Goal: Task Accomplishment & Management: Manage account settings

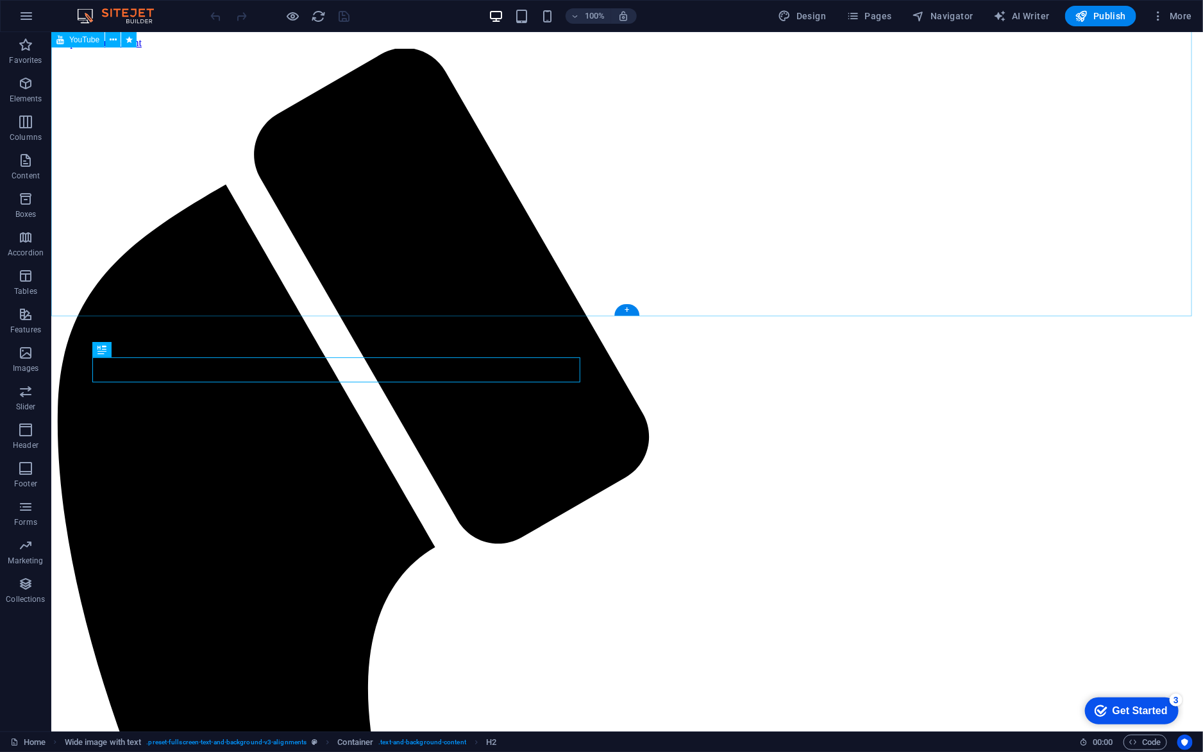
scroll to position [610, 0]
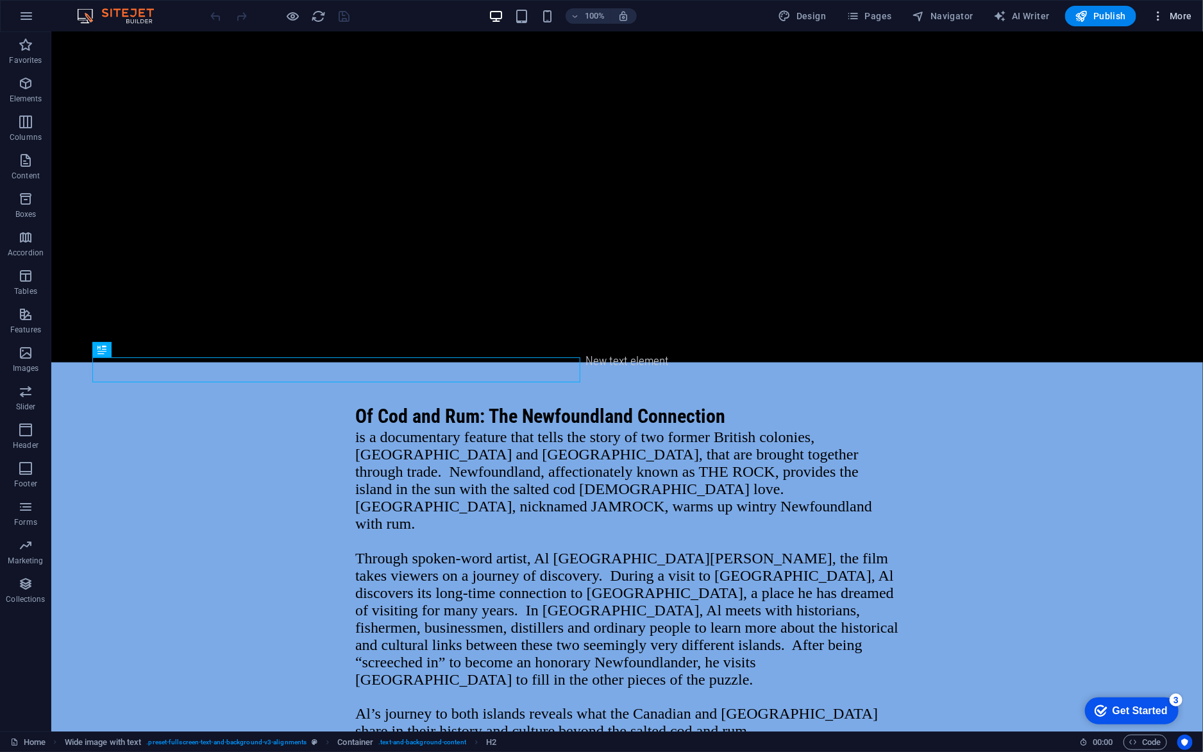
click at [1161, 10] on icon "button" at bounding box center [1158, 16] width 13 height 13
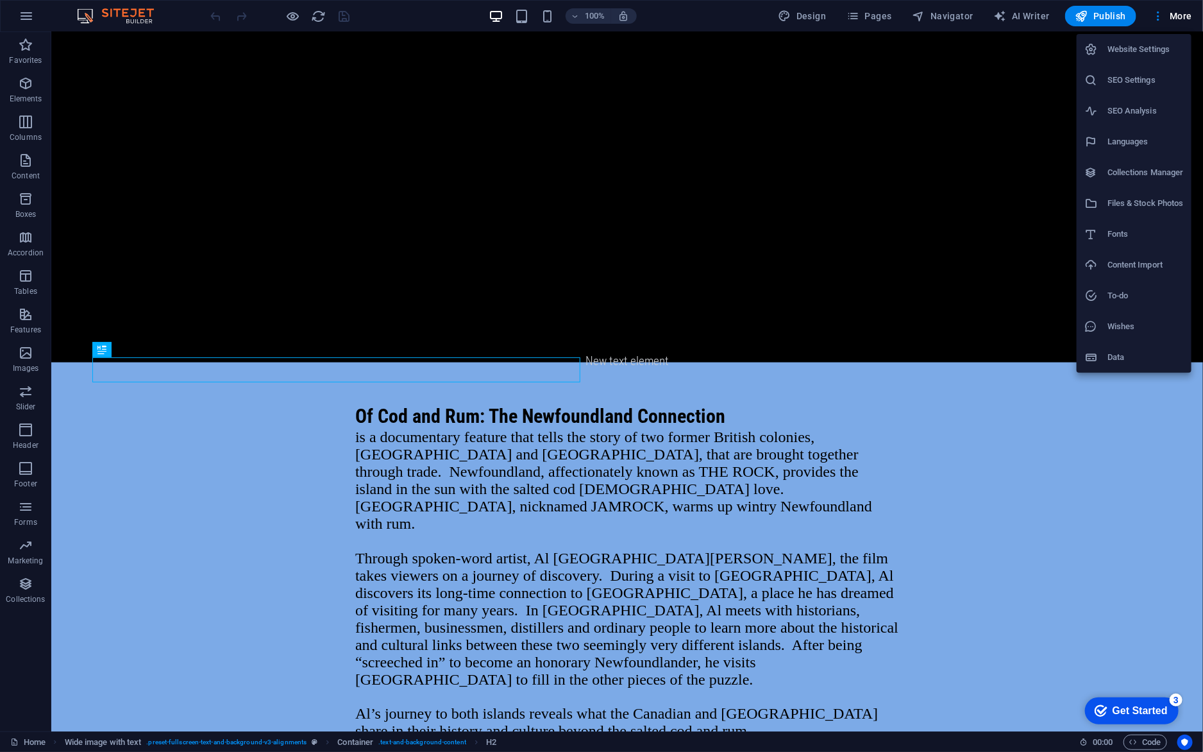
click at [1152, 58] on li "Website Settings" at bounding box center [1134, 49] width 115 height 31
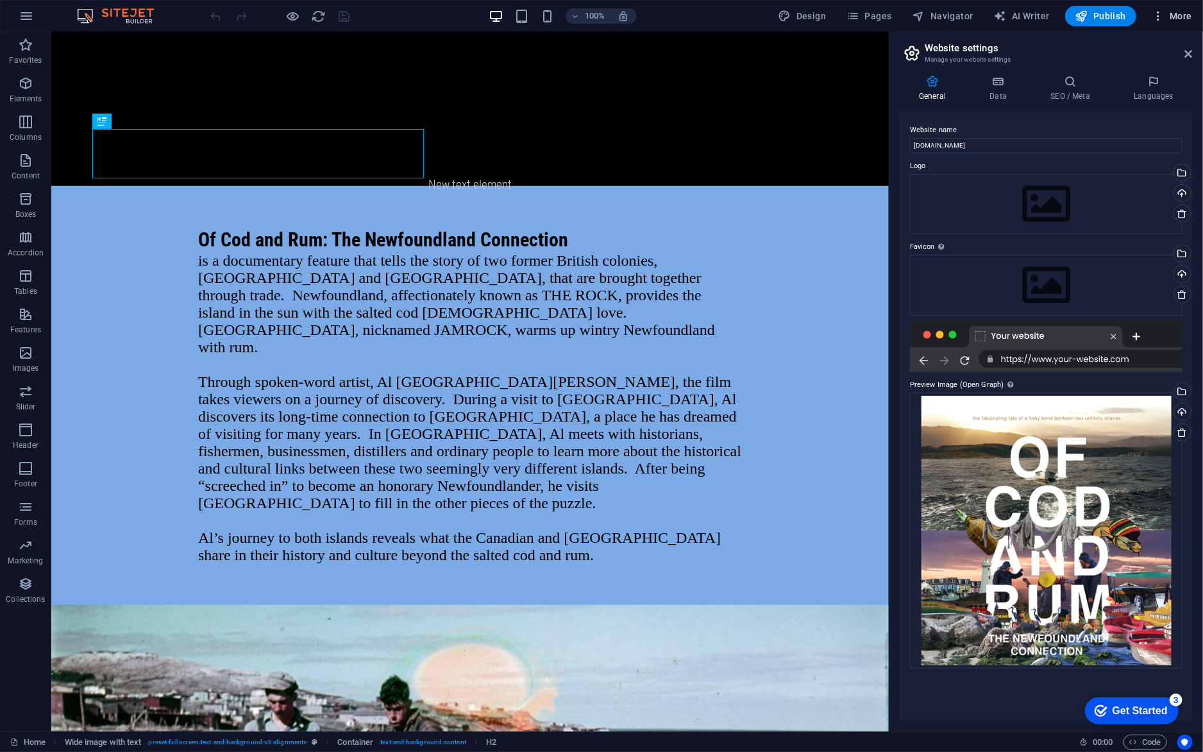
click at [1158, 11] on icon "button" at bounding box center [1158, 16] width 13 height 13
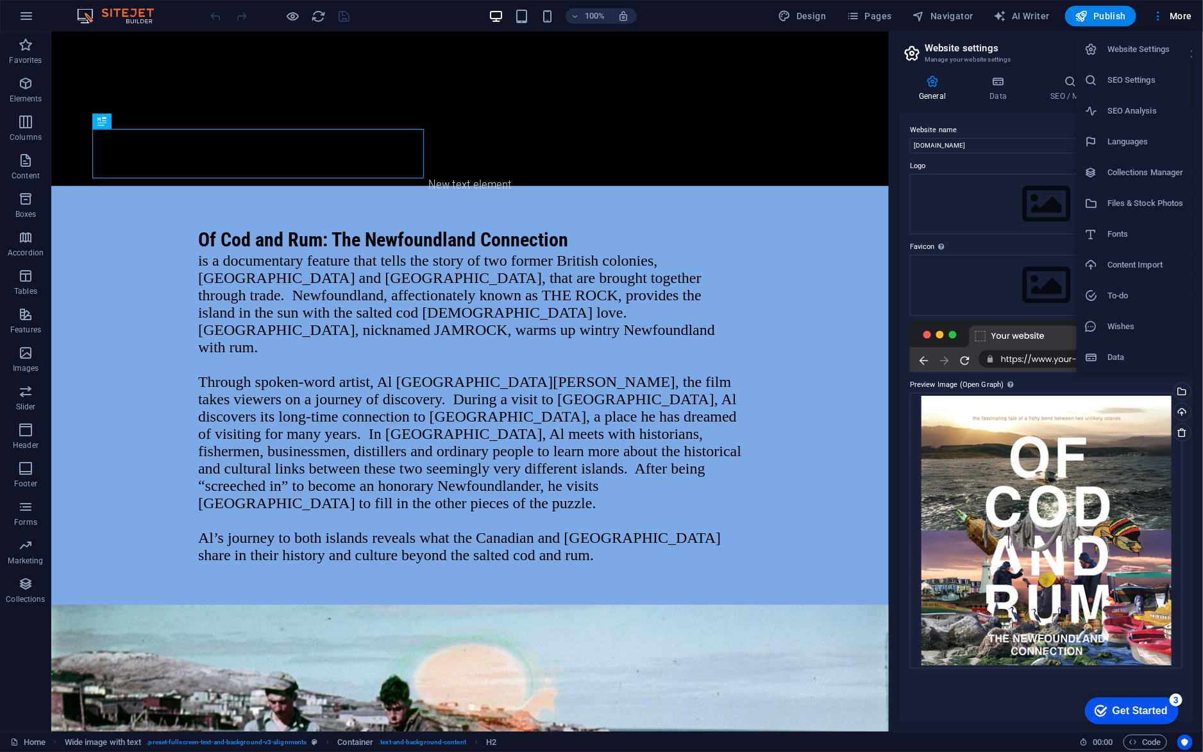
click at [1126, 83] on h6 "SEO Settings" at bounding box center [1146, 79] width 76 height 15
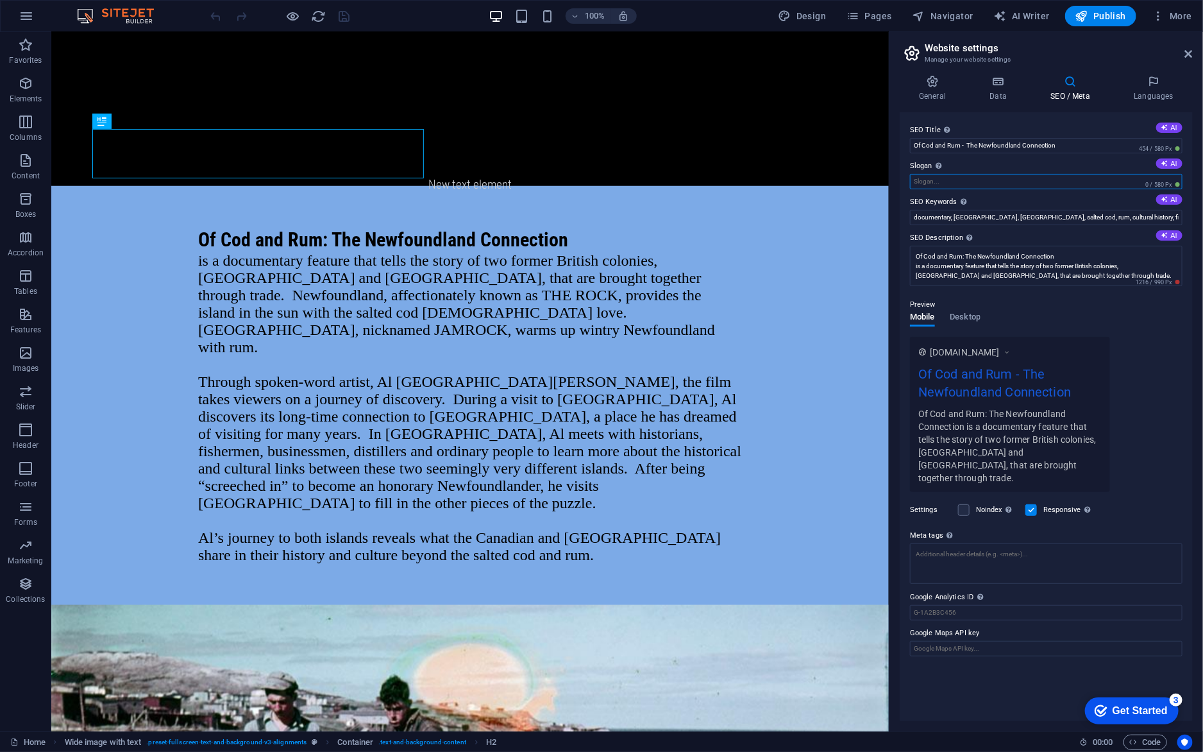
click at [933, 181] on input "Slogan The slogan of your website. AI" at bounding box center [1046, 181] width 273 height 15
paste input "From jigs dinners to ackee and salt-fish, [DEMOGRAPHIC_DATA] performer [PERSON_…"
type input "From jigs dinners to ackee and salt-fish, [DEMOGRAPHIC_DATA] performer [PERSON_…"
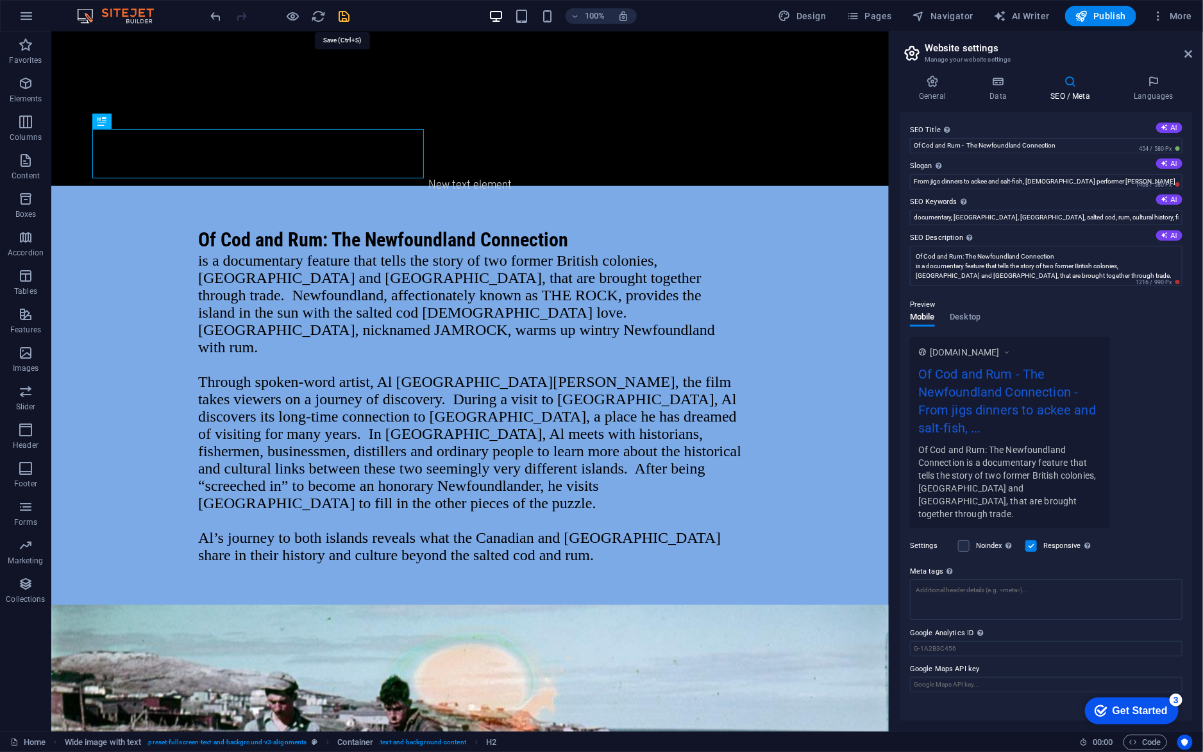
click at [344, 18] on icon "save" at bounding box center [344, 16] width 15 height 15
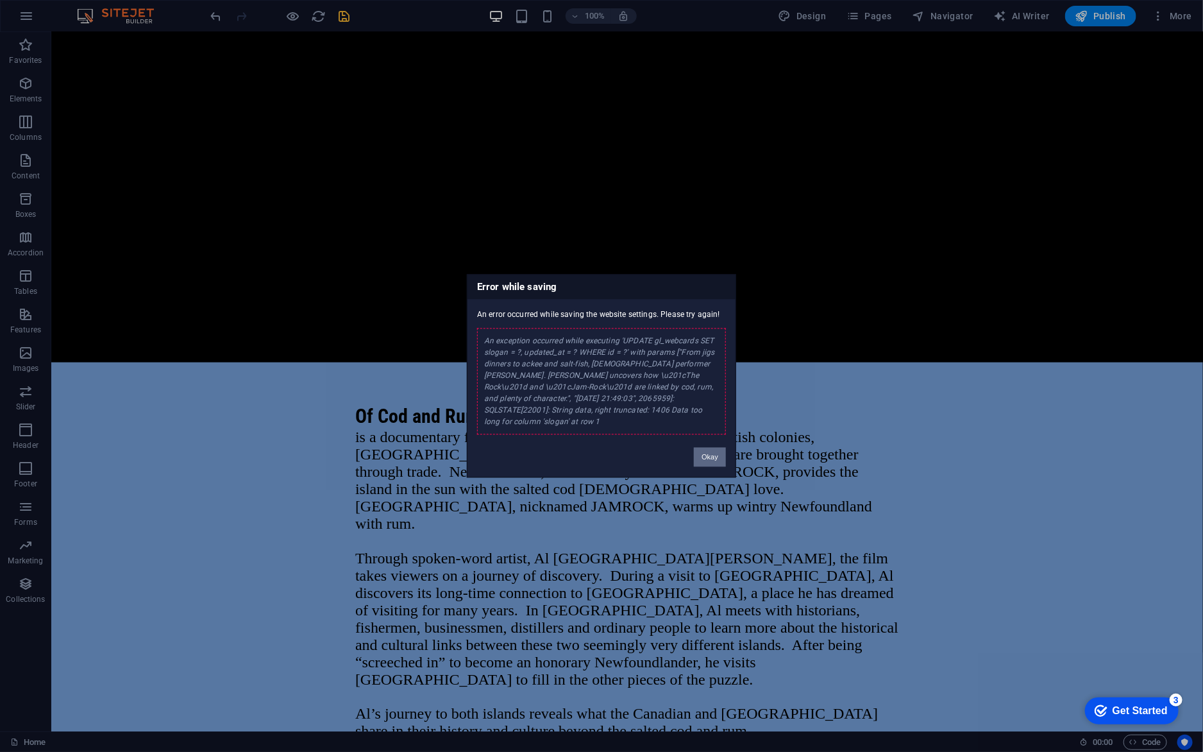
click at [702, 448] on button "Okay" at bounding box center [710, 457] width 32 height 19
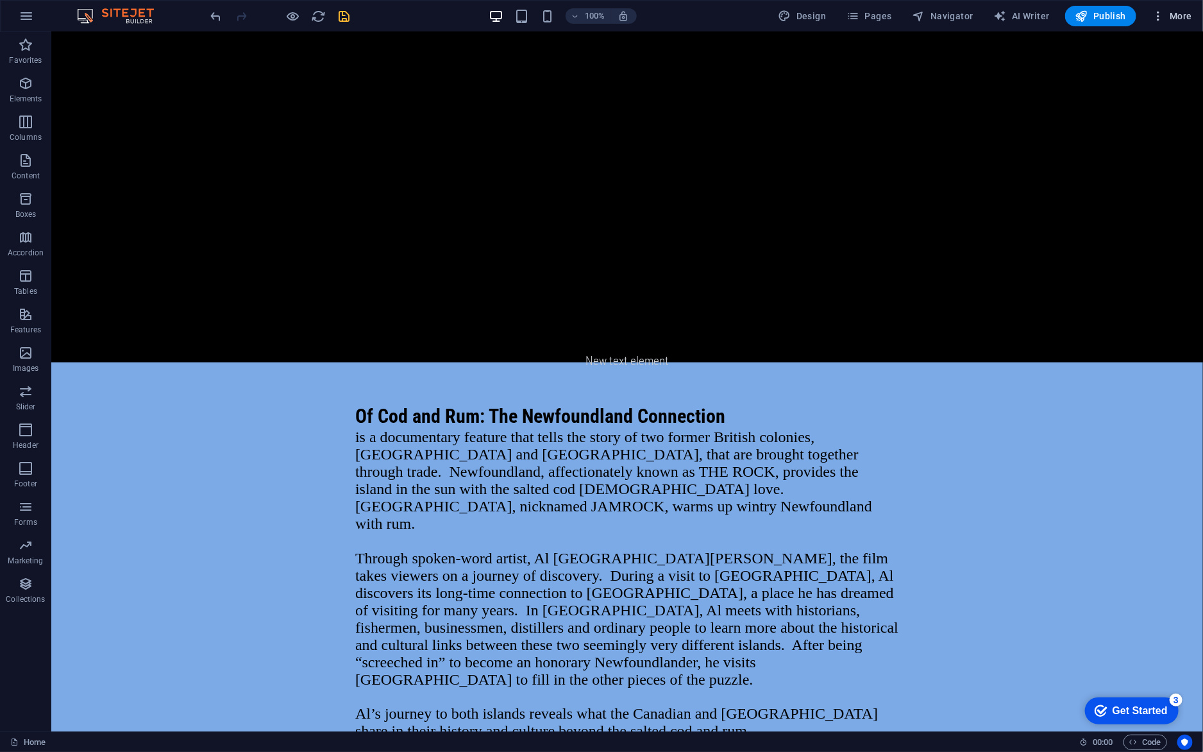
click at [1164, 16] on icon "button" at bounding box center [1158, 16] width 13 height 13
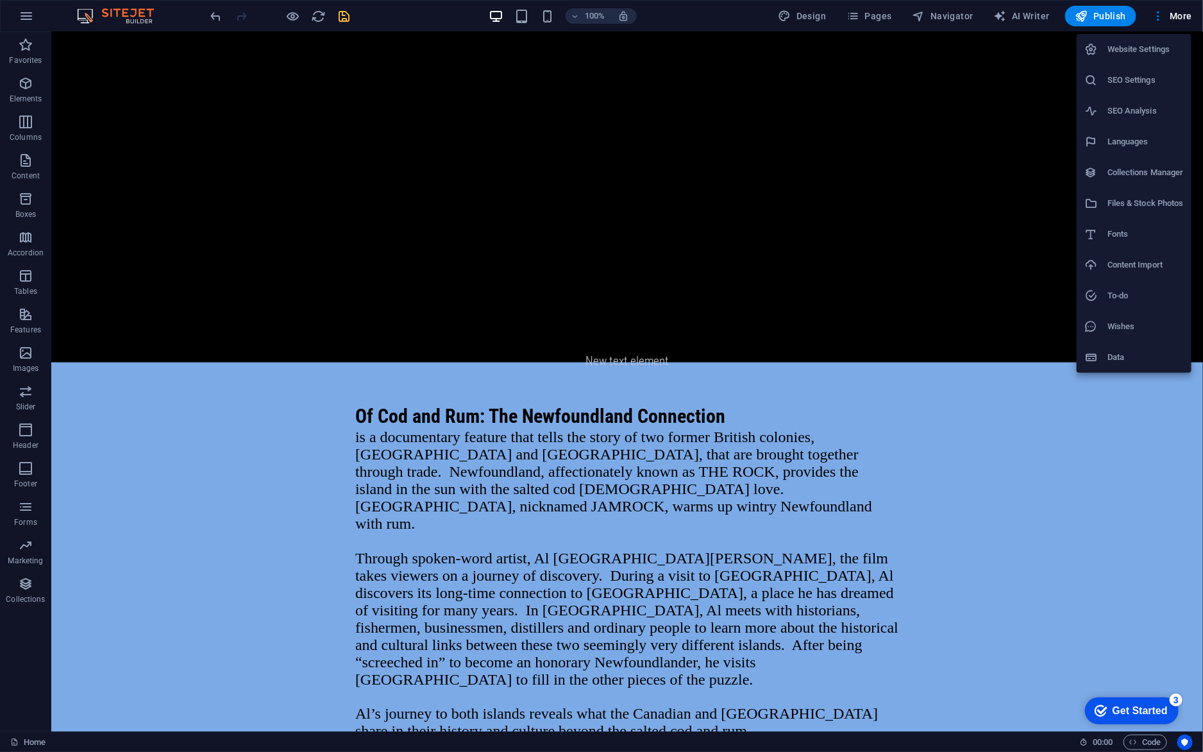
click at [1127, 83] on h6 "SEO Settings" at bounding box center [1146, 79] width 76 height 15
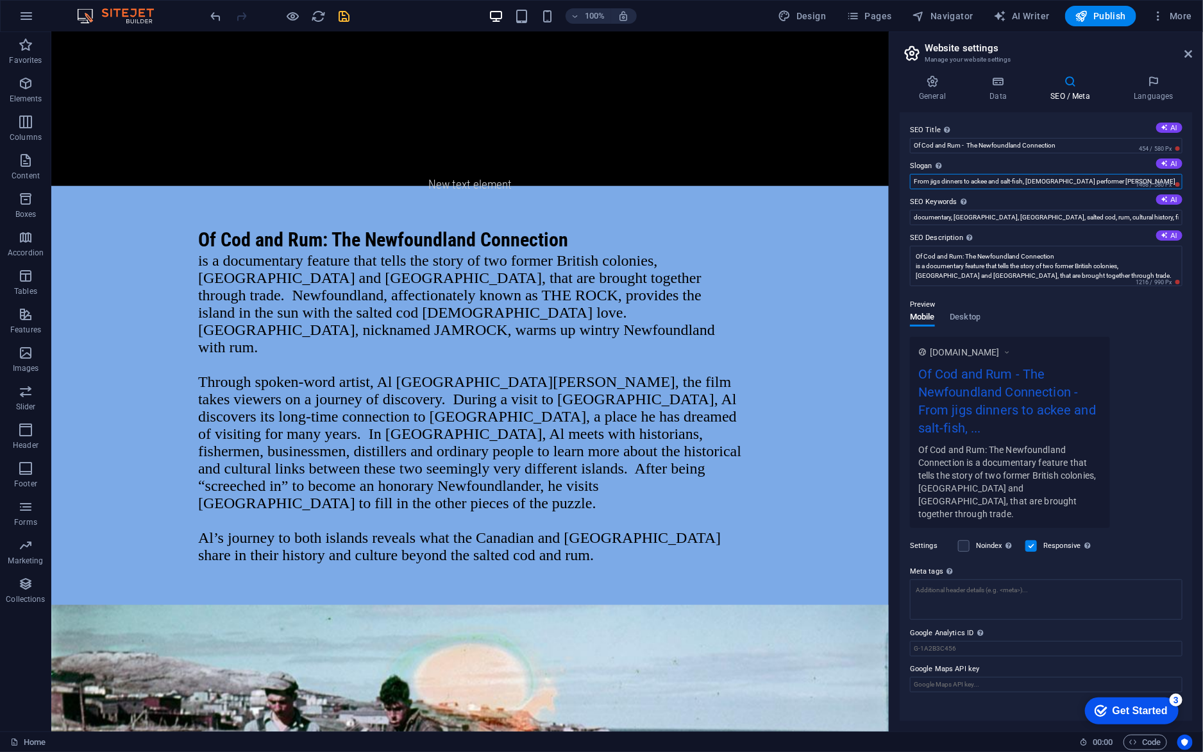
click at [1050, 177] on input "From jigs dinners to ackee and salt-fish, [DEMOGRAPHIC_DATA] performer [PERSON_…" at bounding box center [1046, 181] width 273 height 15
drag, startPoint x: 1095, startPoint y: 174, endPoint x: 1299, endPoint y: 178, distance: 204.0
click at [1202, 178] on html "OF COD AND RUM Home Favorites Elements Columns Content Boxes Accordion Tables F…" at bounding box center [601, 376] width 1203 height 752
click at [1109, 20] on span "Publish" at bounding box center [1100, 16] width 51 height 13
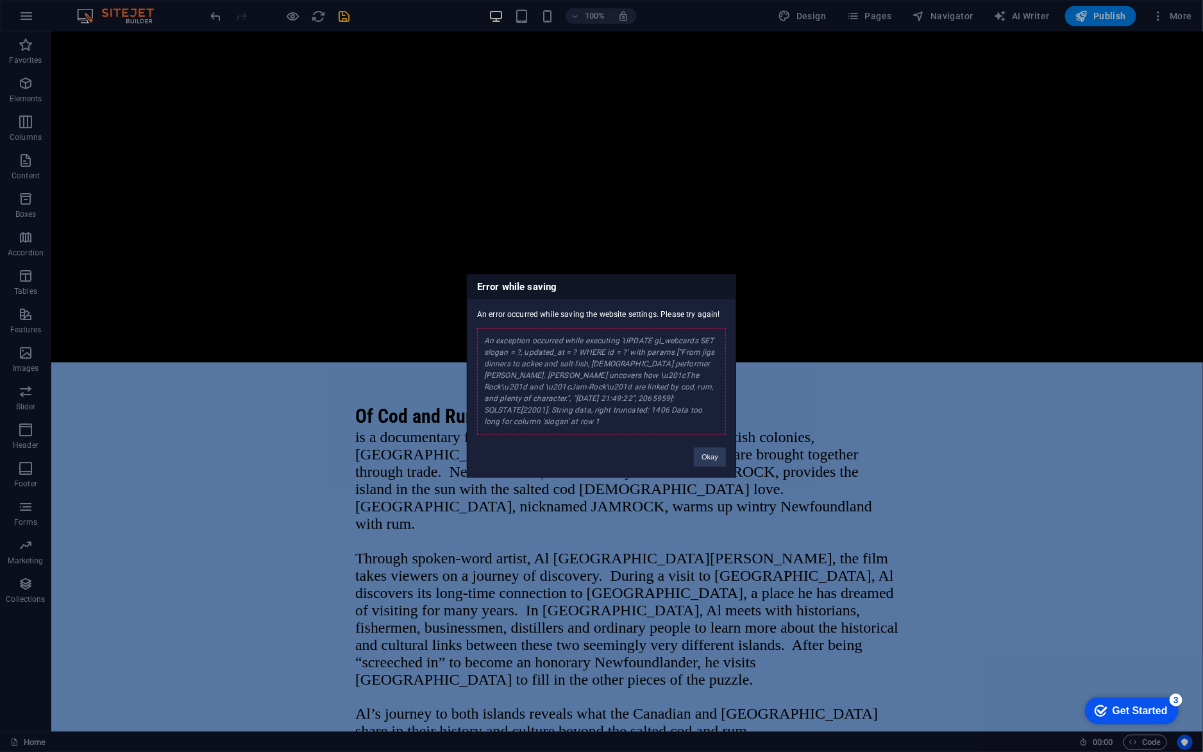
click at [583, 379] on div "An exception occurred while executing 'UPDATE gl_webcards SET slogan = ?, updat…" at bounding box center [601, 381] width 249 height 106
drag, startPoint x: 715, startPoint y: 455, endPoint x: 818, endPoint y: 271, distance: 210.7
click at [715, 455] on button "Okay" at bounding box center [710, 457] width 32 height 19
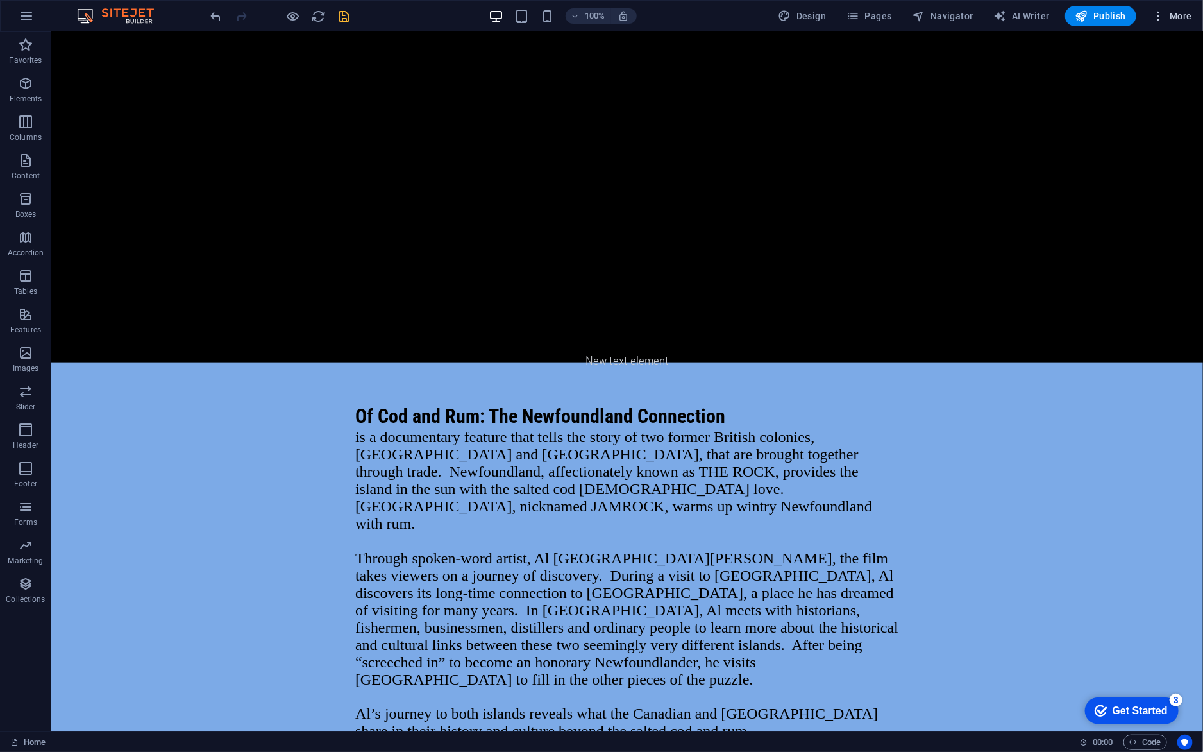
click at [1159, 21] on icon "button" at bounding box center [1158, 16] width 13 height 13
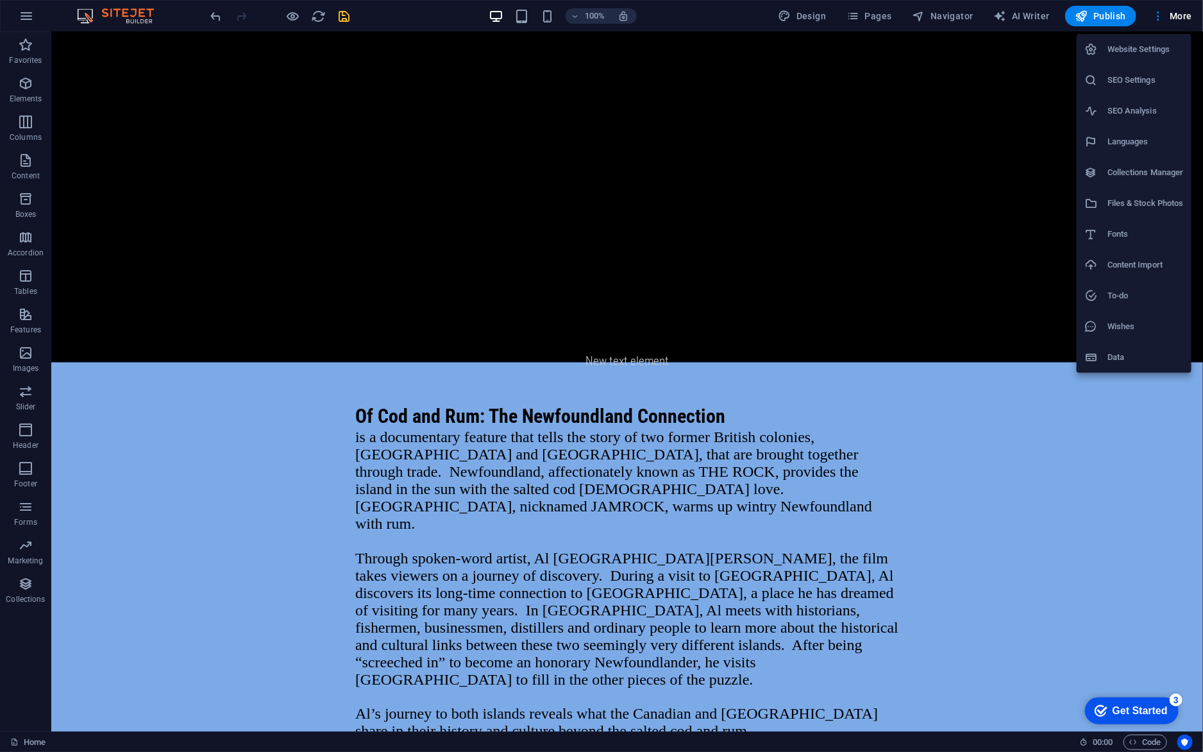
click at [1136, 83] on h6 "SEO Settings" at bounding box center [1146, 79] width 76 height 15
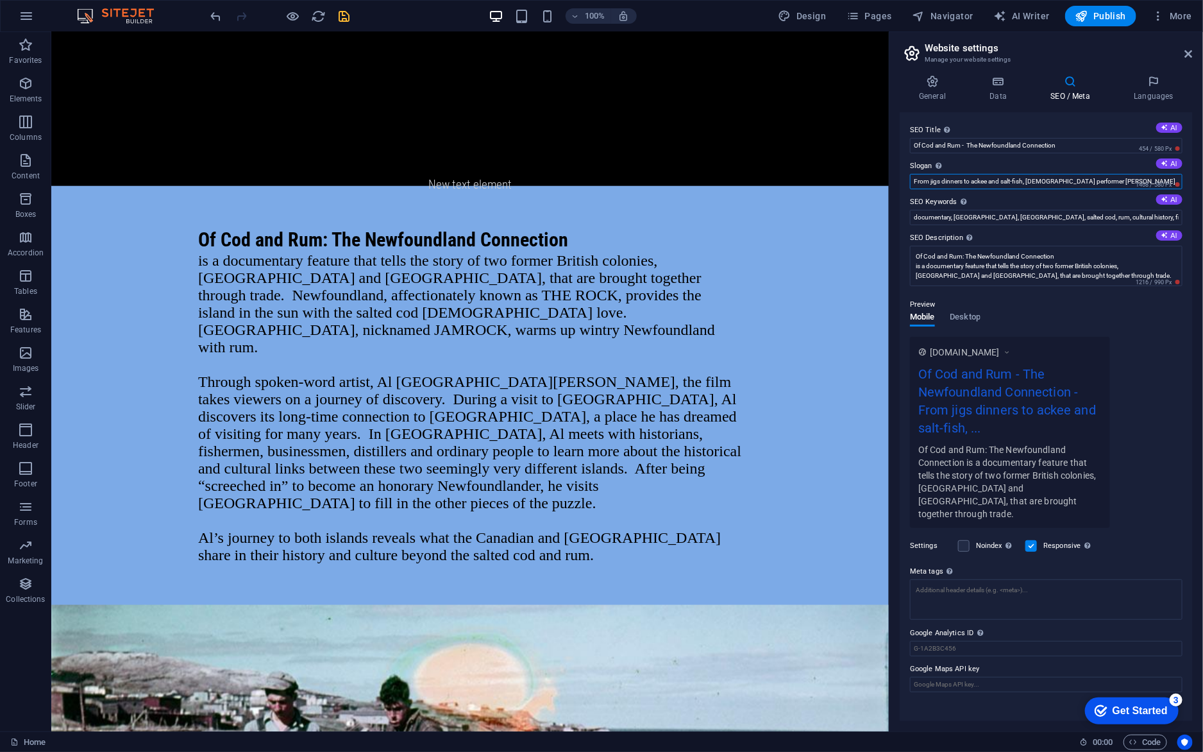
drag, startPoint x: 989, startPoint y: 182, endPoint x: 1203, endPoint y: 178, distance: 214.2
click at [1202, 178] on html "OF COD AND RUM Home Favorites Elements Columns Content Boxes Accordion Tables F…" at bounding box center [601, 376] width 1203 height 752
click at [1038, 182] on input "From jigs dinners to ackee and salt-fish, [DEMOGRAPHIC_DATA] performer [PERSON_…" at bounding box center [1046, 181] width 273 height 15
drag, startPoint x: 1121, startPoint y: 177, endPoint x: 1267, endPoint y: 177, distance: 146.2
click at [1202, 177] on html "OF COD AND RUM Home Favorites Elements Columns Content Boxes Accordion Tables F…" at bounding box center [601, 376] width 1203 height 752
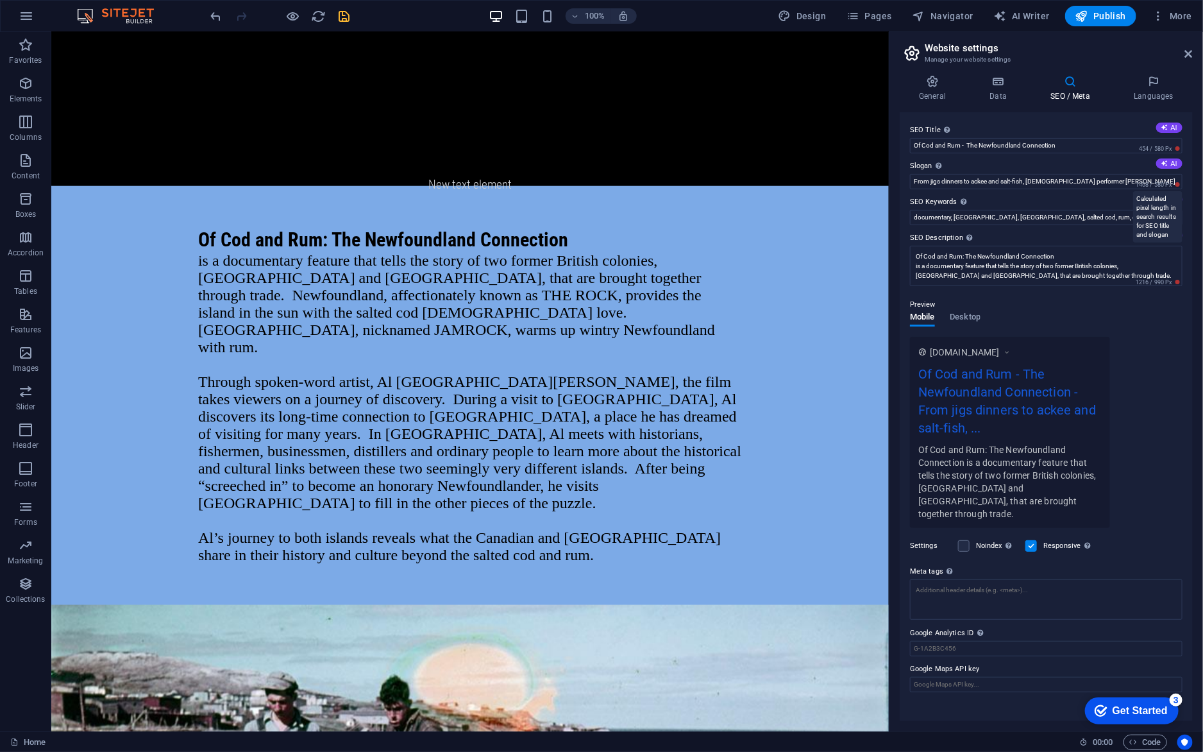
click at [1139, 180] on span "1468 / 580 Px" at bounding box center [1157, 184] width 49 height 9
click at [1093, 179] on input "From jigs dinners to ackee and salt-fish, [DEMOGRAPHIC_DATA] performer [PERSON_…" at bounding box center [1046, 181] width 273 height 15
drag, startPoint x: 1099, startPoint y: 180, endPoint x: 1290, endPoint y: 172, distance: 191.3
click at [1202, 172] on html "OF COD AND RUM Home Favorites Elements Columns Content Boxes Accordion Tables F…" at bounding box center [601, 376] width 1203 height 752
click at [981, 181] on input "From jigs dinners to ackee and salt-fish, Al St. [PERSON_NAME] uncovers how “Th…" at bounding box center [1046, 181] width 273 height 15
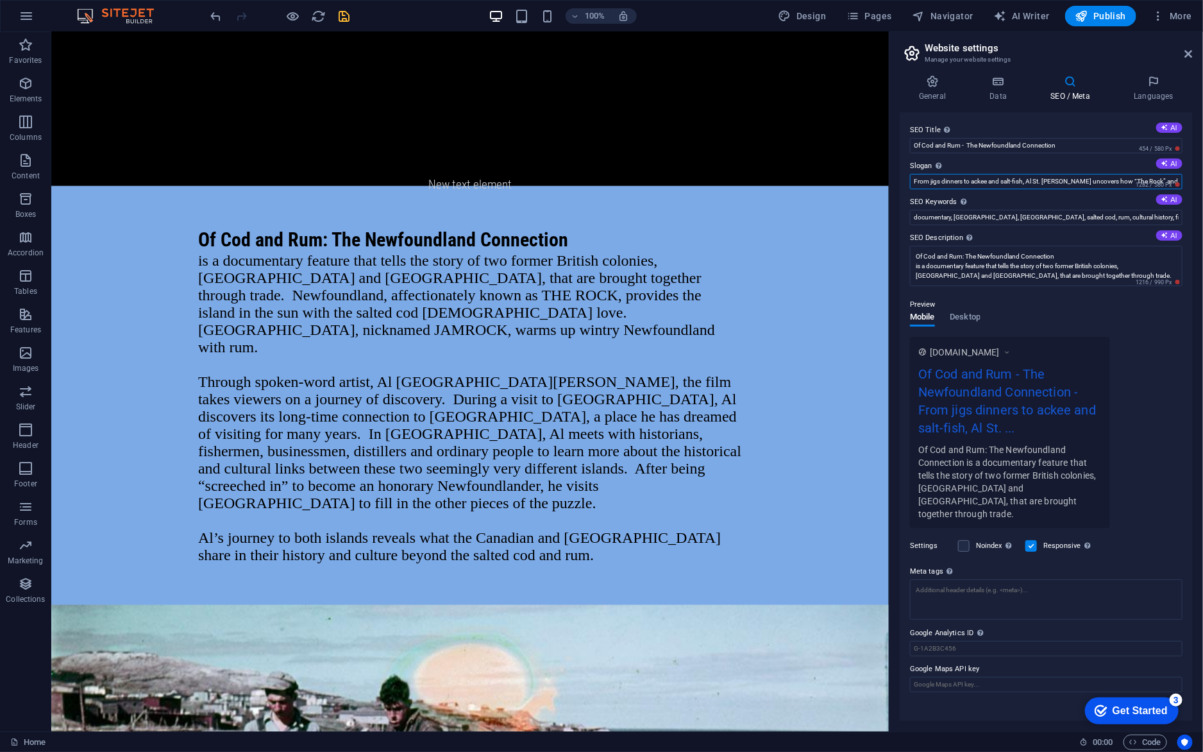
click at [1003, 179] on input "From jigs dinners to ackee and salt-fish, Al St. [PERSON_NAME] uncovers how “Th…" at bounding box center [1046, 181] width 273 height 15
drag, startPoint x: 1108, startPoint y: 181, endPoint x: 1222, endPoint y: 190, distance: 114.5
click at [1202, 190] on html "OF COD AND RUM Home Favorites Elements Columns Content Boxes Accordion Tables F…" at bounding box center [601, 376] width 1203 height 752
drag, startPoint x: 1081, startPoint y: 210, endPoint x: 816, endPoint y: 181, distance: 266.4
click at [976, 183] on input "From jigs dinners to ackee and salt-fish, [GEOGRAPHIC_DATA][PERSON_NAME] uncove…" at bounding box center [1046, 181] width 273 height 15
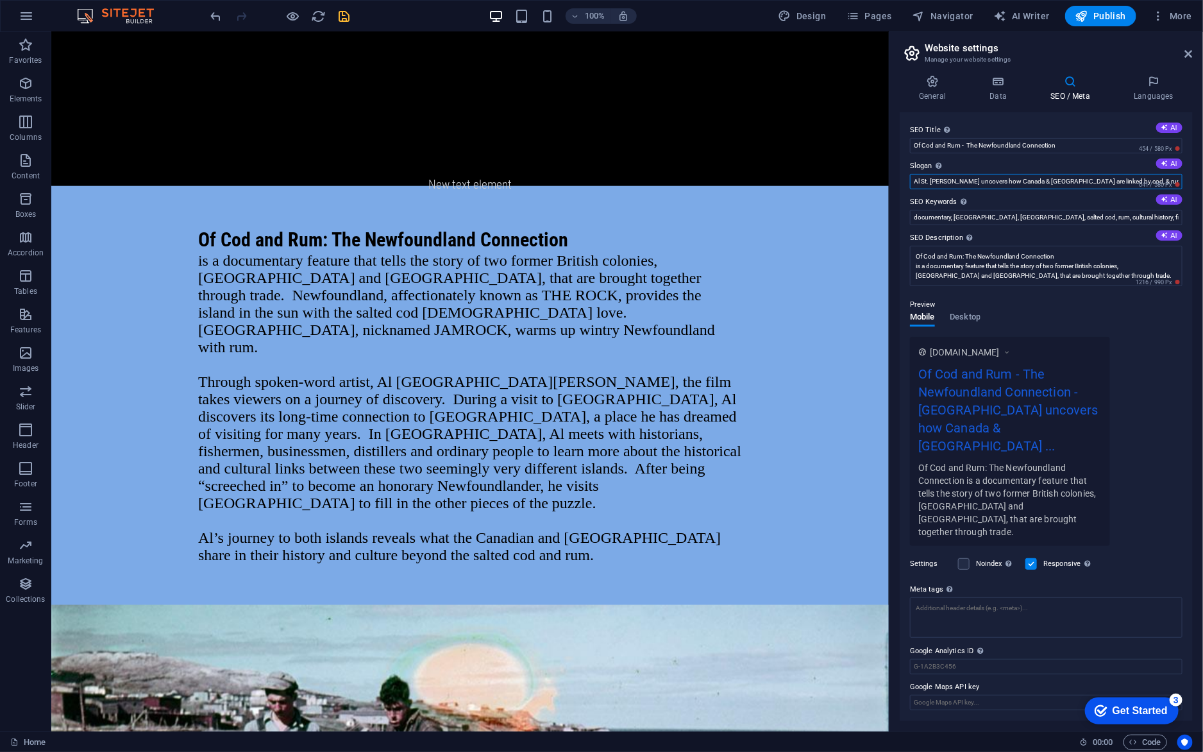
click at [1106, 181] on input "Al St. [PERSON_NAME] uncovers how Canada & [GEOGRAPHIC_DATA] are linked by cod,…" at bounding box center [1046, 181] width 273 height 15
click at [1015, 179] on input "Al St. [PERSON_NAME] uncovers how Canada & [GEOGRAPHIC_DATA] are linked by cod …" at bounding box center [1046, 181] width 273 height 15
type input "Al St. [PERSON_NAME] uncovers how Canada & [GEOGRAPHIC_DATA] are linked by cod …"
click at [1092, 216] on input "documentary, [GEOGRAPHIC_DATA], [GEOGRAPHIC_DATA], salted cod, rum, cultural hi…" at bounding box center [1046, 217] width 273 height 15
drag, startPoint x: 1122, startPoint y: 174, endPoint x: 1211, endPoint y: 186, distance: 90.0
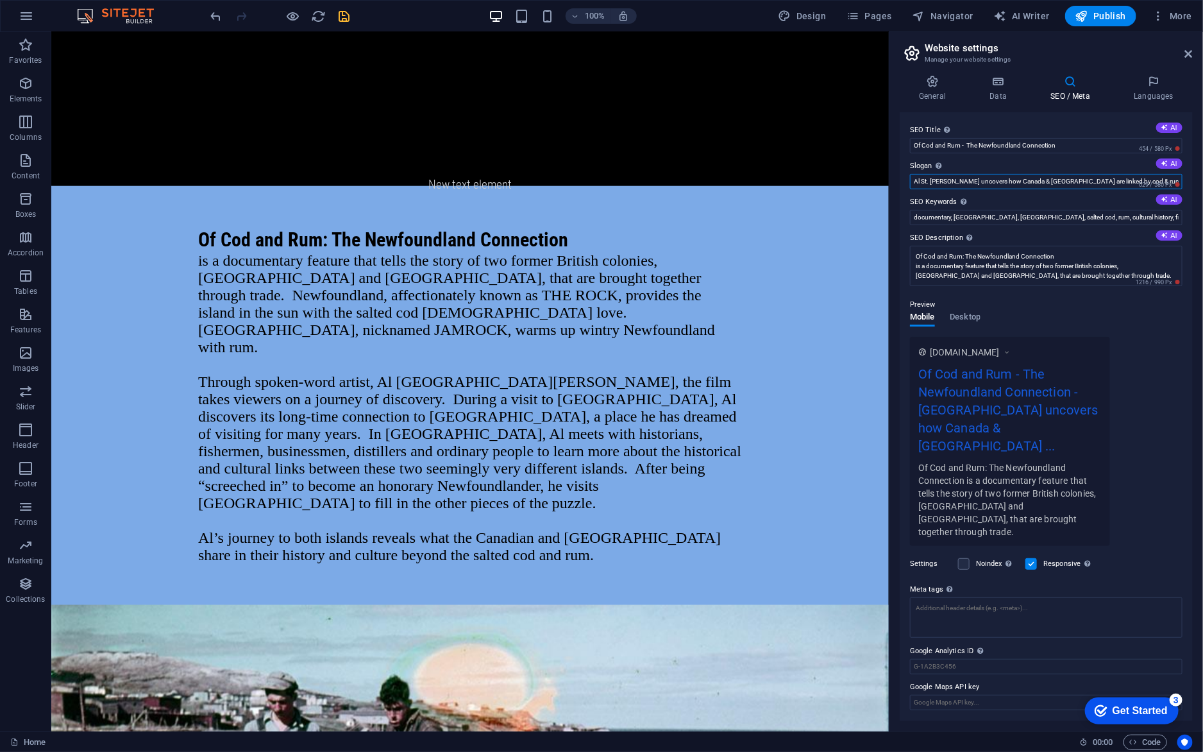
click at [1202, 186] on html "OF COD AND RUM Home Favorites Elements Columns Content Boxes Accordion Tables F…" at bounding box center [601, 376] width 1203 height 752
click at [1023, 174] on input "Al St. [PERSON_NAME] uncovers how Canada & [GEOGRAPHIC_DATA] are linked by cod …" at bounding box center [1046, 181] width 273 height 15
drag, startPoint x: 1177, startPoint y: 210, endPoint x: 791, endPoint y: 182, distance: 387.7
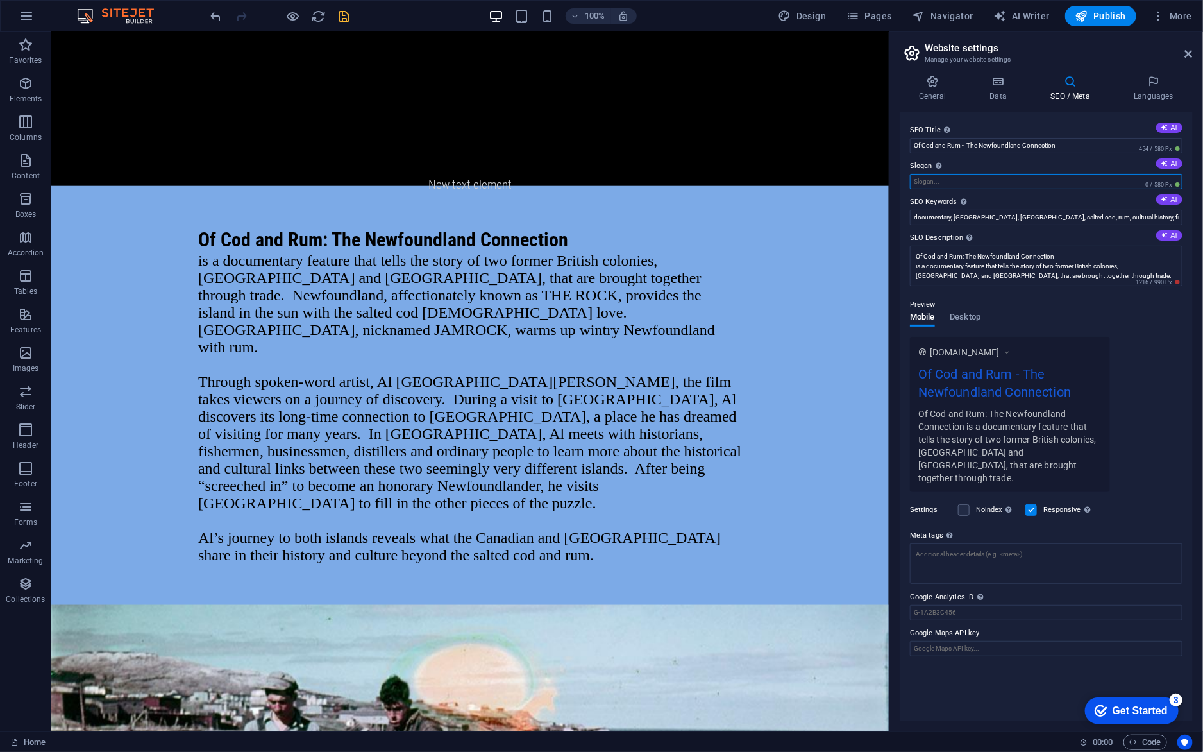
paste input "Al St. [PERSON_NAME] uncovers how “The Rock” and “Jam-Rock” are linked by cod, …"
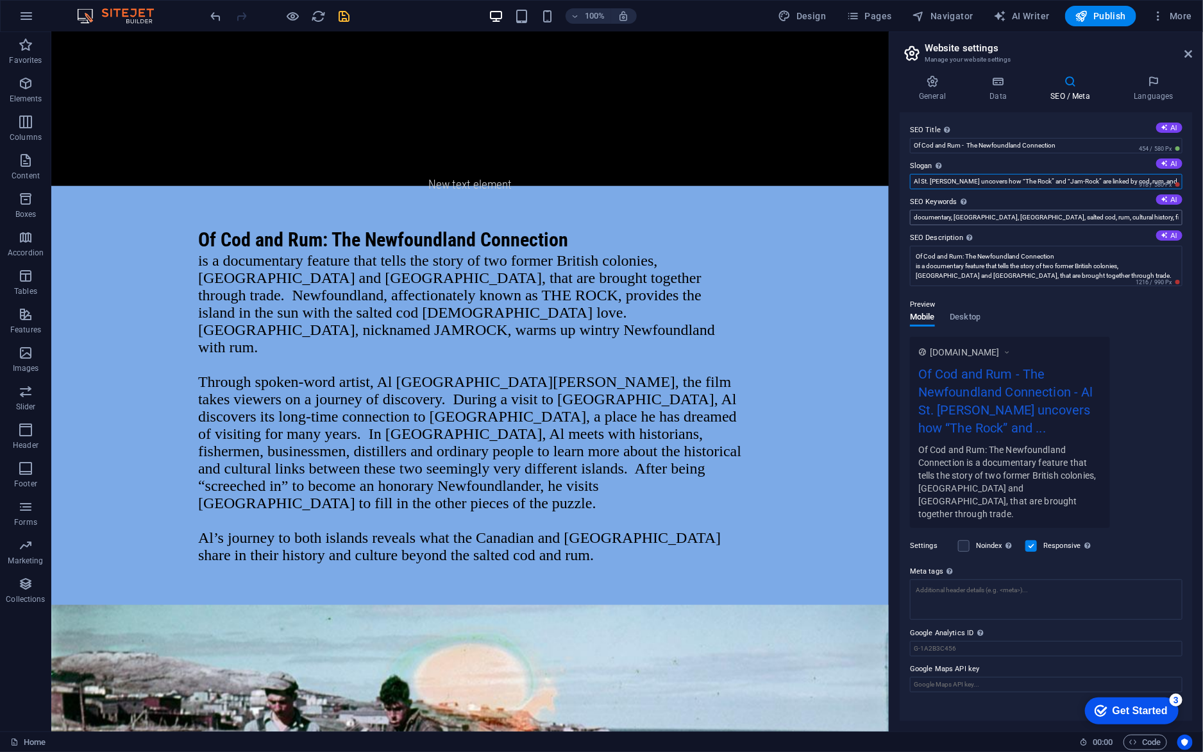
type input "Al St. [PERSON_NAME] uncovers how “The Rock” and “Jam-Rock” are linked by cod, …"
click at [1038, 213] on input "documentary, [GEOGRAPHIC_DATA], [GEOGRAPHIC_DATA], salted cod, rum, cultural hi…" at bounding box center [1046, 217] width 273 height 15
click at [1123, 182] on input "Al St. [PERSON_NAME] uncovers how “The Rock” and “Jam-Rock” are linked by cod, …" at bounding box center [1046, 181] width 273 height 15
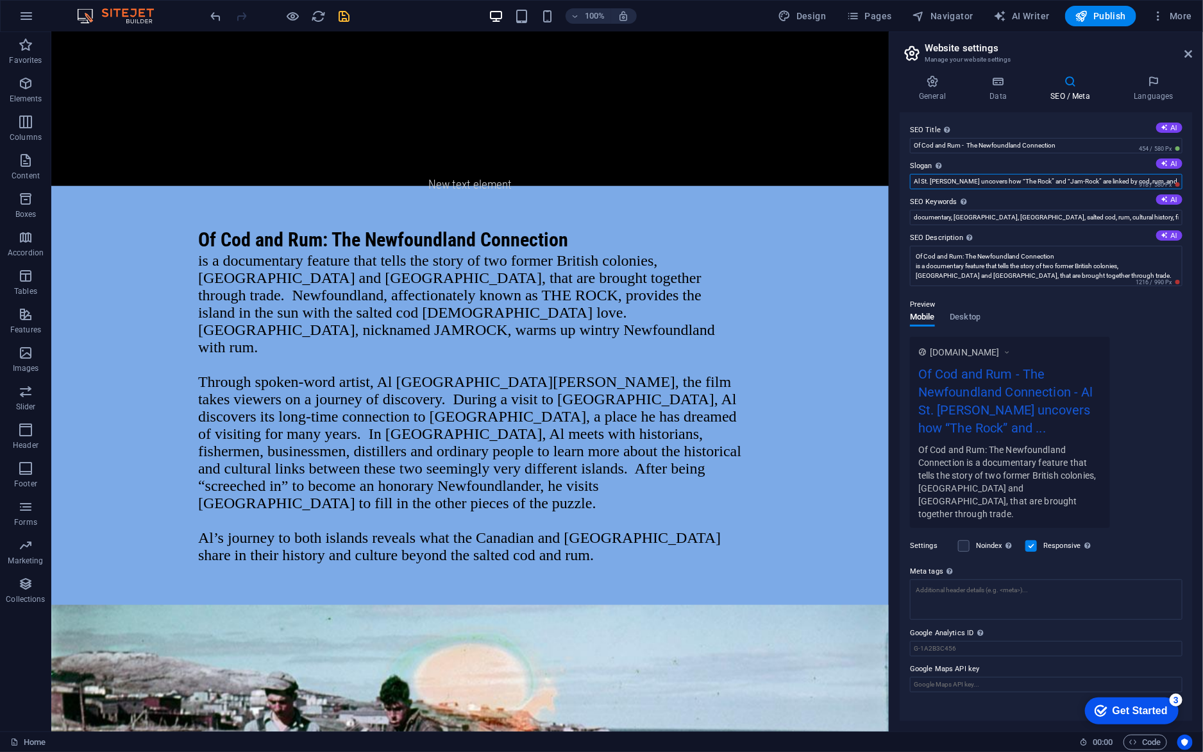
click at [1123, 182] on input "Al St. [PERSON_NAME] uncovers how “The Rock” and “Jam-Rock” are linked by cod, …" at bounding box center [1046, 181] width 273 height 15
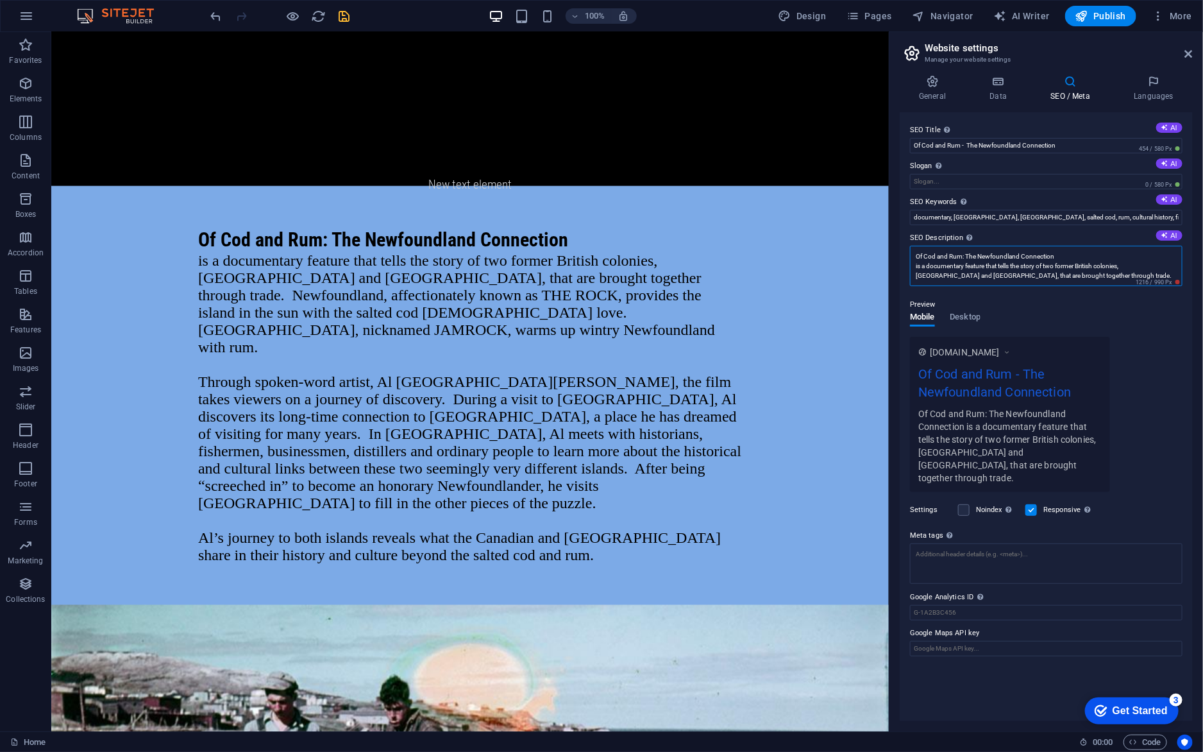
click at [1055, 269] on textarea "Of Cod and Rum: The Newfoundland Connection is a documentary feature that tells…" at bounding box center [1046, 266] width 273 height 40
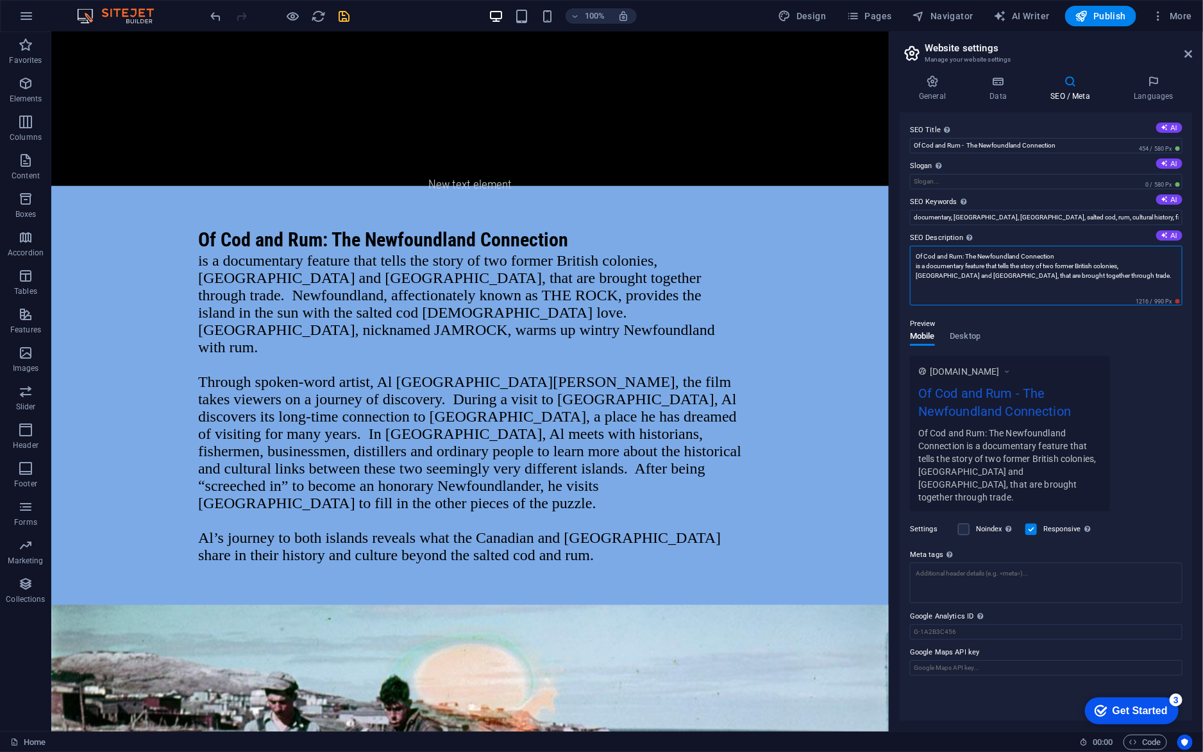
click at [1093, 279] on textarea "Of Cod and Rum: The Newfoundland Connection is a documentary feature that tells…" at bounding box center [1046, 276] width 273 height 60
click at [1131, 280] on textarea "Of Cod and Rum: The Newfoundland Connection is a documentary feature that tells…" at bounding box center [1046, 276] width 273 height 60
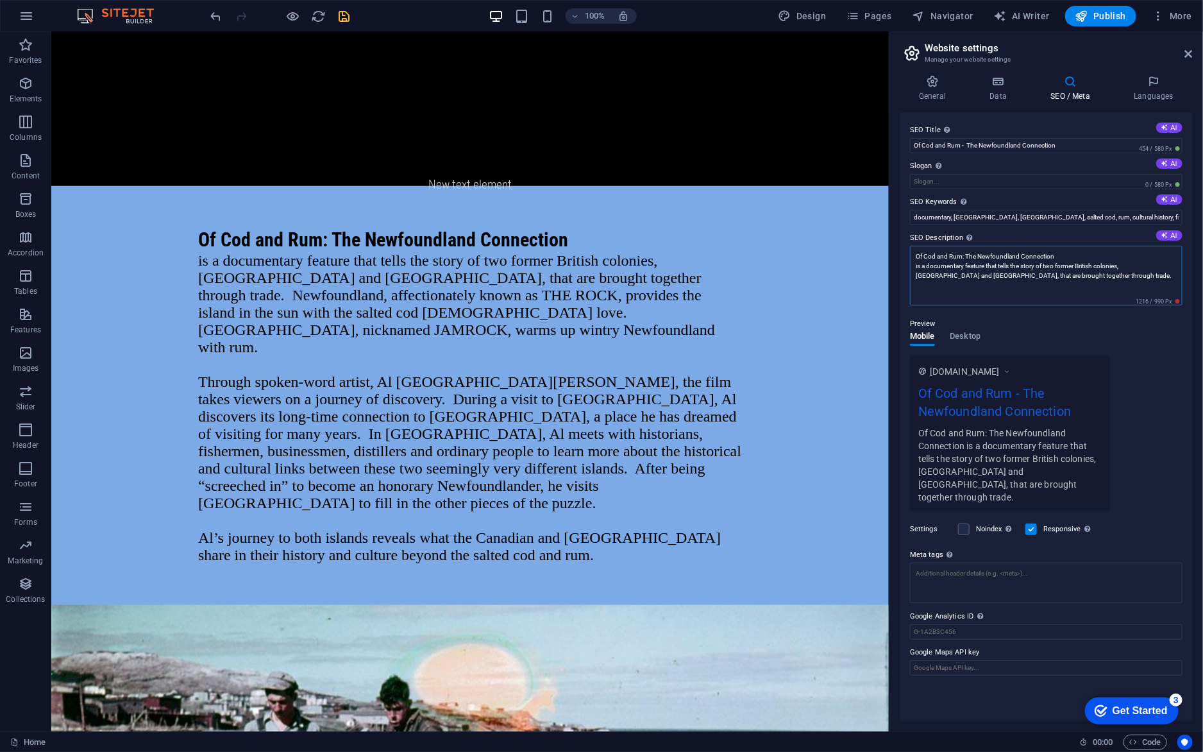
click at [1130, 271] on textarea "Of Cod and Rum: The Newfoundland Connection is a documentary feature that tells…" at bounding box center [1046, 276] width 273 height 60
drag, startPoint x: 1131, startPoint y: 283, endPoint x: 927, endPoint y: 251, distance: 206.3
click at [927, 251] on textarea "Of Cod and Rum: The Newfoundland Connection is a documentary feature that tells…" at bounding box center [1046, 276] width 273 height 60
click at [915, 249] on textarea "Of Cod and Rum: The Newfoundland Connection is a documentary feature that tells…" at bounding box center [1046, 276] width 273 height 60
click at [916, 255] on textarea "Of Cod and Rum: The Newfoundland Connection is a documentary feature that tells…" at bounding box center [1046, 276] width 273 height 60
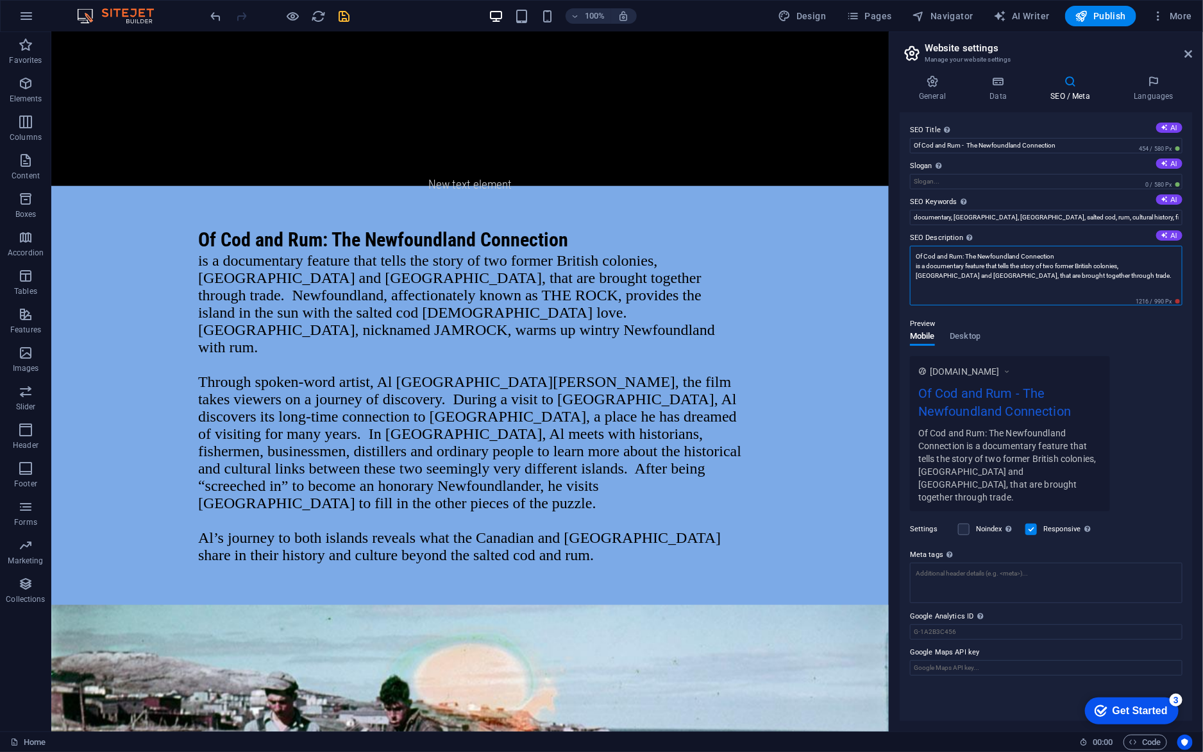
paste textarea "From jigs dinners to ackee and salt-fish, [DEMOGRAPHIC_DATA] performer [PERSON_…"
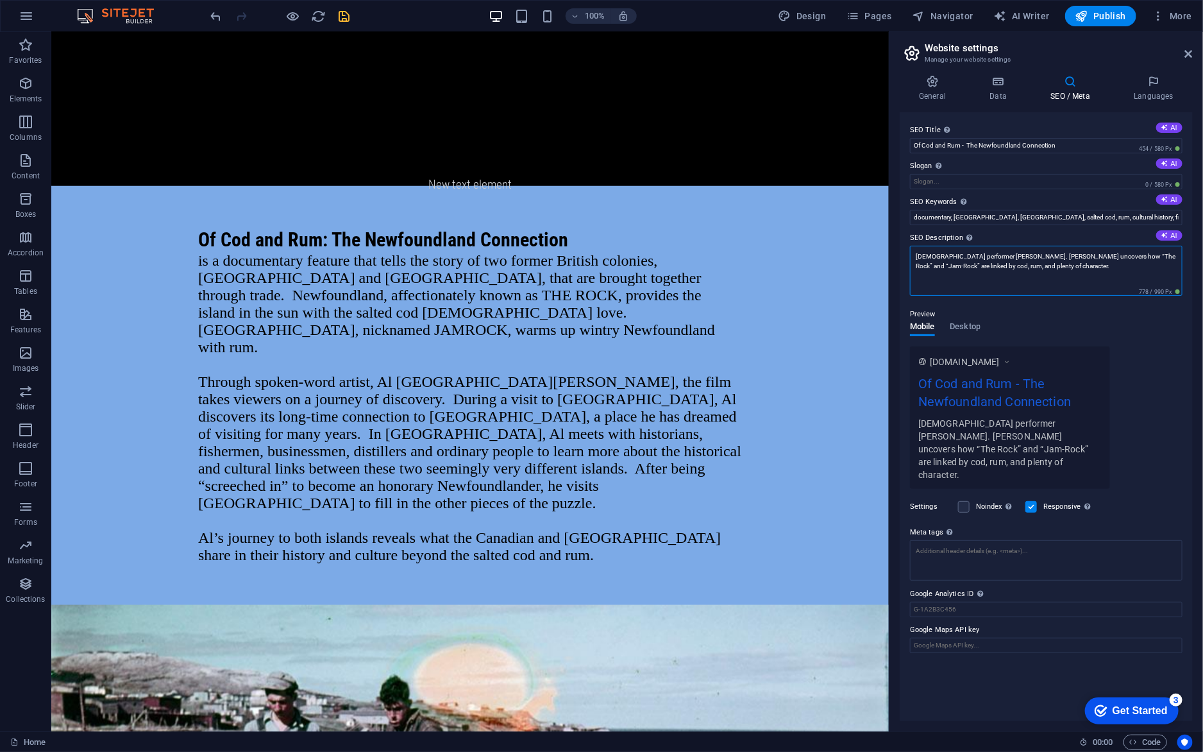
type textarea "[DEMOGRAPHIC_DATA] performer [PERSON_NAME]. [PERSON_NAME] uncovers how “The Roc…"
click at [1110, 336] on div "Preview Mobile Desktop [DOMAIN_NAME] Of Cod and Rum - The Newfoundland Connecti…" at bounding box center [1046, 392] width 273 height 192
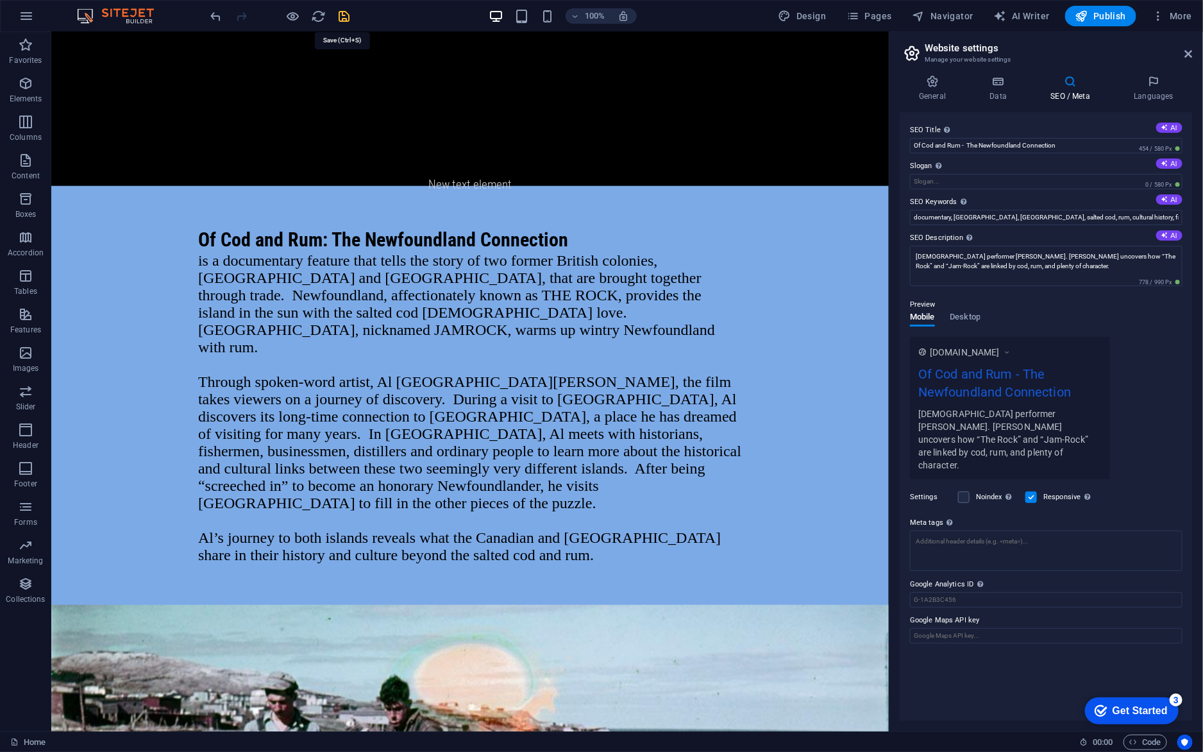
click at [347, 9] on icon "save" at bounding box center [344, 16] width 15 height 15
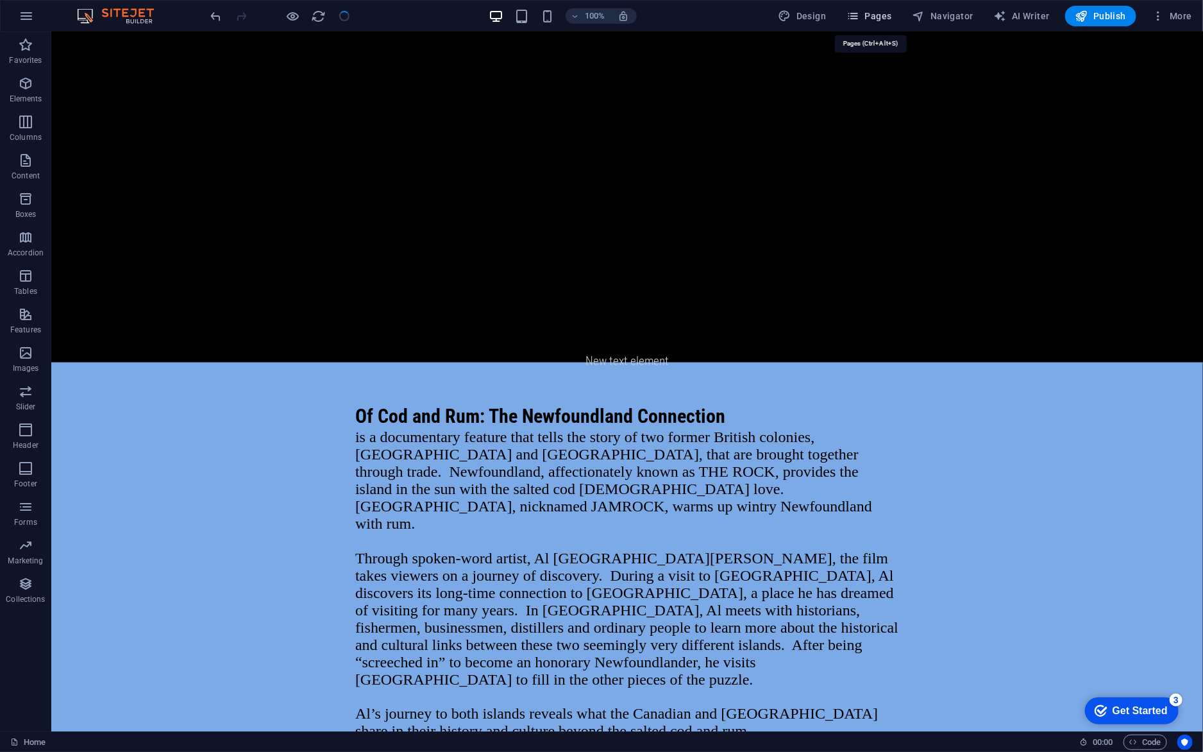
click at [869, 12] on span "Pages" at bounding box center [869, 16] width 45 height 13
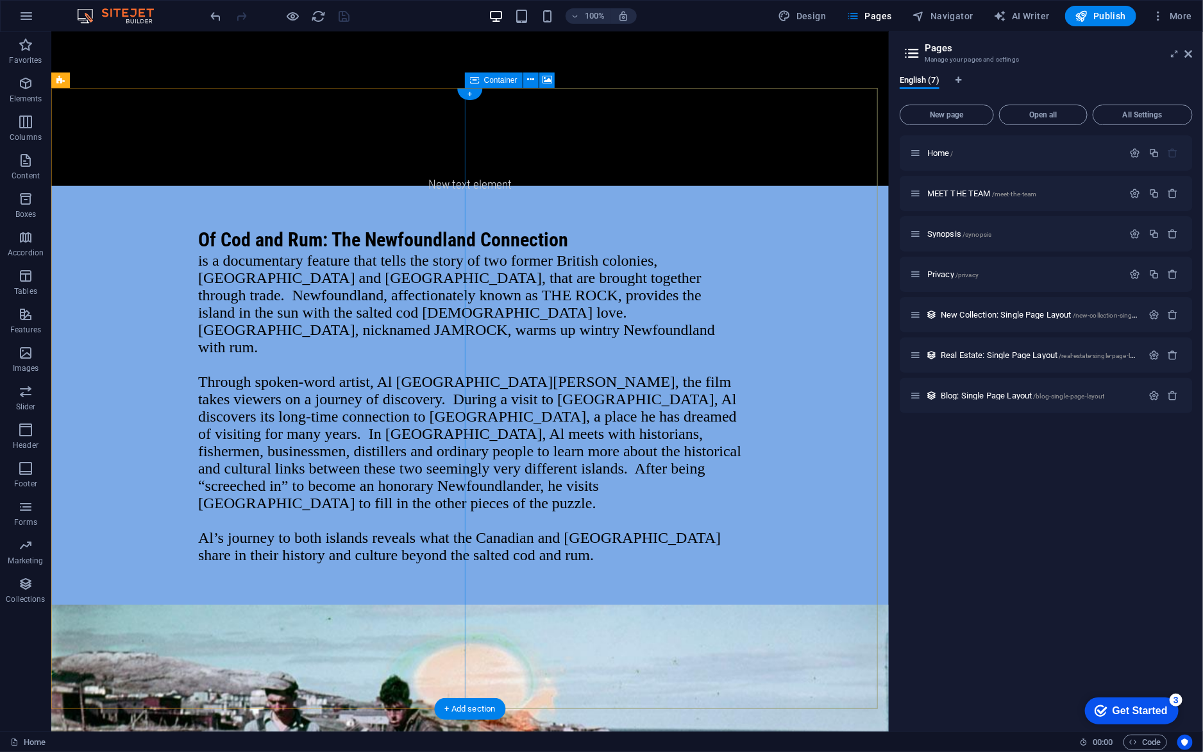
scroll to position [0, 0]
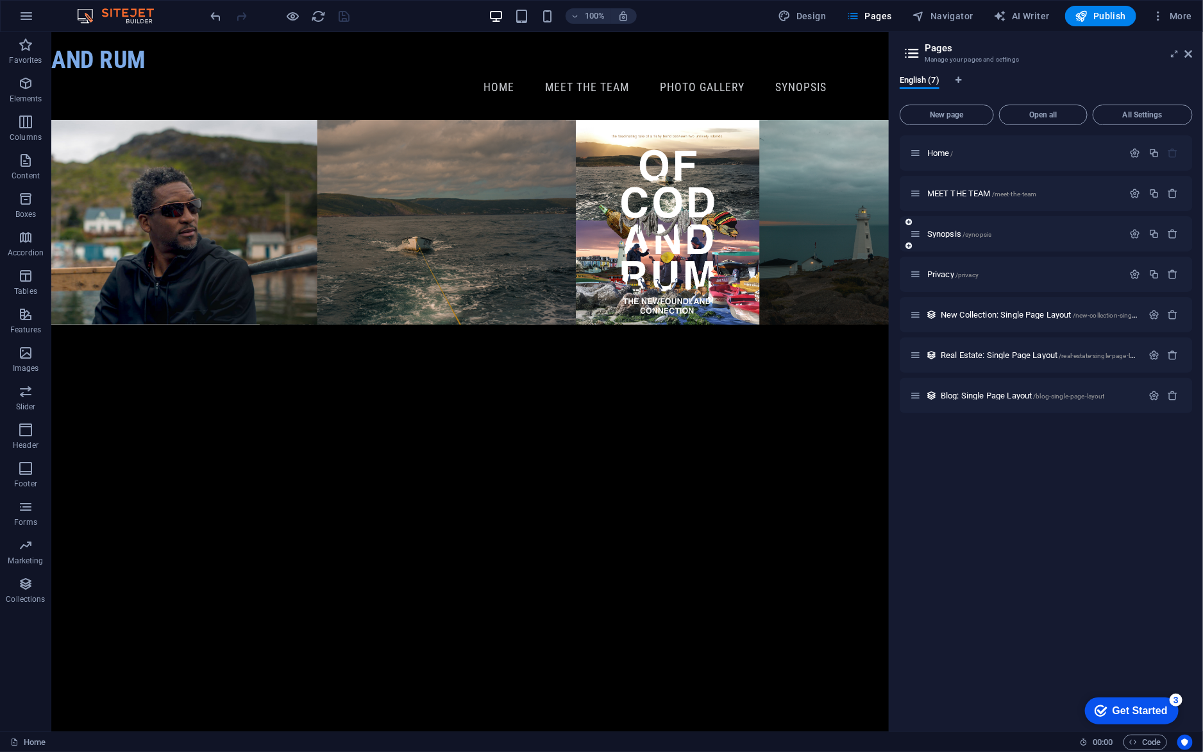
click at [971, 240] on div "Synopsis /synopsis" at bounding box center [1046, 233] width 293 height 35
click at [965, 237] on span "/synopsis" at bounding box center [977, 234] width 29 height 7
click at [965, 236] on div "Synopsis /synopsis" at bounding box center [1046, 233] width 293 height 35
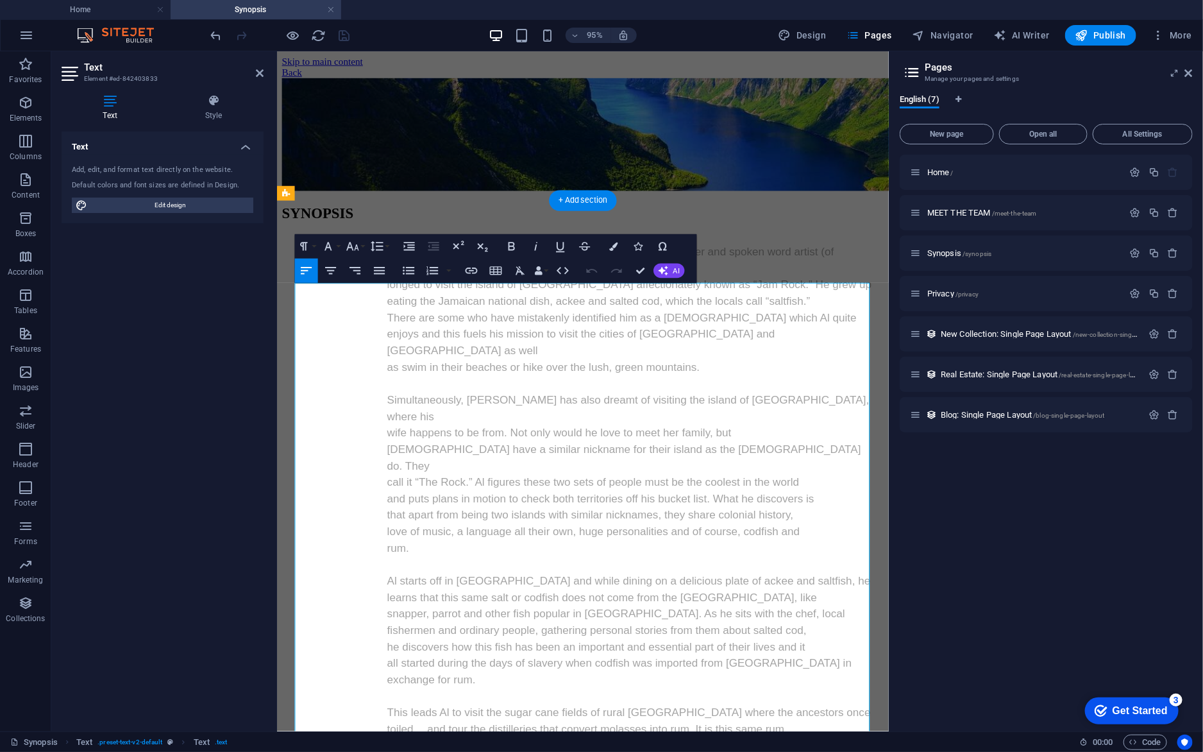
click at [550, 372] on span "enjoys and this fuels his mission to visit the cities of [GEOGRAPHIC_DATA] and …" at bounding box center [596, 357] width 409 height 30
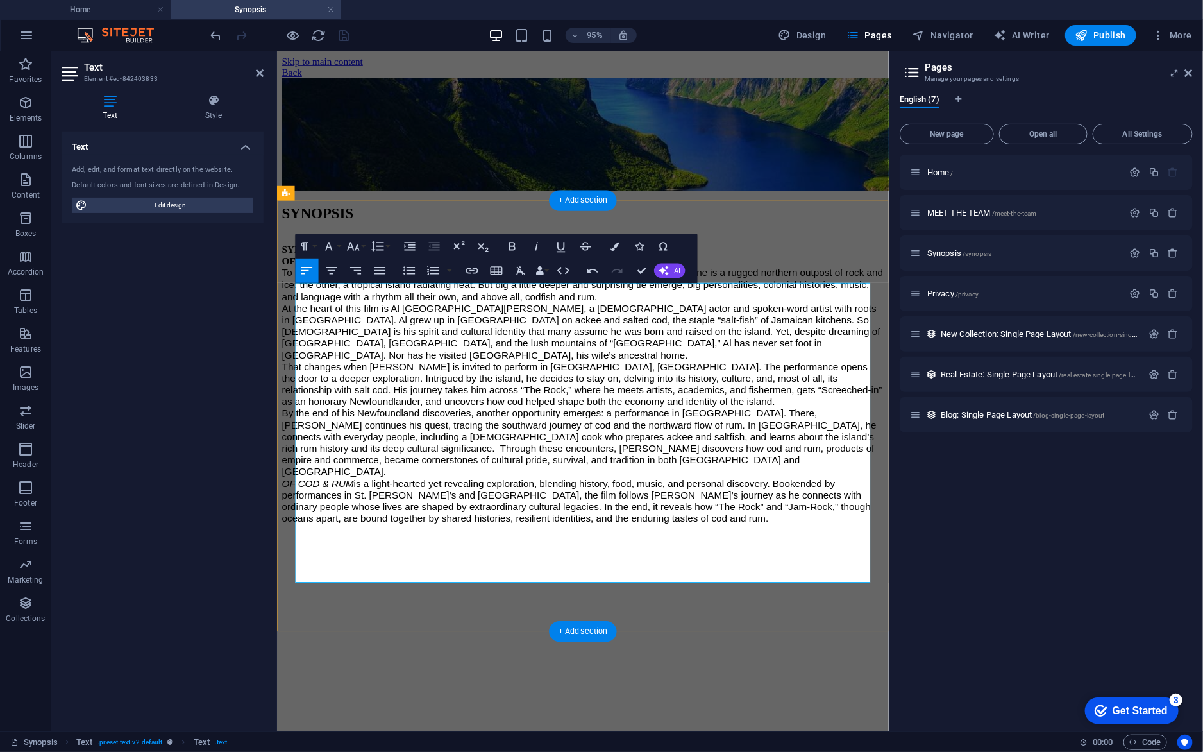
click at [536, 376] on span "At the heart of this film is Al [GEOGRAPHIC_DATA][PERSON_NAME], a [DEMOGRAPHIC_…" at bounding box center [598, 346] width 633 height 60
drag, startPoint x: 617, startPoint y: 439, endPoint x: 769, endPoint y: 527, distance: 175.6
click at [617, 426] on p "That changes when [PERSON_NAME] is invited to perform in [GEOGRAPHIC_DATA], [GE…" at bounding box center [599, 400] width 634 height 49
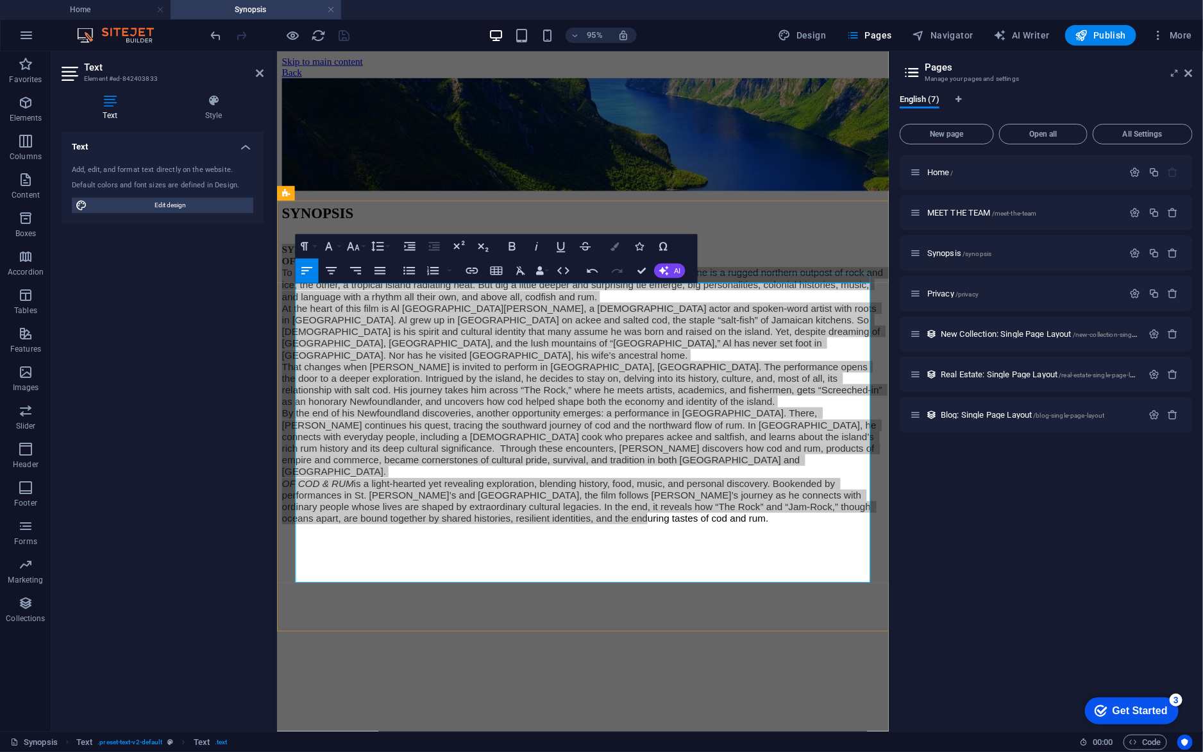
click at [614, 249] on icon "button" at bounding box center [615, 246] width 8 height 8
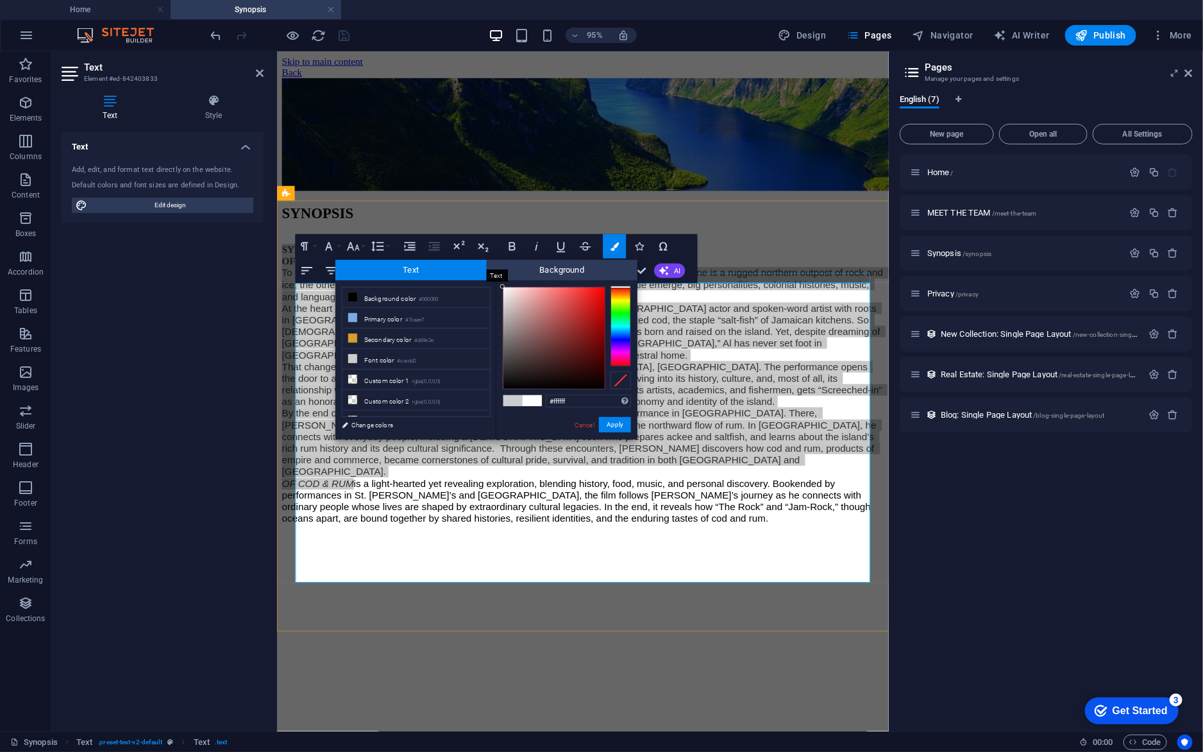
drag, startPoint x: 522, startPoint y: 371, endPoint x: 484, endPoint y: 272, distance: 106.0
click at [484, 272] on div "Text Background less Background color #000000 Primary color #7caae7 Secondary c…" at bounding box center [486, 350] width 302 height 180
type input "#000000"
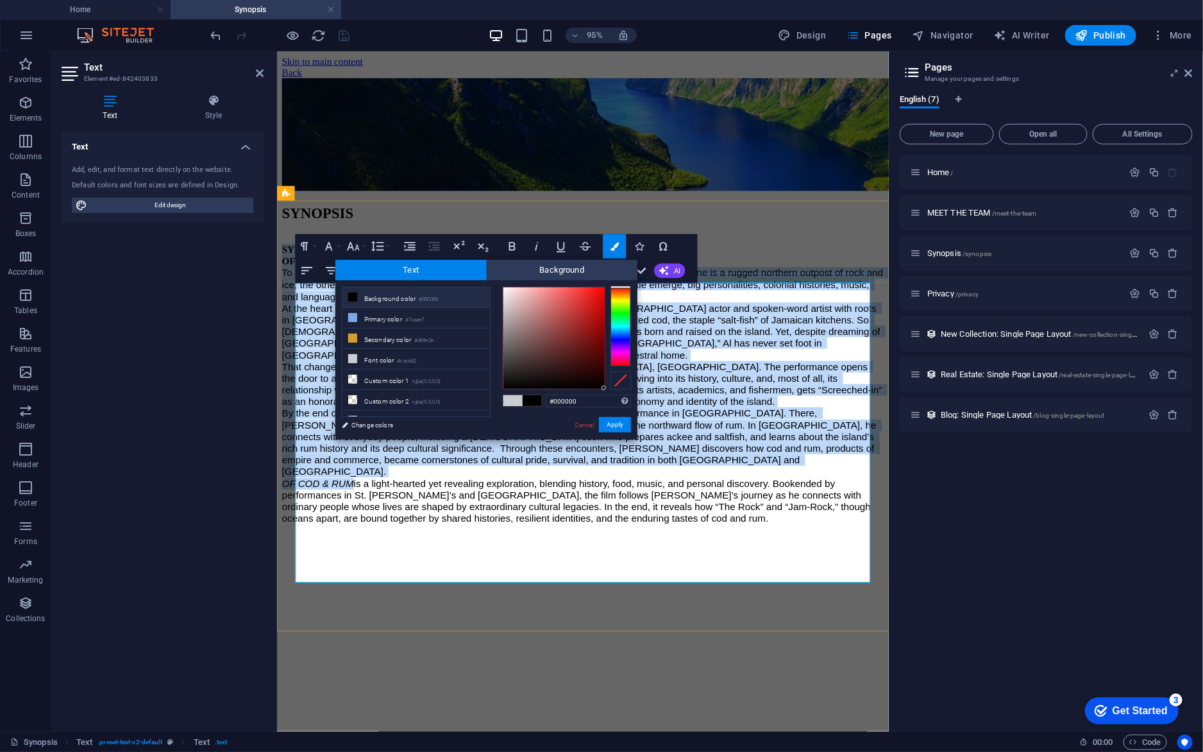
click at [614, 418] on button "Apply" at bounding box center [615, 424] width 32 height 15
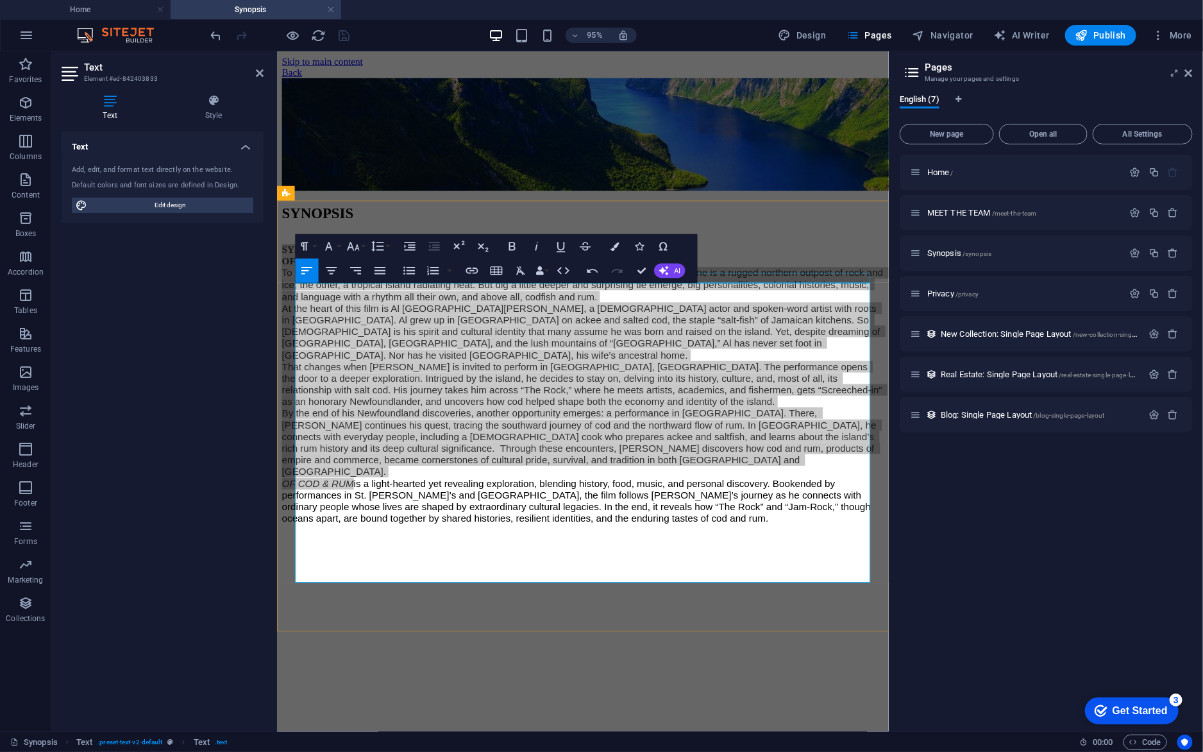
click at [631, 515] on div "Drag here to replace the existing content. Press “Ctrl” if you want to create a…" at bounding box center [583, 391] width 612 height 680
click at [677, 548] on div "SYNOPSIS SYNOPSIS OF COD & RUM: THE NEWFOUNDLAND CONNECTION To most people, [GE…" at bounding box center [599, 380] width 634 height 335
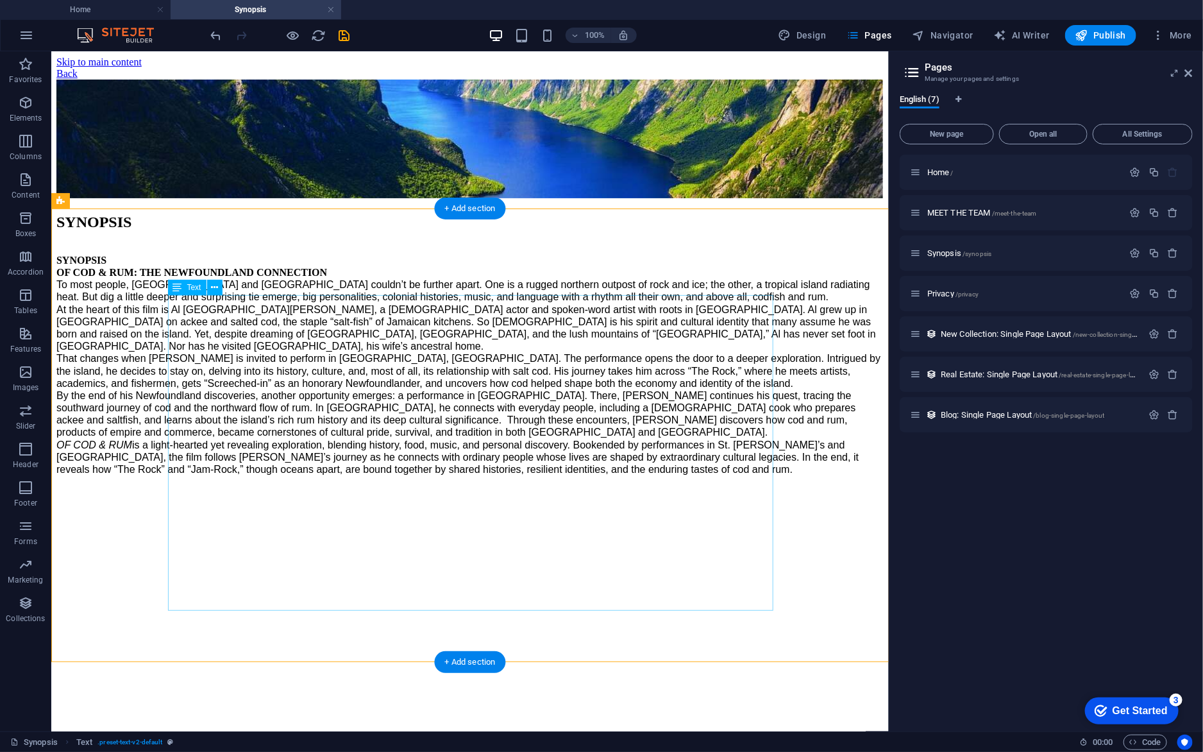
click at [456, 442] on div "SYNOPSIS OF COD & RUM: THE NEWFOUNDLAND CONNECTION To most people, [GEOGRAPHIC_…" at bounding box center [469, 363] width 827 height 221
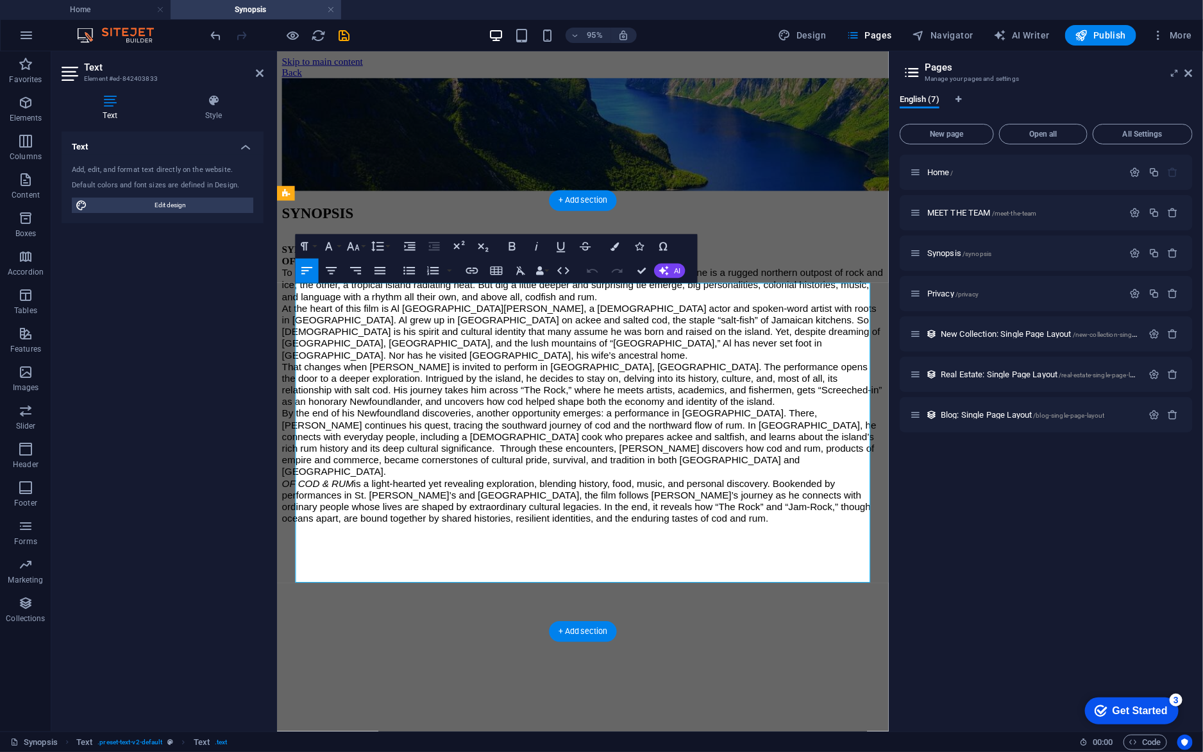
click at [480, 376] on span "At the heart of this film is Al [GEOGRAPHIC_DATA][PERSON_NAME], a [DEMOGRAPHIC_…" at bounding box center [598, 346] width 633 height 60
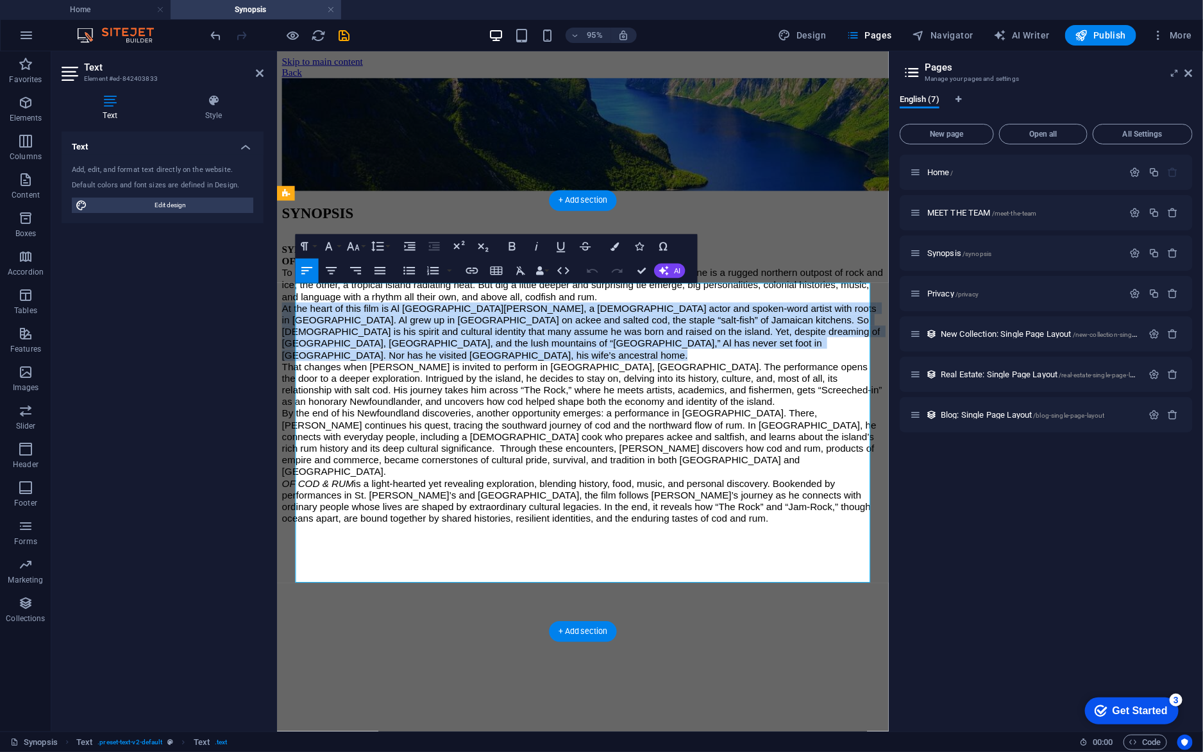
click at [480, 376] on span "At the heart of this film is Al [GEOGRAPHIC_DATA][PERSON_NAME], a [DEMOGRAPHIC_…" at bounding box center [598, 346] width 633 height 60
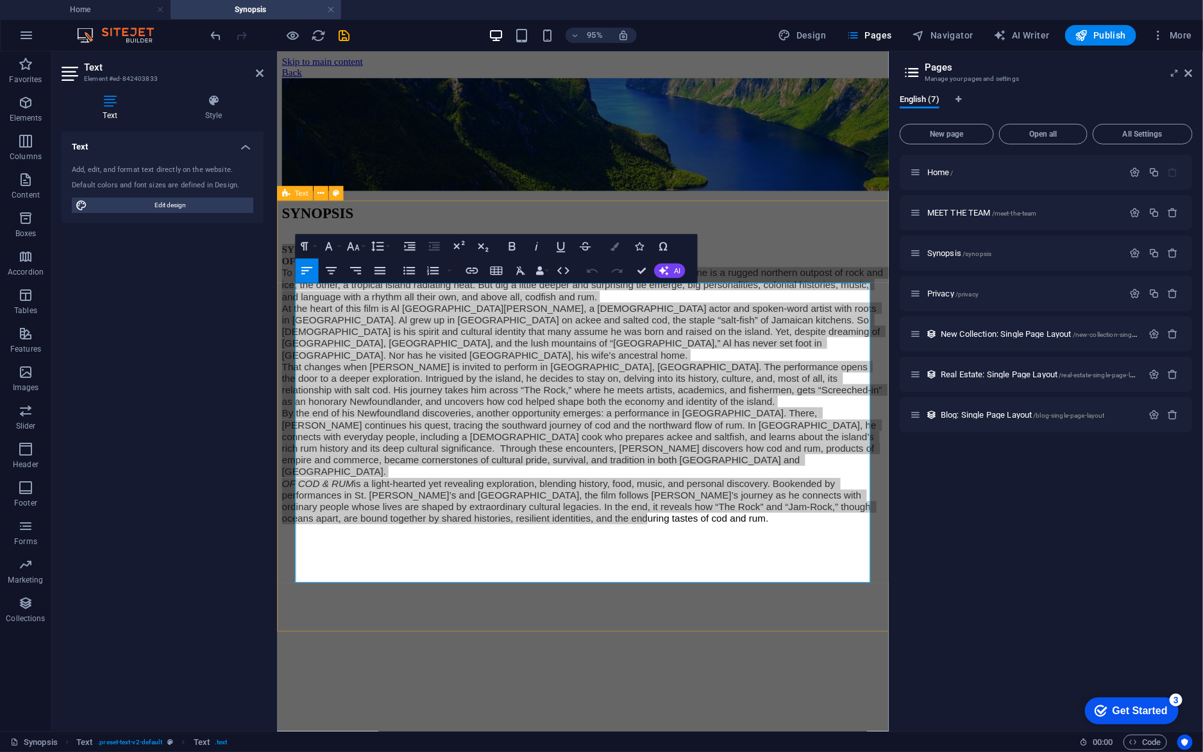
click at [620, 249] on button "Colors" at bounding box center [614, 246] width 23 height 24
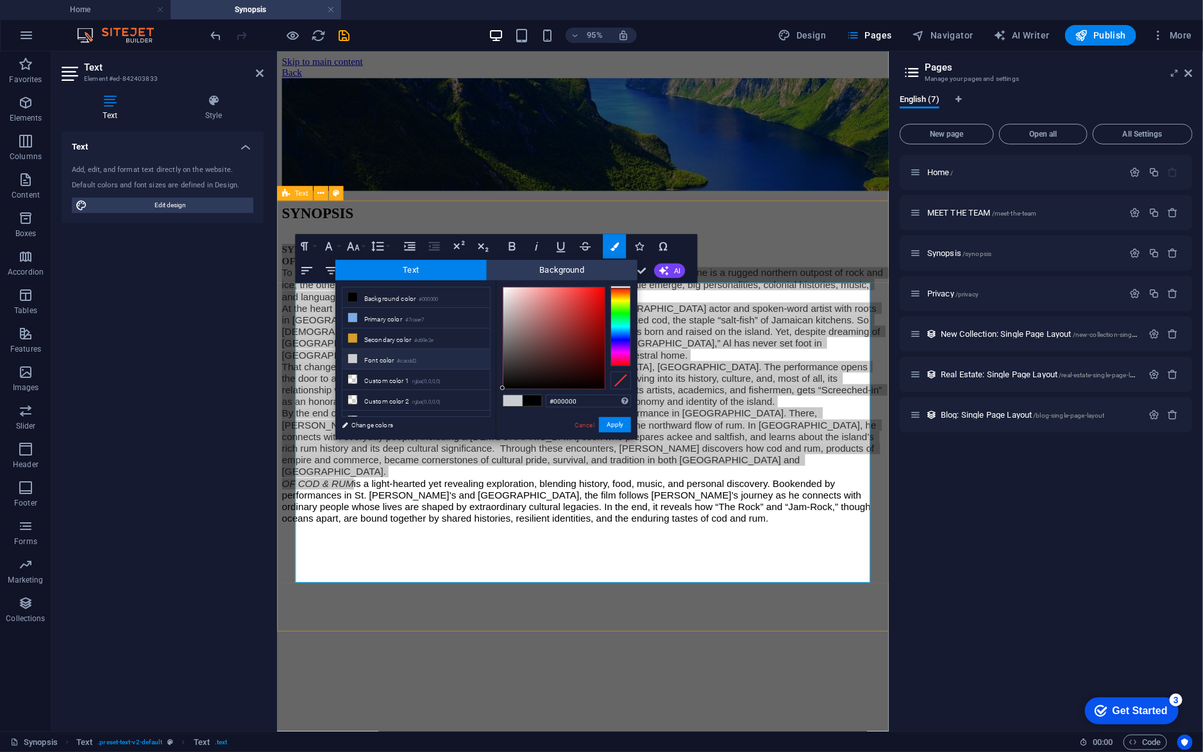
click at [385, 361] on li "Font color #cacdd2" at bounding box center [416, 359] width 148 height 21
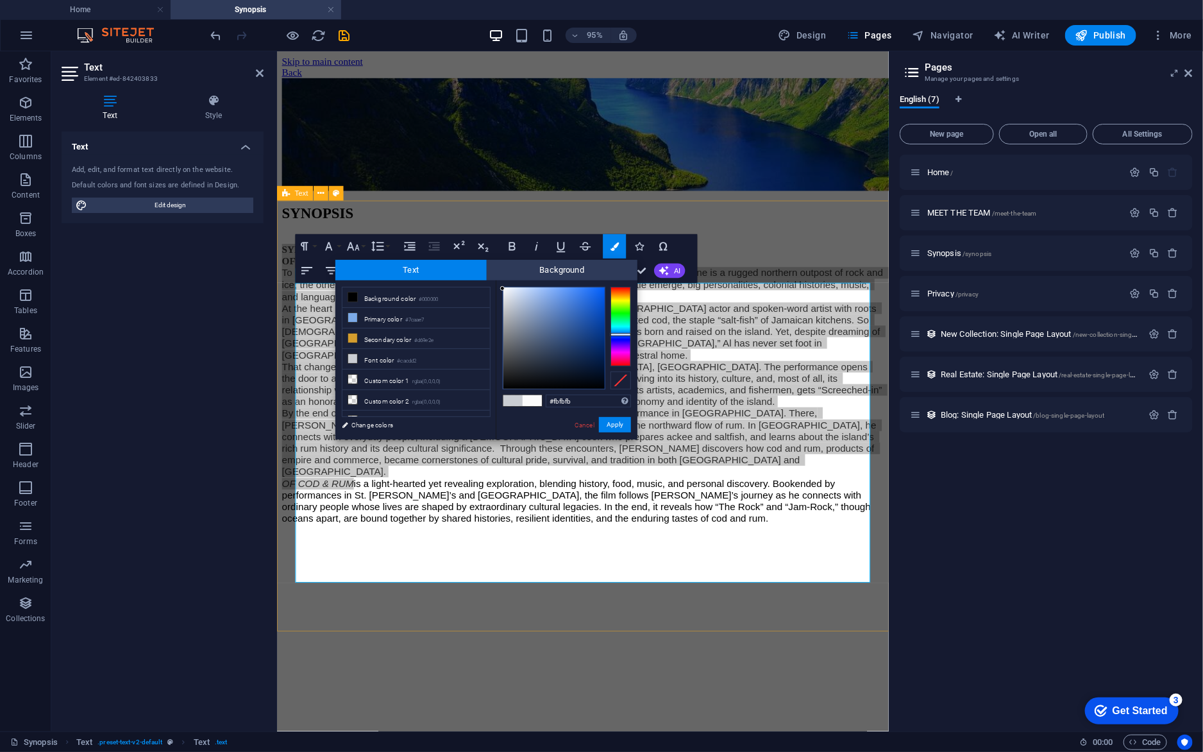
drag, startPoint x: 503, startPoint y: 305, endPoint x: 503, endPoint y: 288, distance: 16.7
click at [503, 288] on div at bounding box center [502, 288] width 4 height 4
click at [382, 362] on li "Font color #cacdd2" at bounding box center [416, 359] width 148 height 21
drag, startPoint x: 507, startPoint y: 303, endPoint x: 503, endPoint y: 280, distance: 23.4
click at [503, 280] on div "#fefeff Supported formats #0852ed rgb(8, 82, 237) rgba(8, 82, 237, 90%) hsv(221…" at bounding box center [567, 452] width 142 height 345
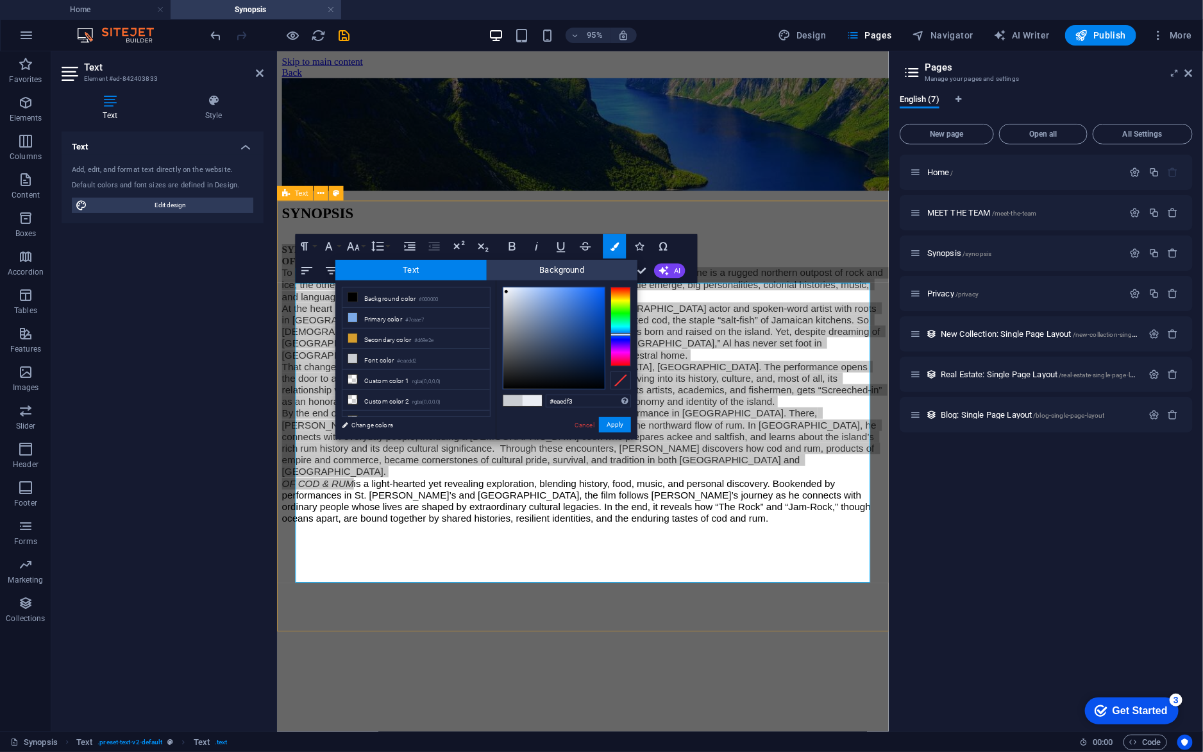
click at [507, 291] on div at bounding box center [506, 291] width 4 height 4
click at [615, 433] on div "#eaedf3 Supported formats #0852ed rgb(8, 82, 237) rgba(8, 82, 237, 90%) hsv(221…" at bounding box center [567, 452] width 142 height 345
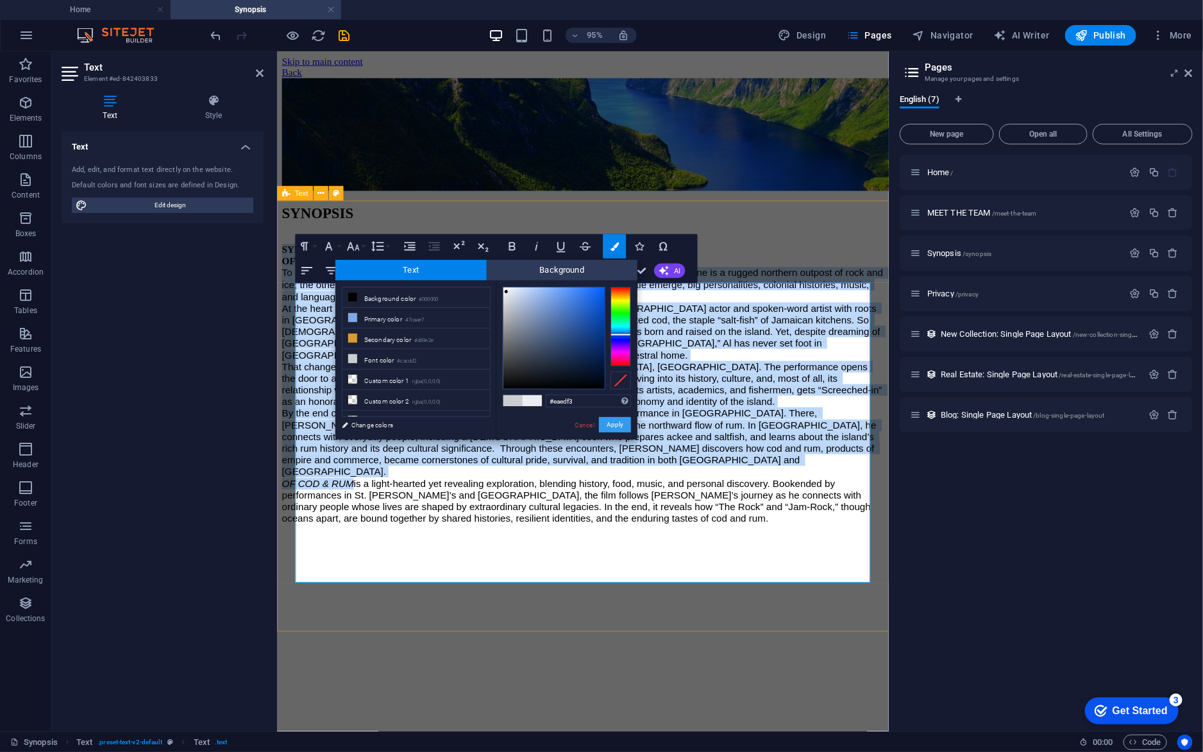
click at [614, 419] on button "Apply" at bounding box center [615, 424] width 32 height 15
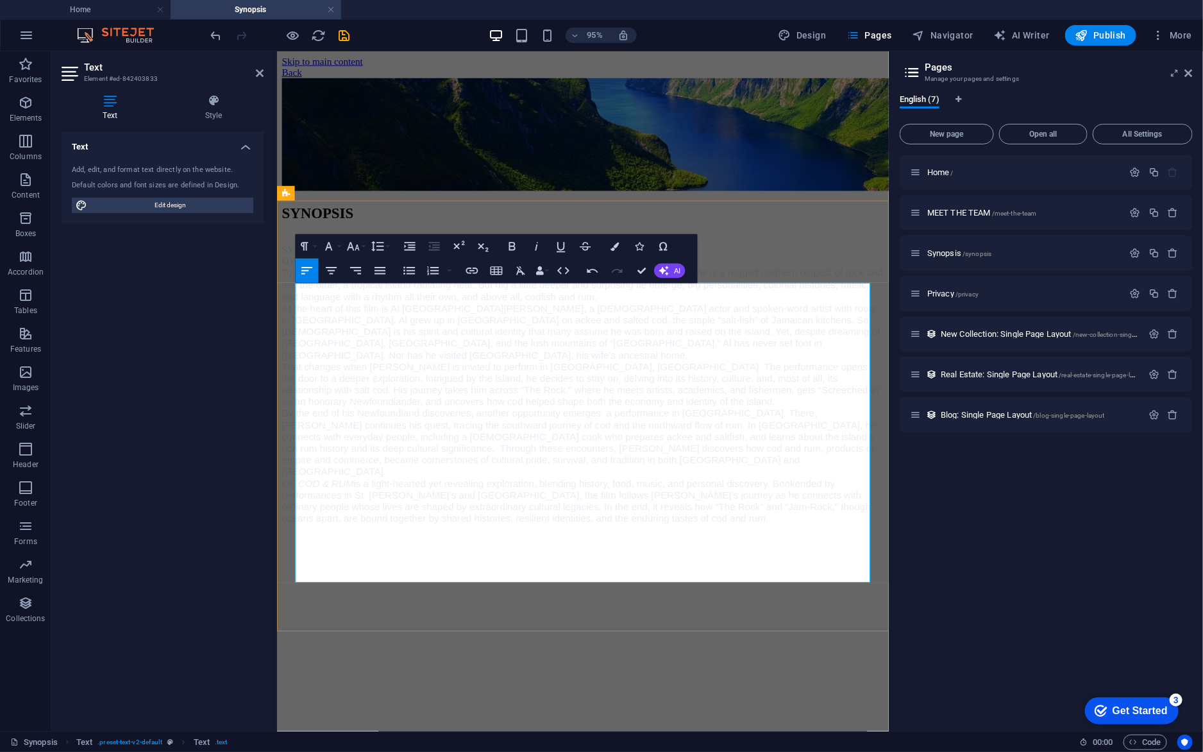
click at [615, 425] on span "That changes when [PERSON_NAME] is invited to perform in [GEOGRAPHIC_DATA], [GE…" at bounding box center [599, 401] width 635 height 48
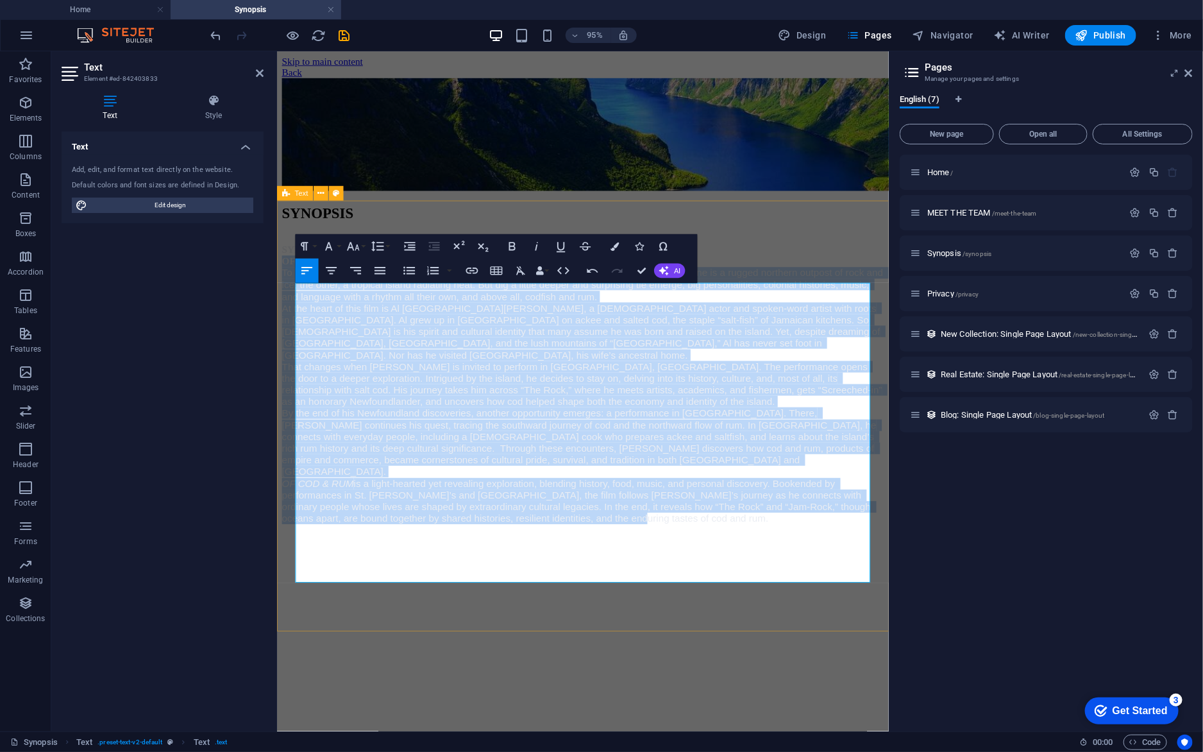
drag, startPoint x: 363, startPoint y: 305, endPoint x: 646, endPoint y: 612, distance: 418.0
click at [646, 548] on div "SYNOPSIS SYNOPSIS OF COD & RUM: THE NEWFOUNDLAND CONNECTION To most people, [GE…" at bounding box center [599, 380] width 634 height 335
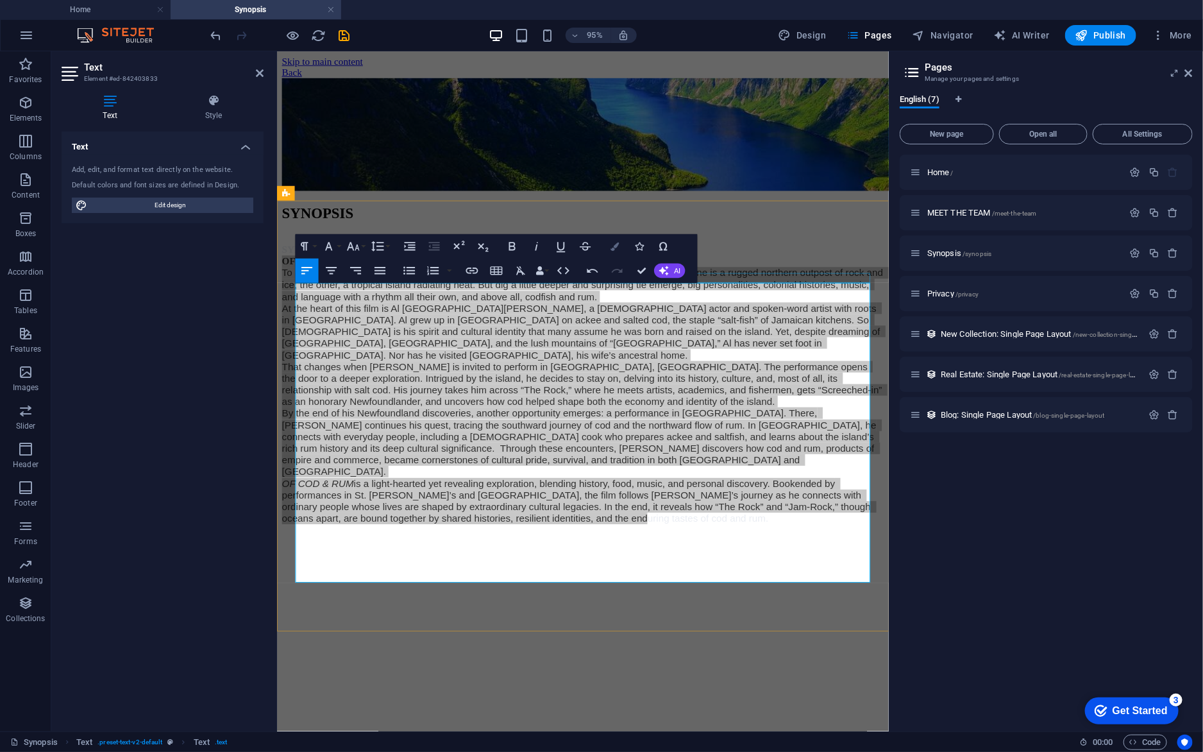
click at [611, 251] on button "Colors" at bounding box center [614, 246] width 23 height 24
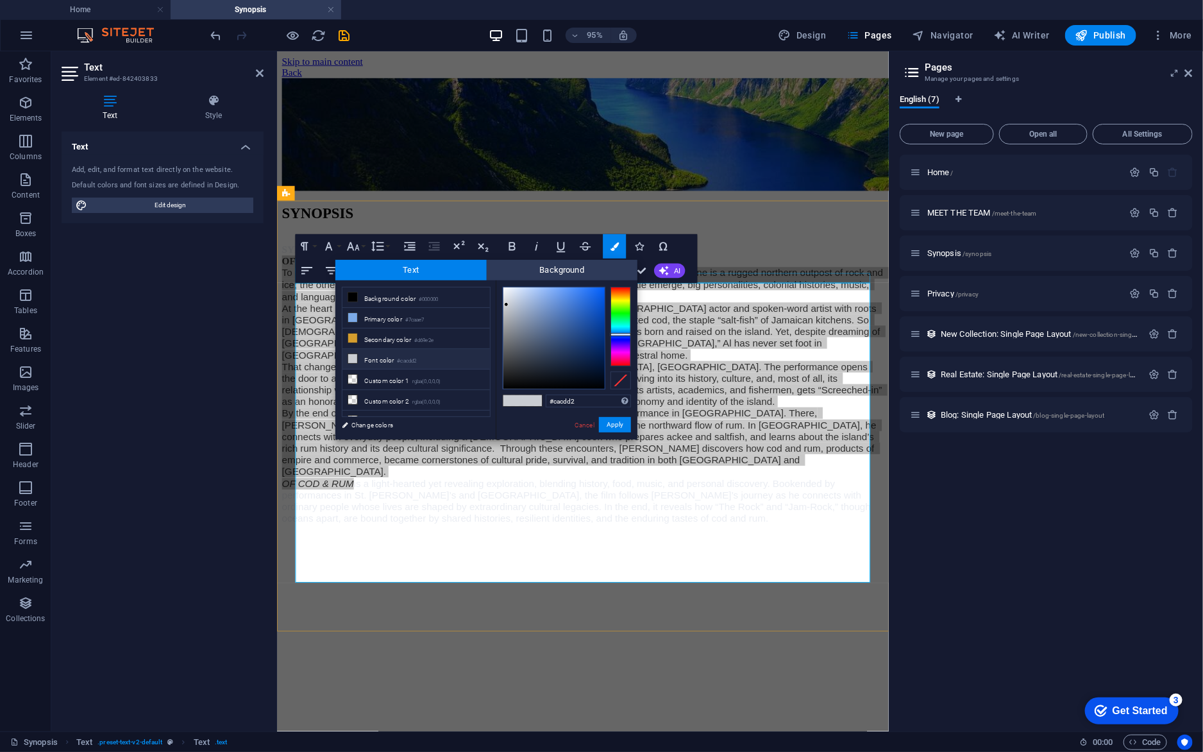
click at [392, 358] on li "Font color #cacdd2" at bounding box center [416, 359] width 148 height 21
click at [505, 288] on div at bounding box center [553, 337] width 101 height 101
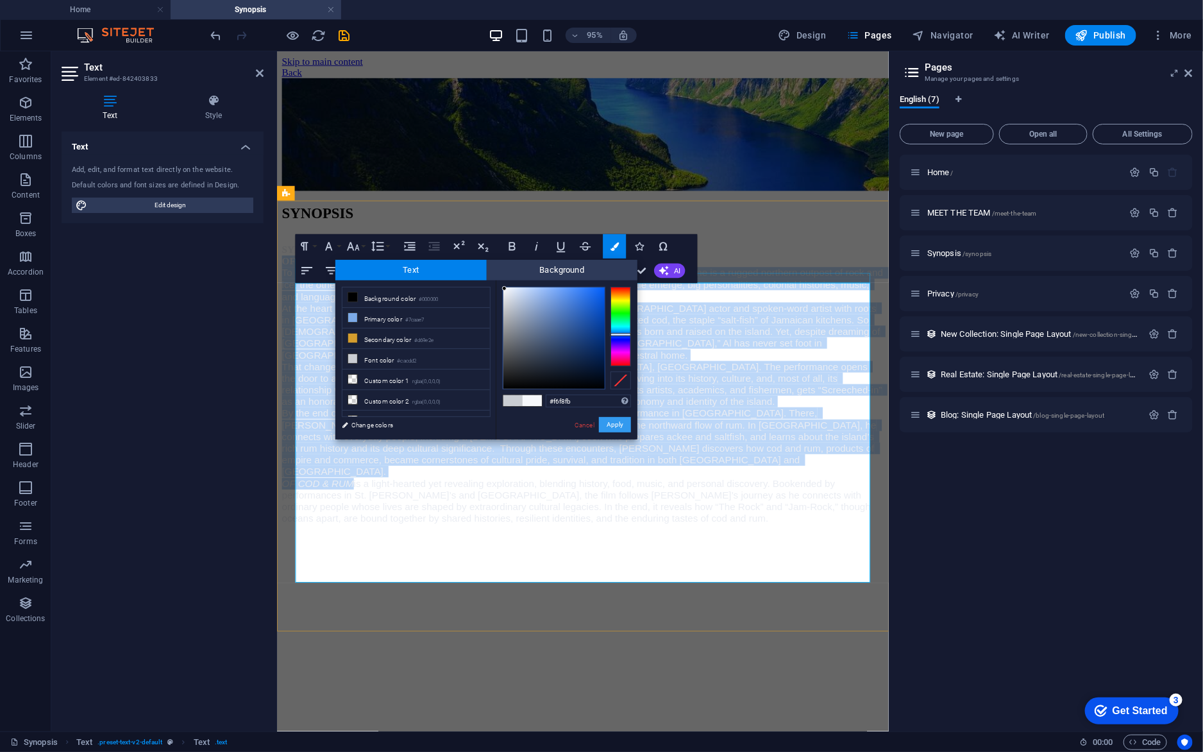
click at [626, 426] on button "Apply" at bounding box center [615, 424] width 32 height 15
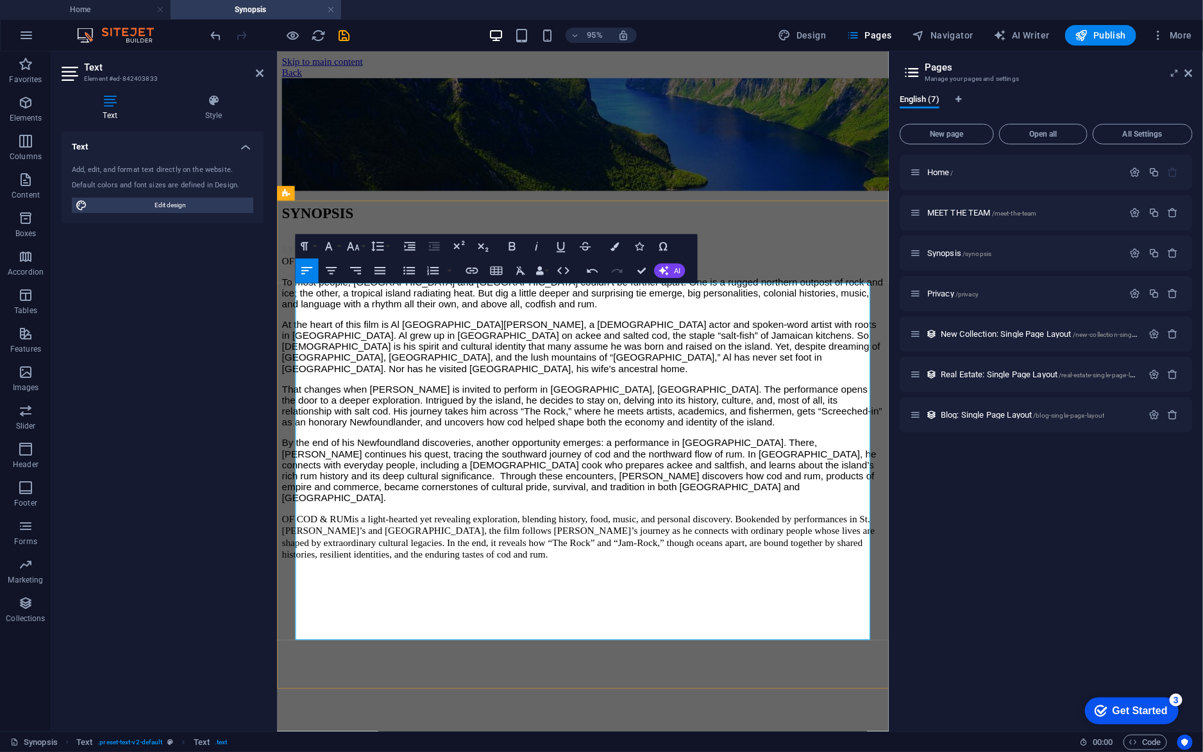
click at [617, 390] on span "At the heart of this film is Al [GEOGRAPHIC_DATA][PERSON_NAME], a [DEMOGRAPHIC_…" at bounding box center [598, 361] width 633 height 57
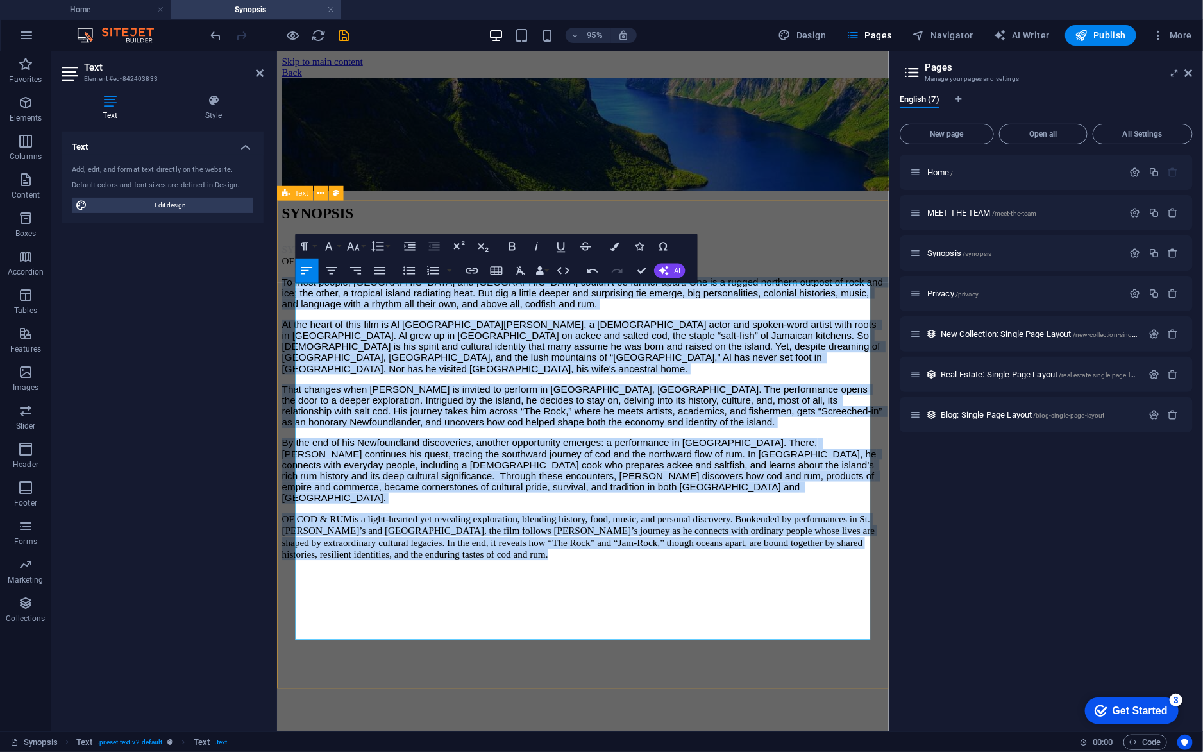
drag, startPoint x: 552, startPoint y: 315, endPoint x: 736, endPoint y: 676, distance: 405.0
click at [736, 586] on div "SYNOPSIS SYNOPSIS ​ ​ OF COD & RUM: THE NEWFOUNDLAND CONNECTION To most people,…" at bounding box center [599, 399] width 634 height 373
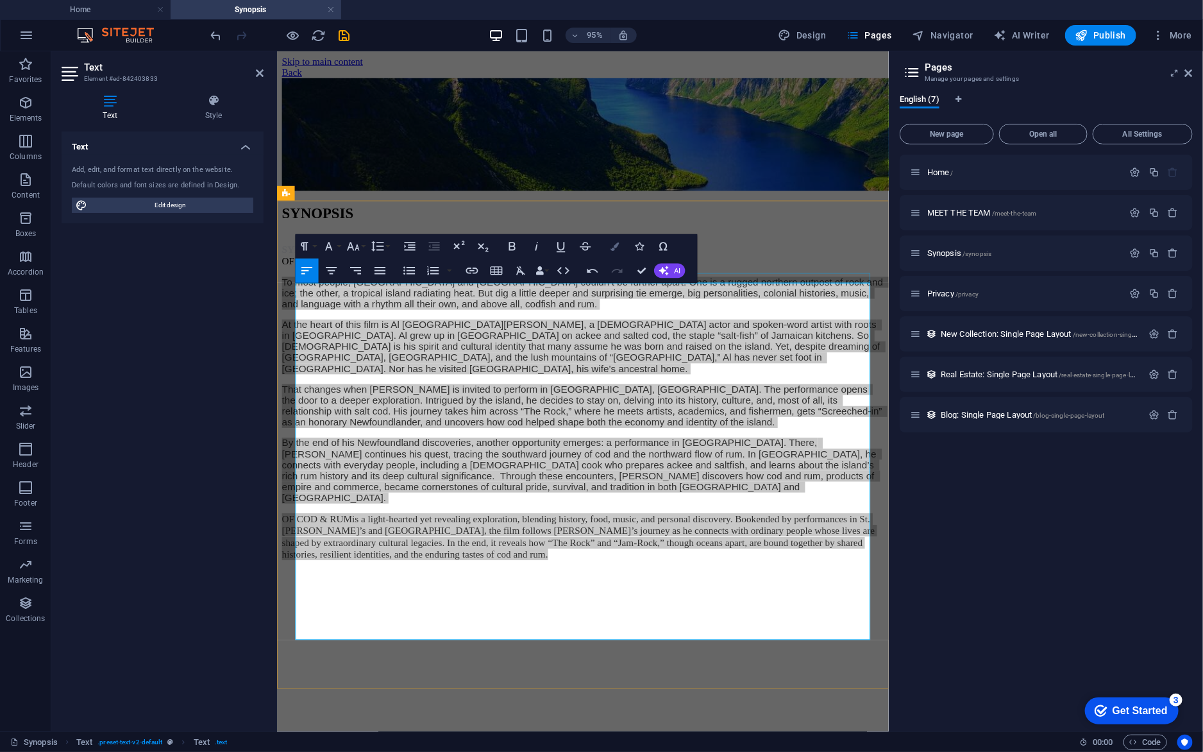
click at [614, 249] on icon "button" at bounding box center [615, 246] width 8 height 8
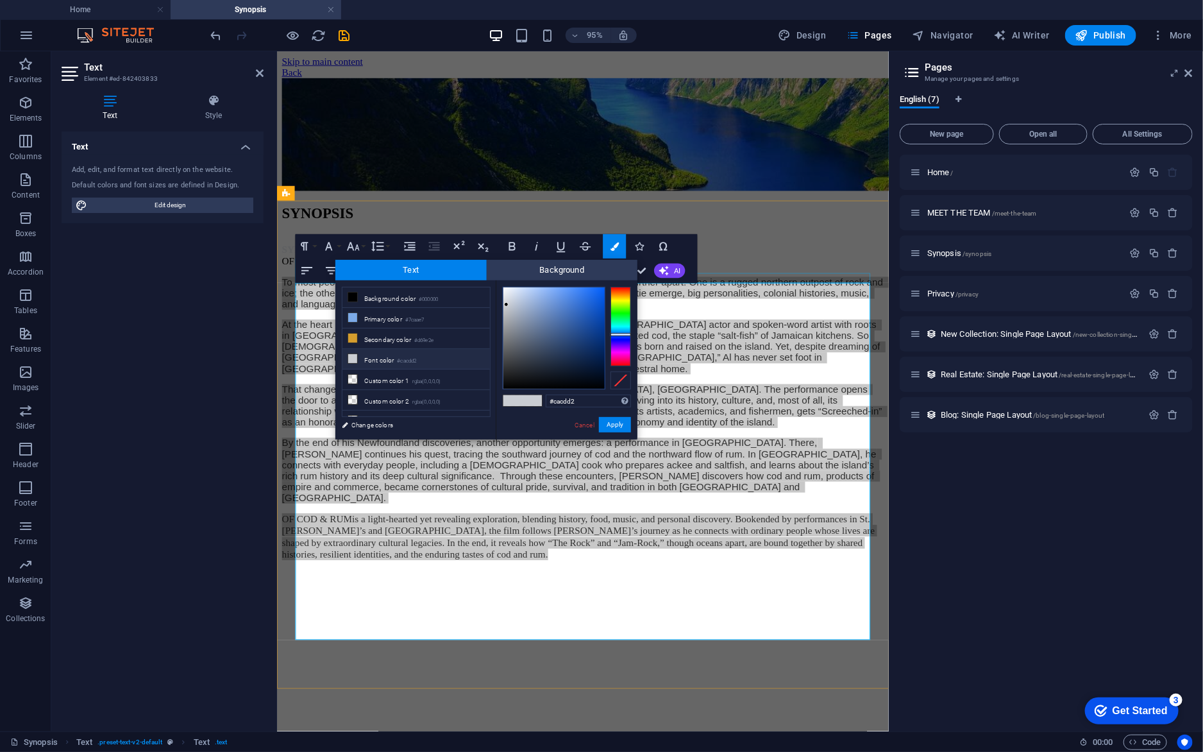
click at [390, 358] on li "Font color #cacdd2" at bounding box center [416, 359] width 148 height 21
click at [507, 291] on div at bounding box center [553, 337] width 101 height 101
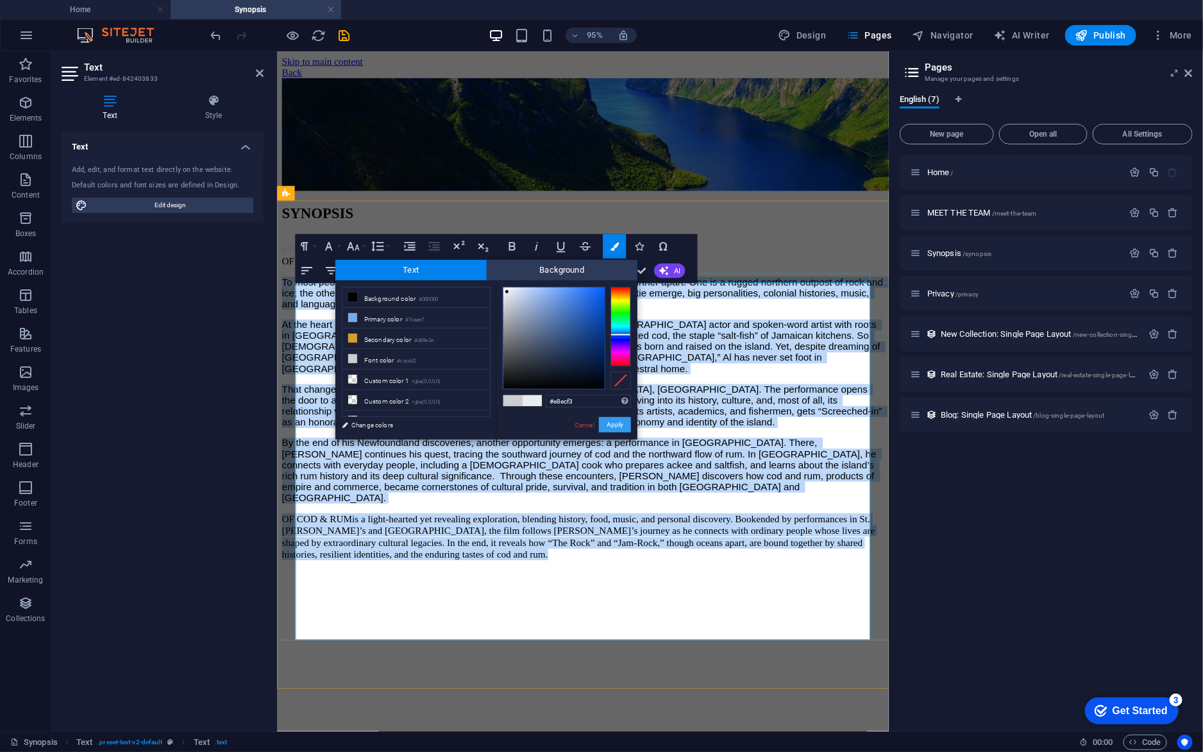
click at [615, 421] on button "Apply" at bounding box center [615, 424] width 32 height 15
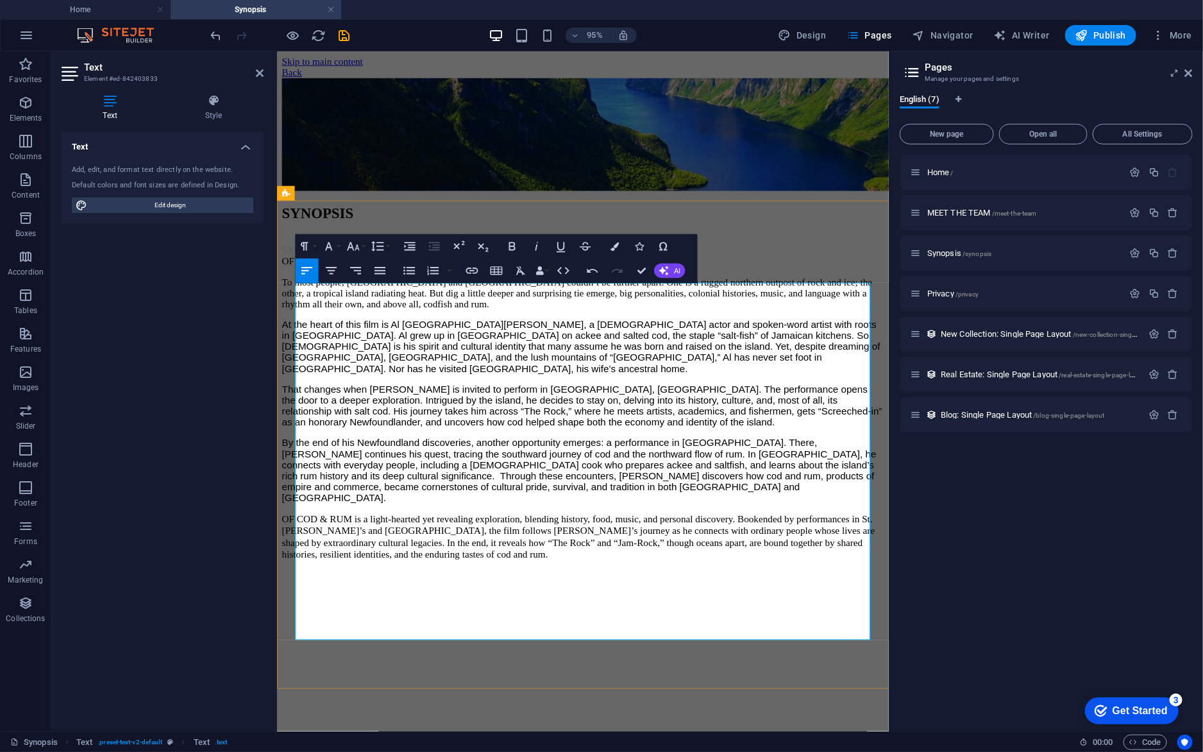
click at [590, 391] on p "At the heart of this film is Al [GEOGRAPHIC_DATA][PERSON_NAME], a [DEMOGRAPHIC_…" at bounding box center [599, 362] width 634 height 58
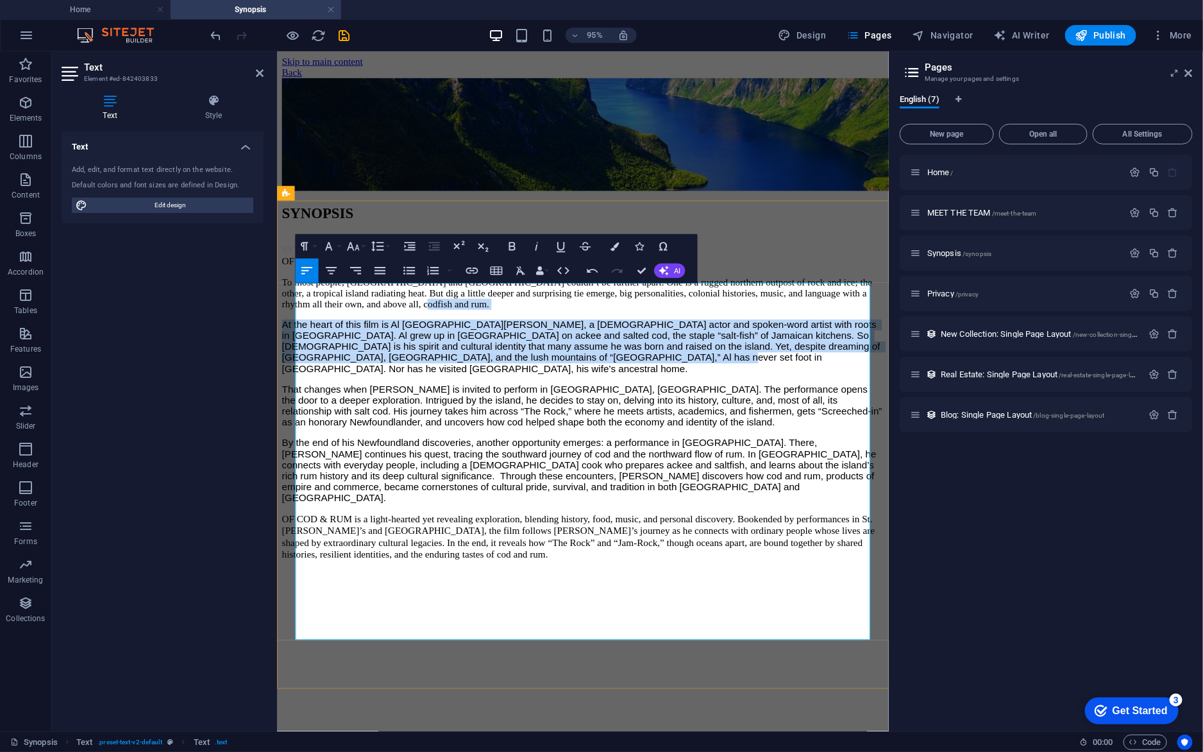
drag, startPoint x: 662, startPoint y: 369, endPoint x: 692, endPoint y: 446, distance: 81.8
click at [692, 446] on div "SYNOPSIS ​ ​ OF COD & RUM: THE NEWFOUNDLAND CONNECTION ​ ​ To most people, [GEO…" at bounding box center [599, 419] width 634 height 333
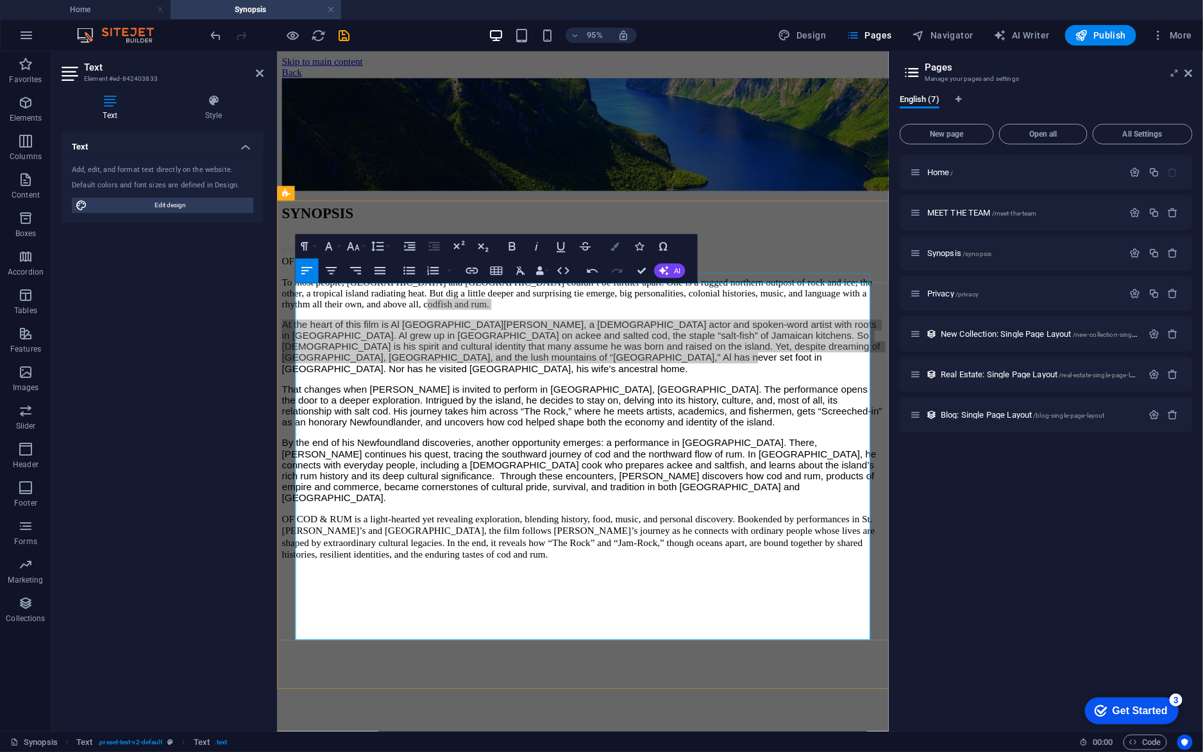
click at [614, 249] on icon "button" at bounding box center [615, 246] width 8 height 8
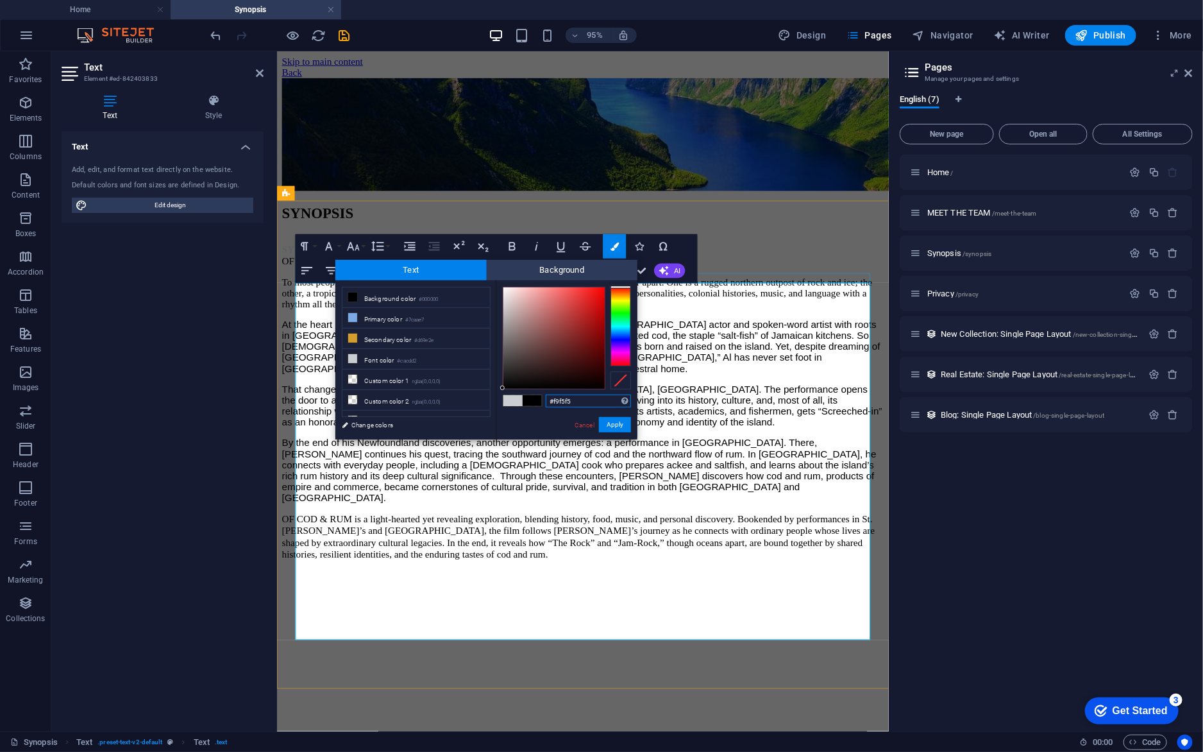
click at [505, 289] on div at bounding box center [553, 337] width 101 height 101
click at [611, 421] on button "Apply" at bounding box center [615, 424] width 32 height 15
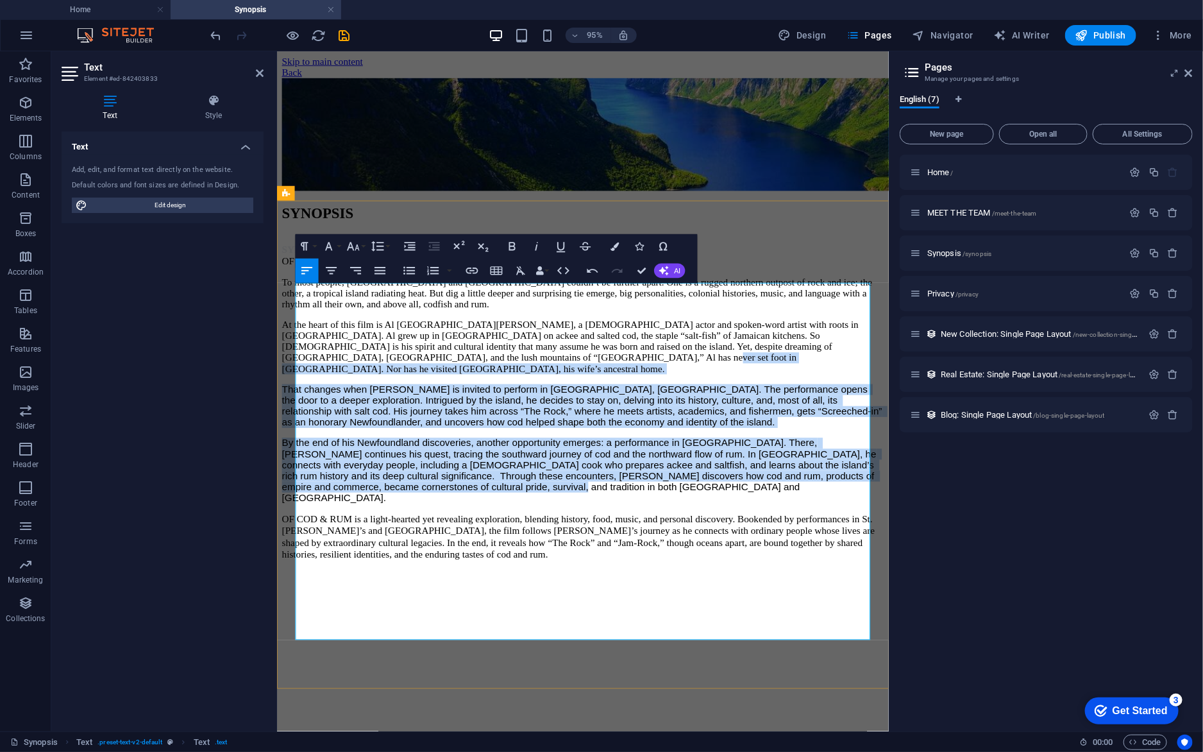
drag, startPoint x: 773, startPoint y: 443, endPoint x: 834, endPoint y: 609, distance: 177.3
click at [834, 586] on div "SYNOPSIS ​ ​ OF COD & RUM: THE NEWFOUNDLAND CONNECTION ​ ​ To most people, [GEO…" at bounding box center [599, 419] width 634 height 333
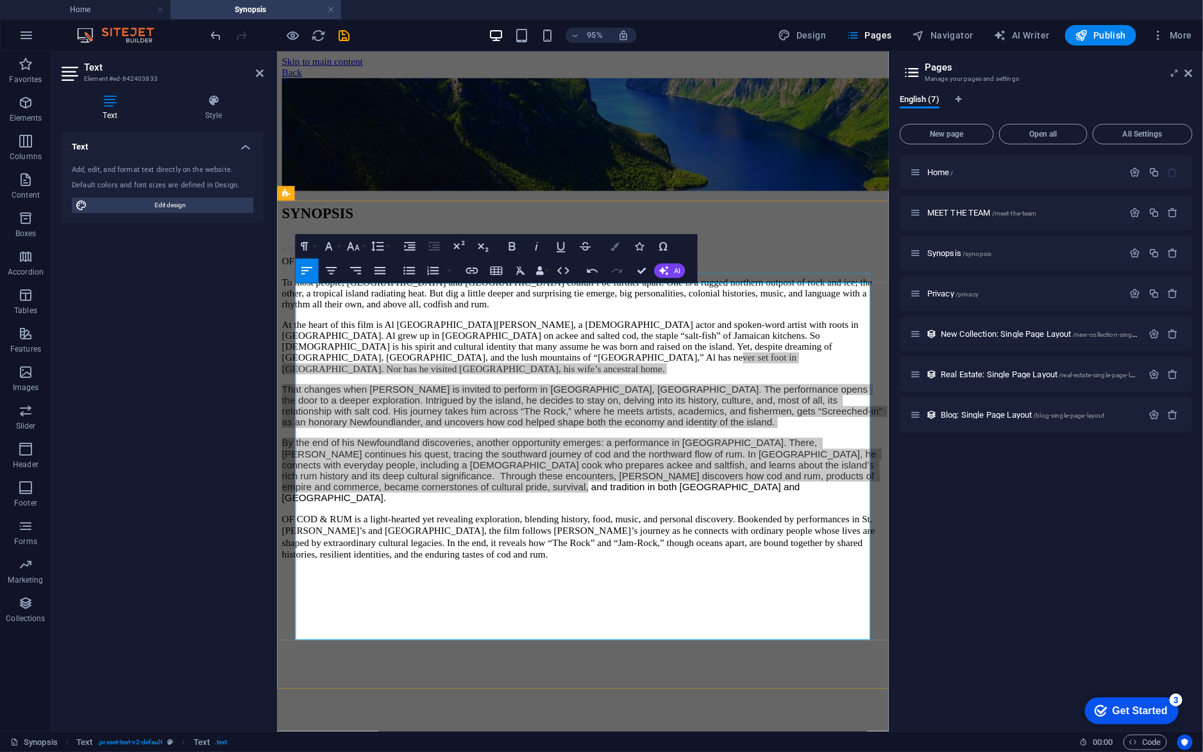
click at [611, 249] on icon "button" at bounding box center [615, 246] width 8 height 8
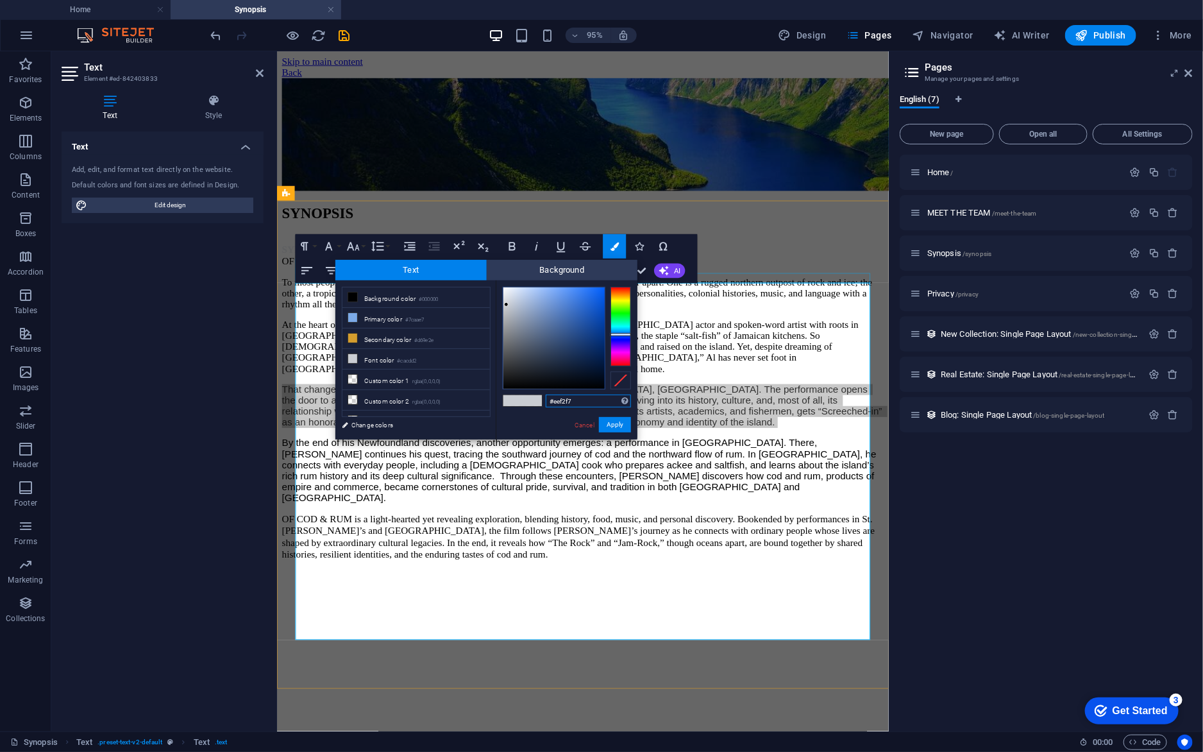
click at [507, 289] on div at bounding box center [553, 337] width 101 height 101
click at [392, 362] on li "Font color #cacdd2" at bounding box center [416, 359] width 148 height 21
click at [506, 288] on div at bounding box center [553, 337] width 101 height 101
drag, startPoint x: 620, startPoint y: 423, endPoint x: 360, endPoint y: 391, distance: 261.7
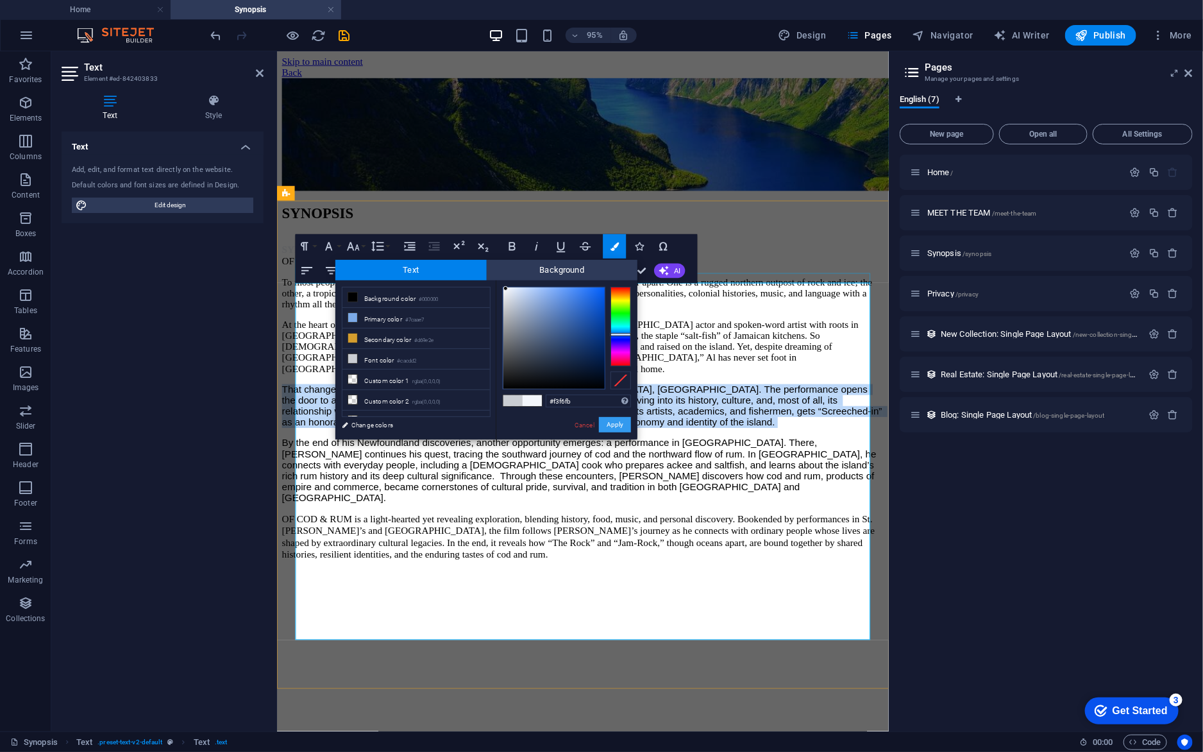
click at [620, 423] on button "Apply" at bounding box center [615, 424] width 32 height 15
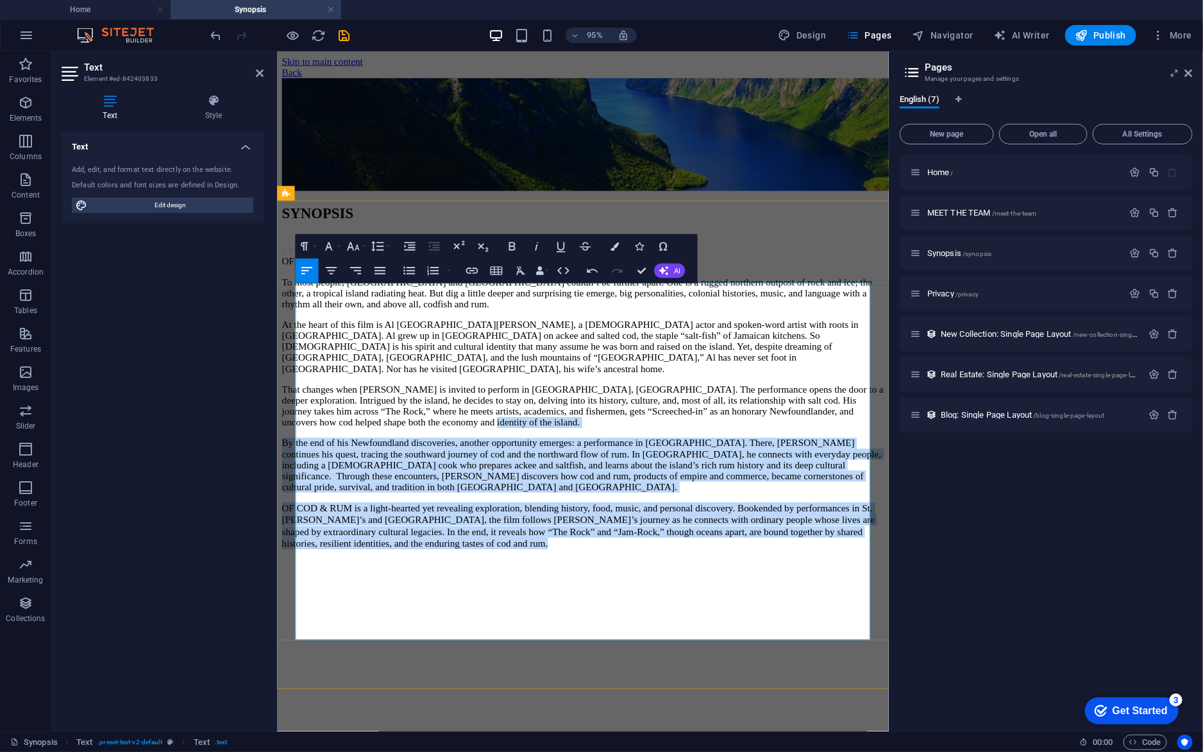
drag, startPoint x: 821, startPoint y: 516, endPoint x: 844, endPoint y: 670, distance: 155.6
click at [844, 575] on div "SYNOPSIS ​ ​ OF COD & RUM: THE NEWFOUNDLAND CONNECTION ​ ​ To most people, [GEO…" at bounding box center [599, 413] width 634 height 321
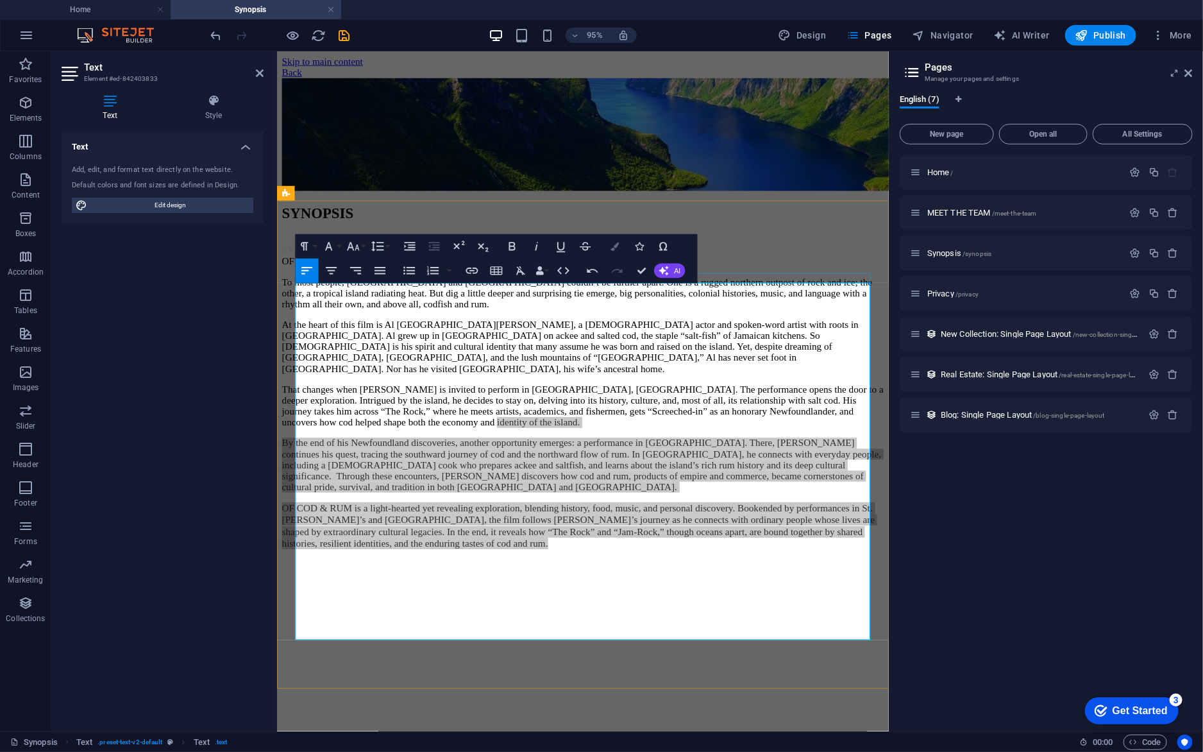
click at [612, 245] on icon "button" at bounding box center [615, 246] width 8 height 8
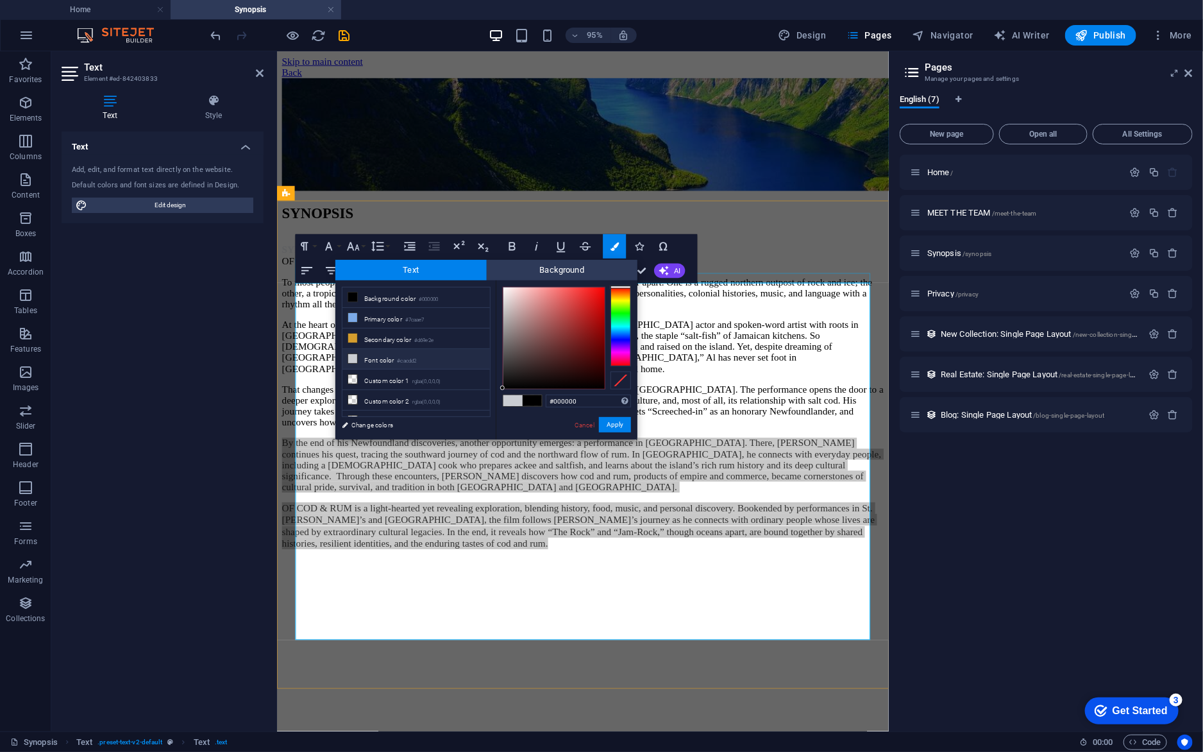
click at [397, 356] on li "Font color #cacdd2" at bounding box center [416, 359] width 148 height 21
click at [507, 290] on div at bounding box center [553, 337] width 101 height 101
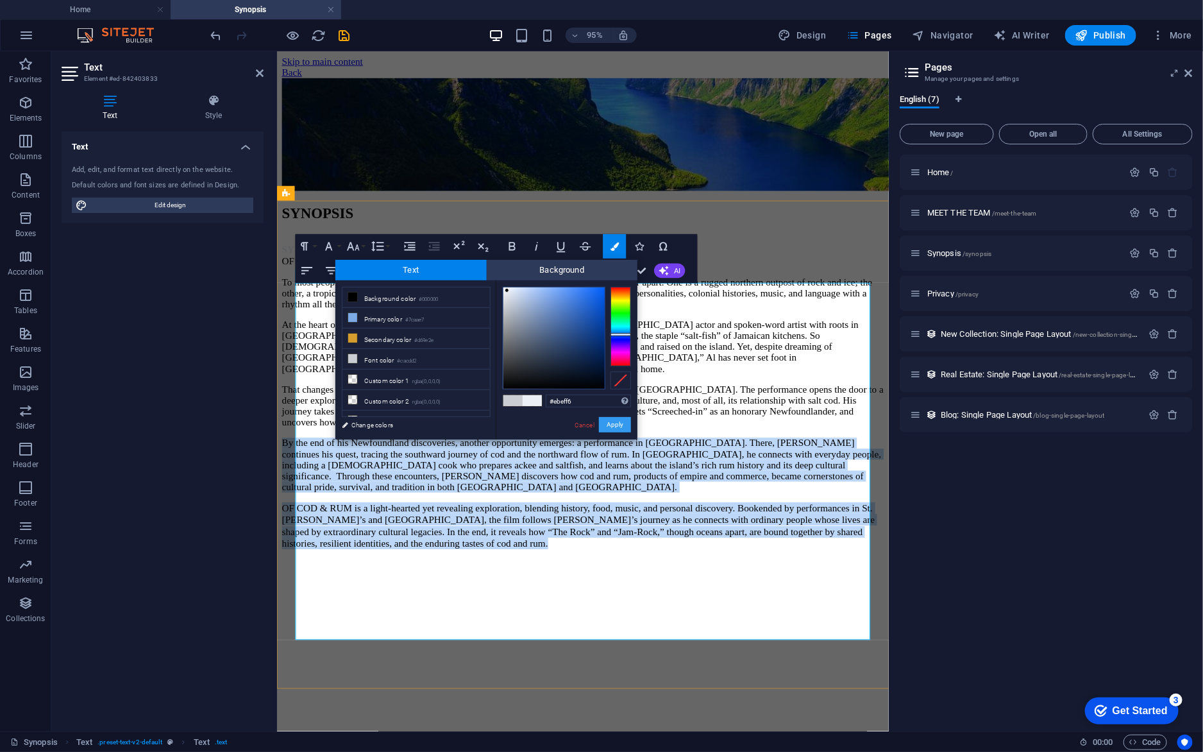
click at [611, 425] on button "Apply" at bounding box center [615, 424] width 32 height 15
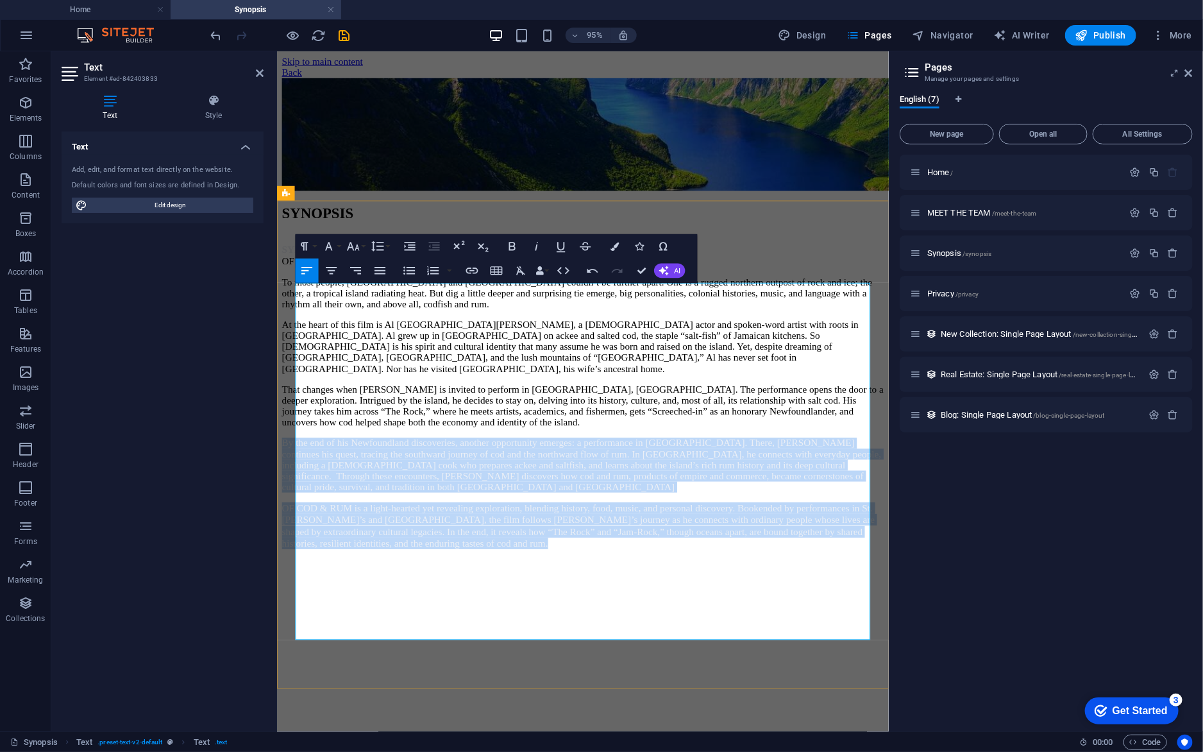
click at [727, 574] on span "OF COD & RUM is a light-hearted yet revealing exploration, blending history, fo…" at bounding box center [594, 550] width 624 height 48
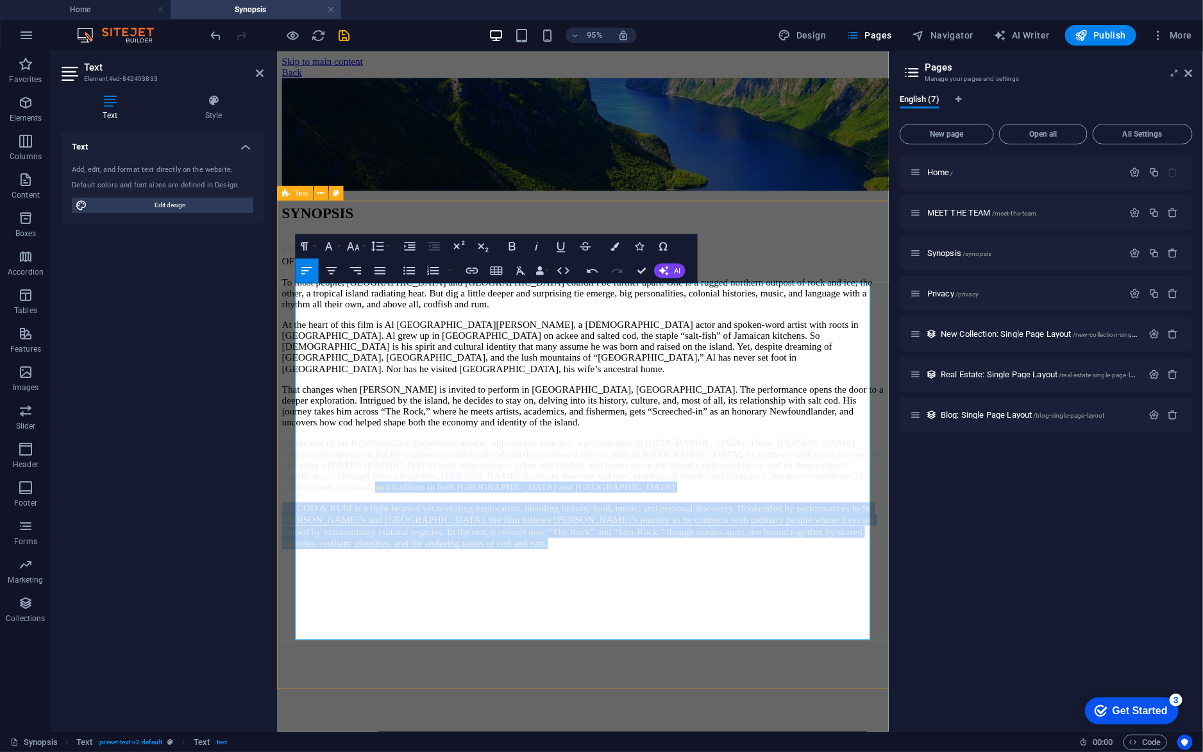
drag, startPoint x: 731, startPoint y: 600, endPoint x: 818, endPoint y: 673, distance: 114.2
click at [818, 575] on div "SYNOPSIS SYNOPSIS ​ ​ OF COD & RUM: THE NEWFOUNDLAND CONNECTION ​ ​ To most peo…" at bounding box center [599, 394] width 634 height 362
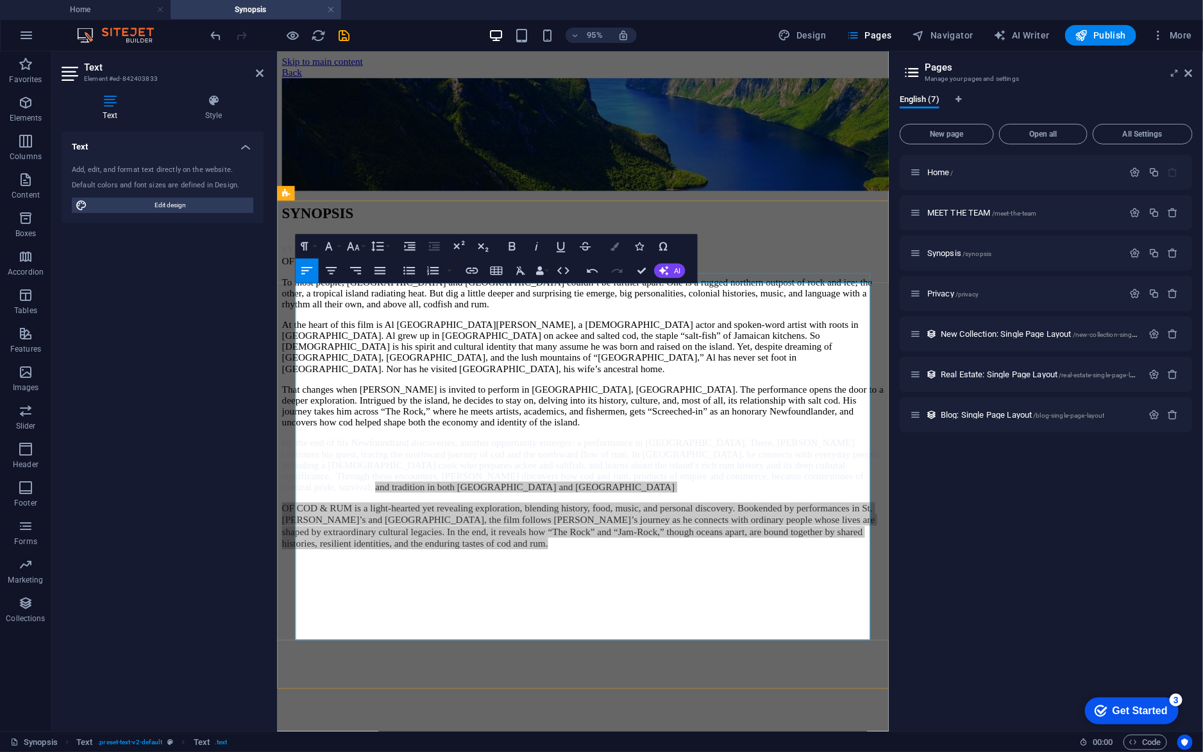
click at [616, 246] on icon "button" at bounding box center [615, 246] width 8 height 8
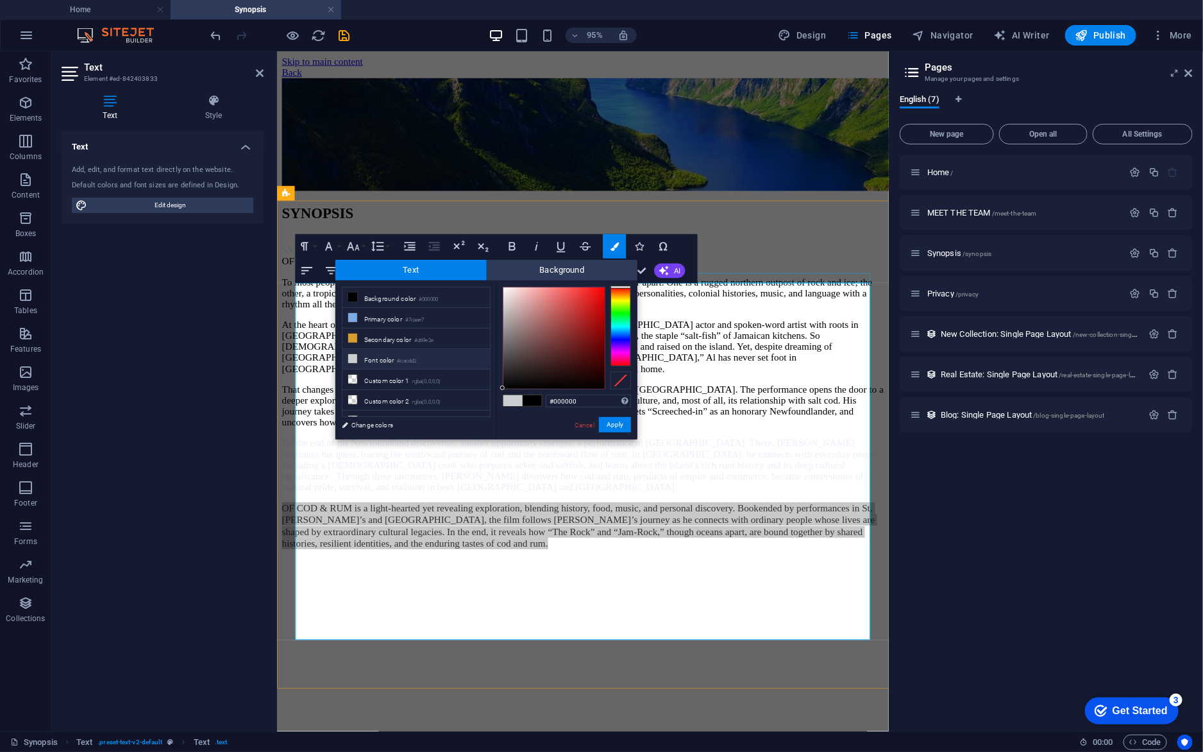
drag, startPoint x: 377, startPoint y: 366, endPoint x: 394, endPoint y: 358, distance: 19.2
click at [377, 366] on li "Font color #cacdd2" at bounding box center [416, 359] width 148 height 21
type input "#edf1f9"
click at [508, 289] on div at bounding box center [553, 337] width 101 height 101
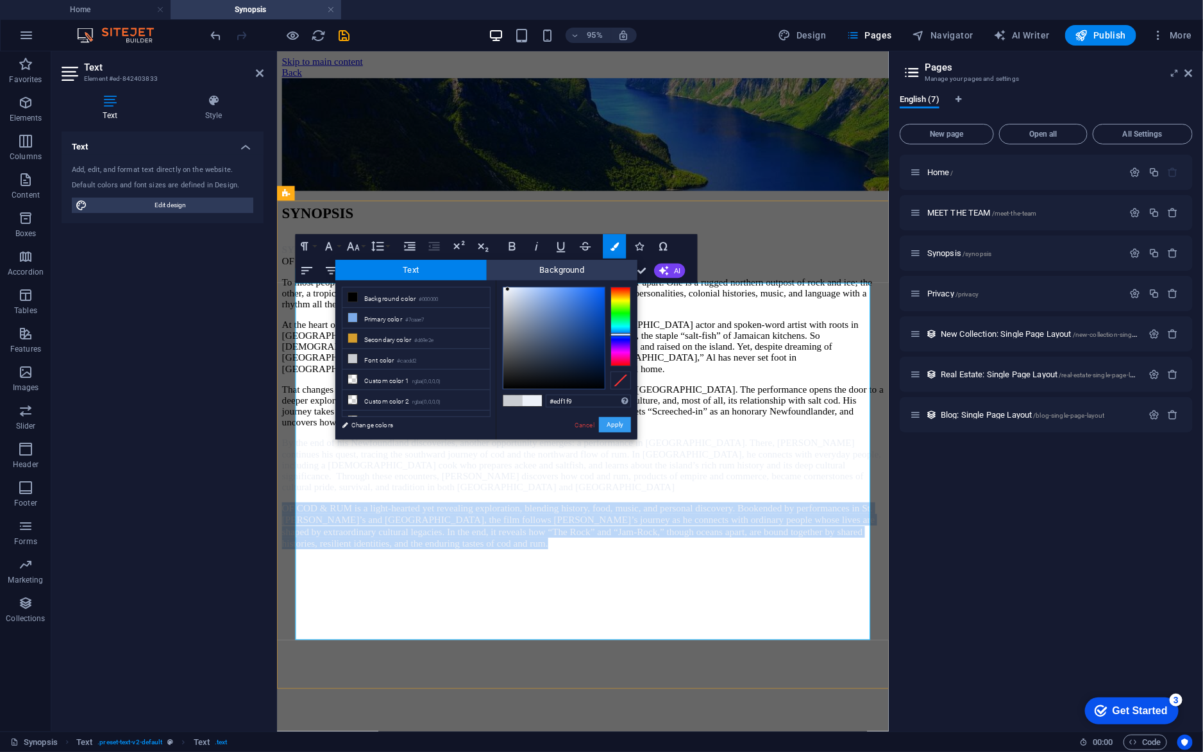
click at [617, 428] on button "Apply" at bounding box center [615, 424] width 32 height 15
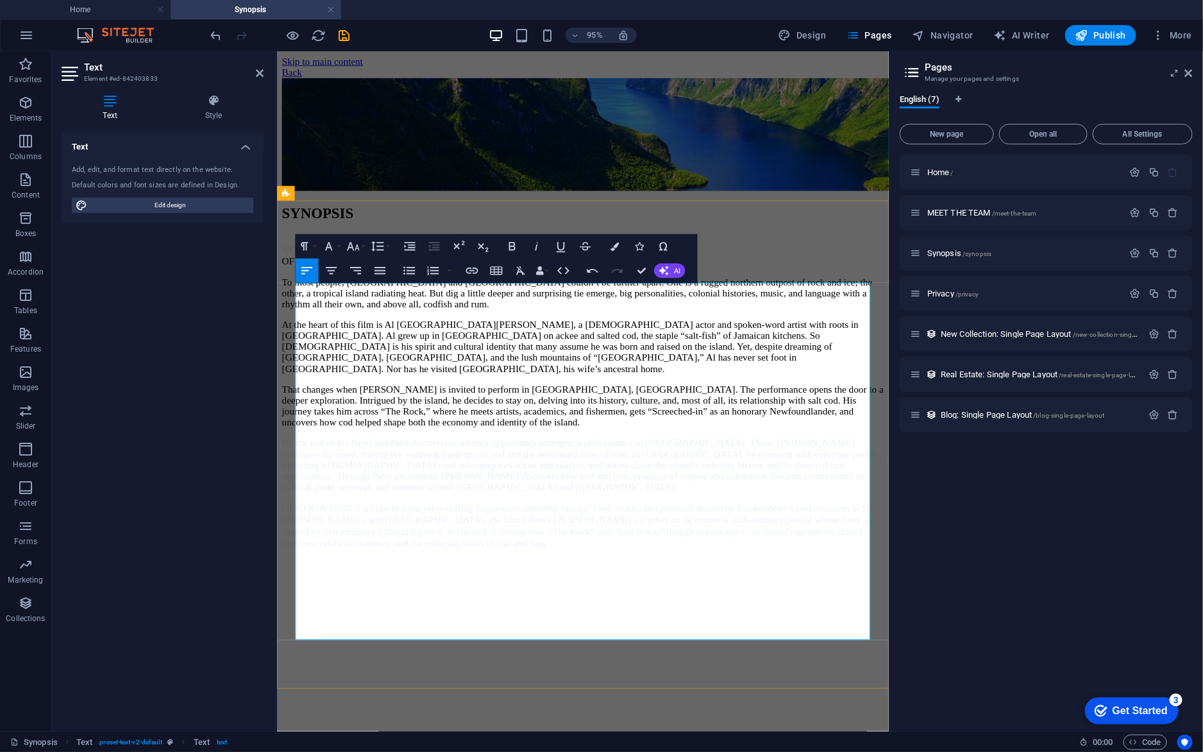
click at [655, 447] on p "​ ​ That changes when [PERSON_NAME] is invited to perform in [GEOGRAPHIC_DATA],…" at bounding box center [599, 424] width 634 height 46
click at [733, 515] on p "​ By the end of his Newfoundland discoveries, another opportunity emerges: a pe…" at bounding box center [599, 486] width 634 height 58
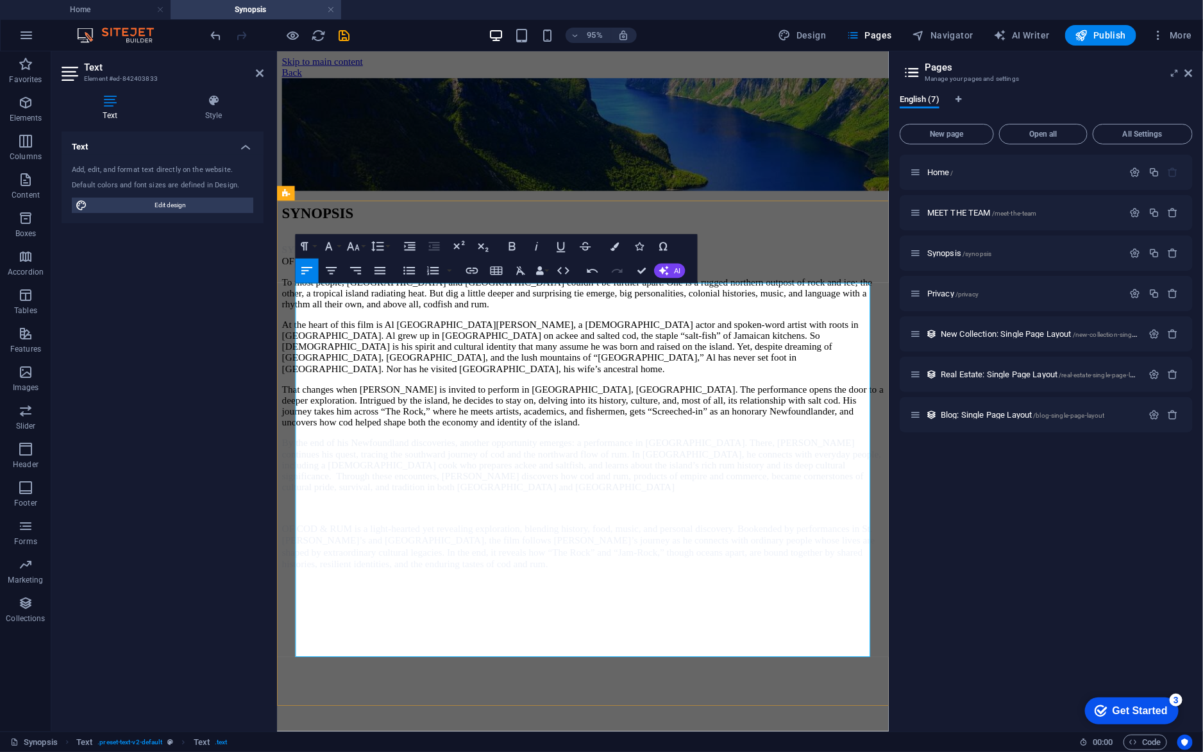
click at [682, 323] on p "​ ​ To most people, [GEOGRAPHIC_DATA] and [GEOGRAPHIC_DATA] couldn’t be further…" at bounding box center [599, 305] width 634 height 35
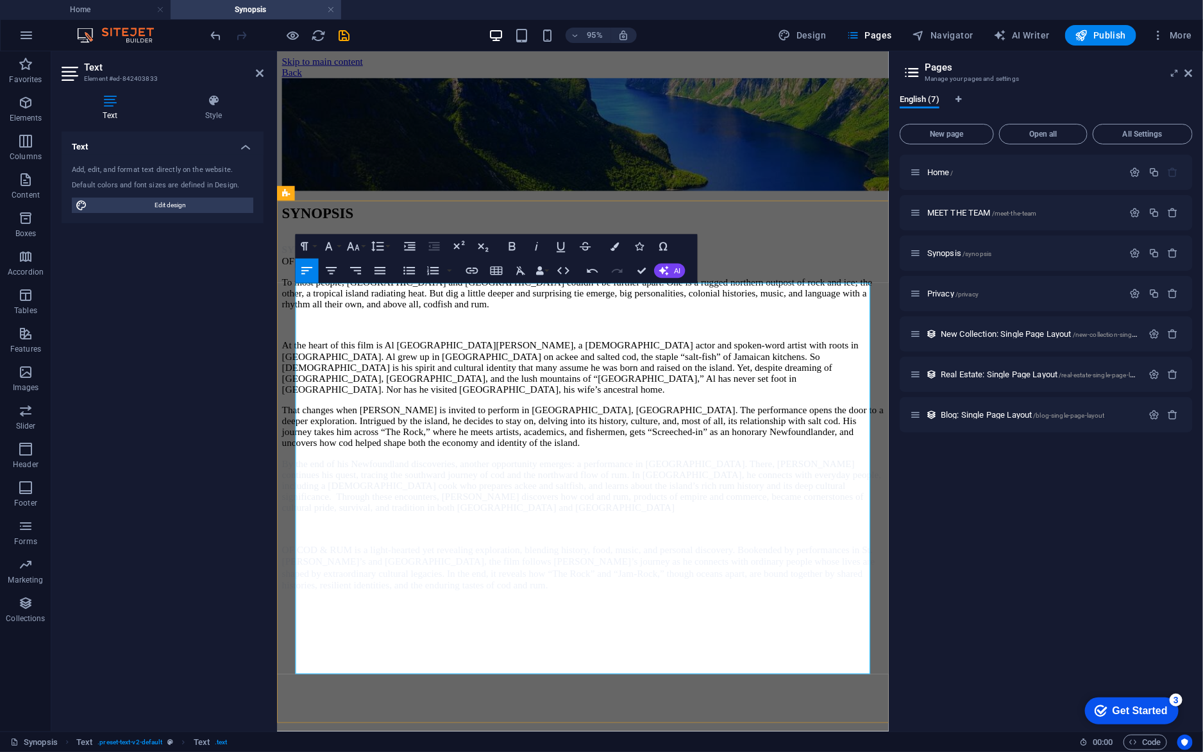
click at [798, 412] on p "​ ​ At the heart of this film is Al St. [PERSON_NAME], a [DEMOGRAPHIC_DATA] act…" at bounding box center [599, 384] width 634 height 58
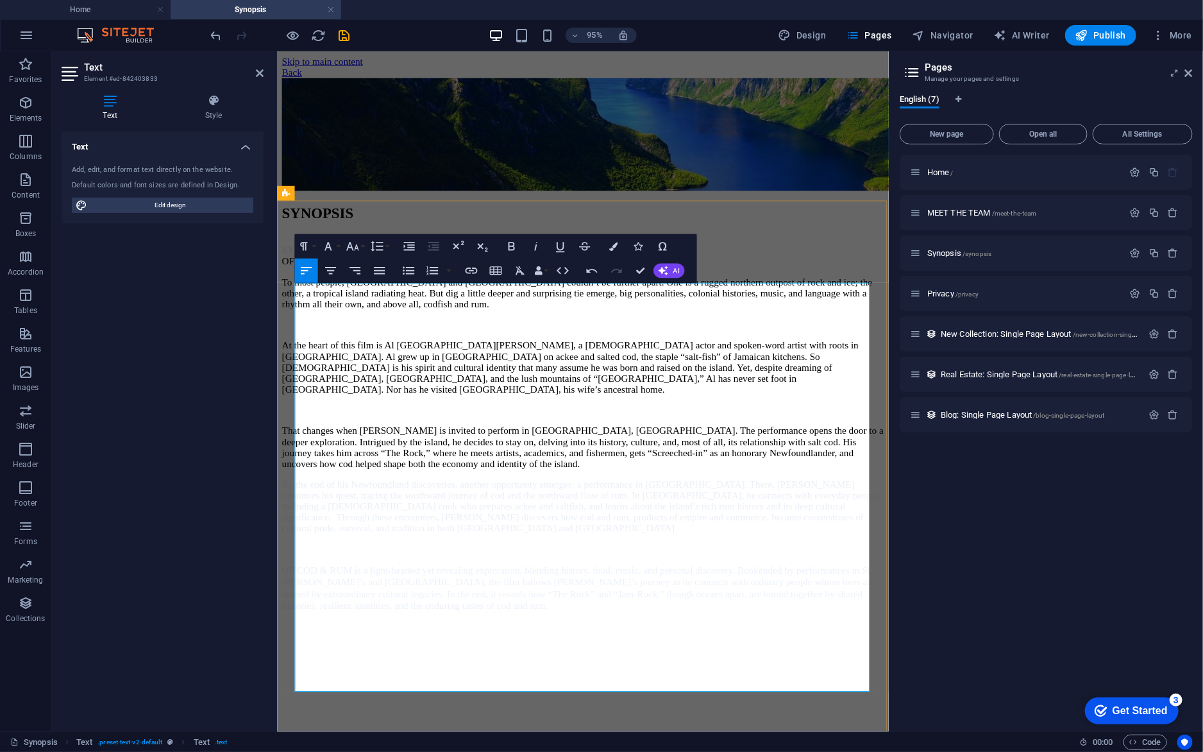
click at [850, 491] on p "​ ​ That changes when [PERSON_NAME] is invited to perform in [GEOGRAPHIC_DATA],…" at bounding box center [599, 467] width 634 height 46
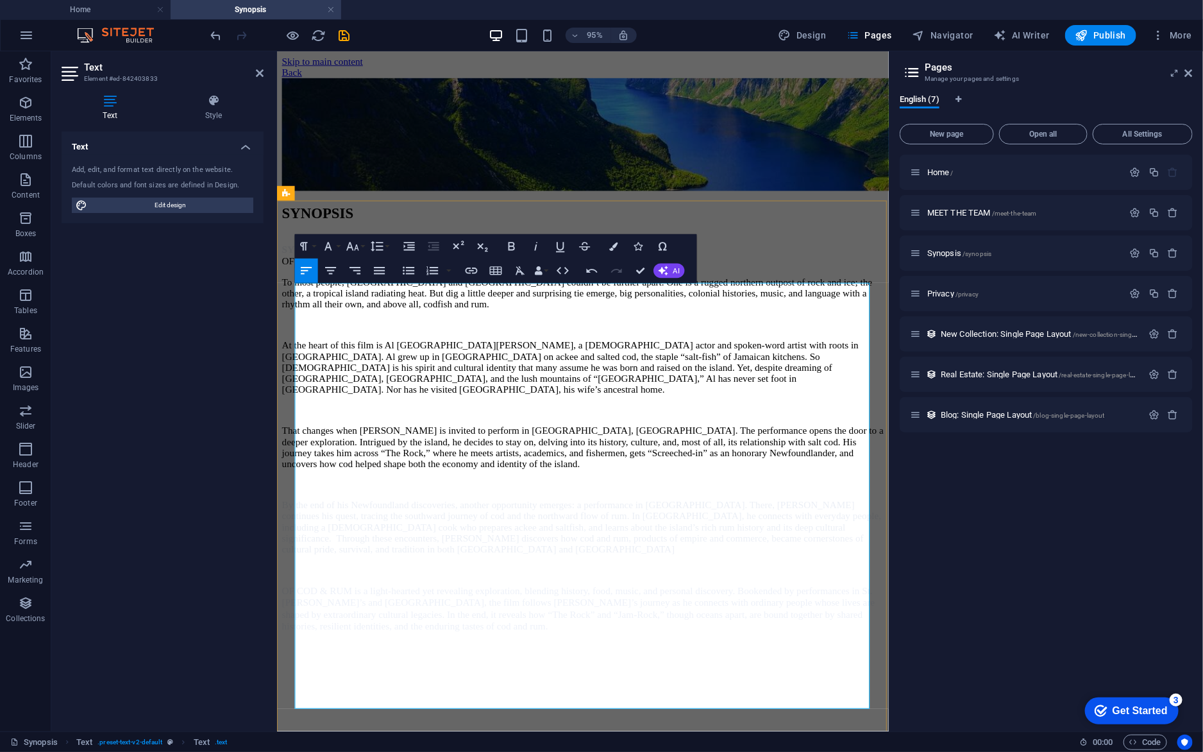
click at [486, 278] on p "​ ​ OF COD & RUM: THE NEWFOUNDLAND CONNECTION" at bounding box center [599, 272] width 634 height 12
click at [512, 251] on icon "button" at bounding box center [511, 246] width 15 height 15
click at [557, 278] on p "​ ​ OF COD & RUM: THE NEWFOUNDLAND CONNECTION" at bounding box center [599, 272] width 634 height 12
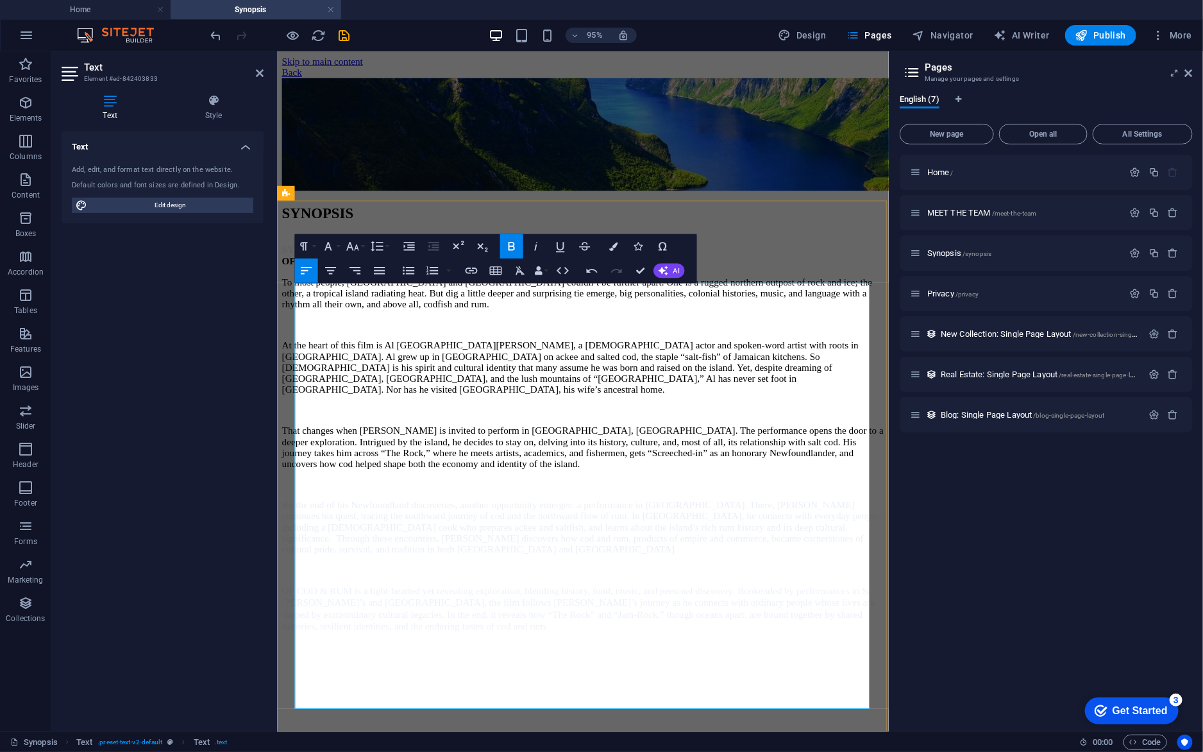
click at [541, 277] on strong "OF COD & RUM: THE NEWFOUNDLAND CONNECTION" at bounding box center [417, 271] width 271 height 11
click at [540, 277] on strong "OF COD & RUM: THE NEWFOUNDLAND CONNECTION" at bounding box center [417, 271] width 271 height 11
click at [512, 239] on icon "button" at bounding box center [511, 246] width 15 height 15
click at [512, 242] on icon "button" at bounding box center [511, 246] width 6 height 8
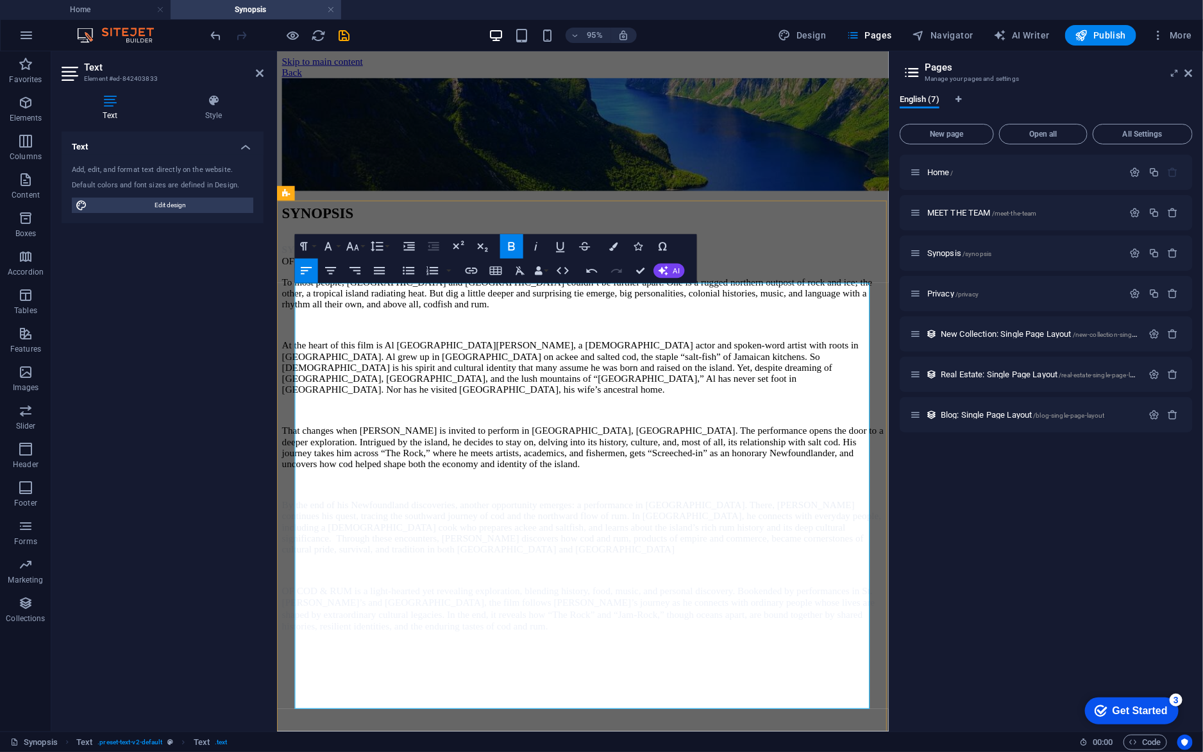
click at [522, 278] on p "​ ​ ​ OF COD & RUM: THE NEWFOUNDLAND CONNECTION" at bounding box center [599, 272] width 634 height 12
click at [512, 242] on icon "button" at bounding box center [511, 246] width 15 height 15
click at [348, 266] on p "SYNOPSIS" at bounding box center [599, 259] width 634 height 12
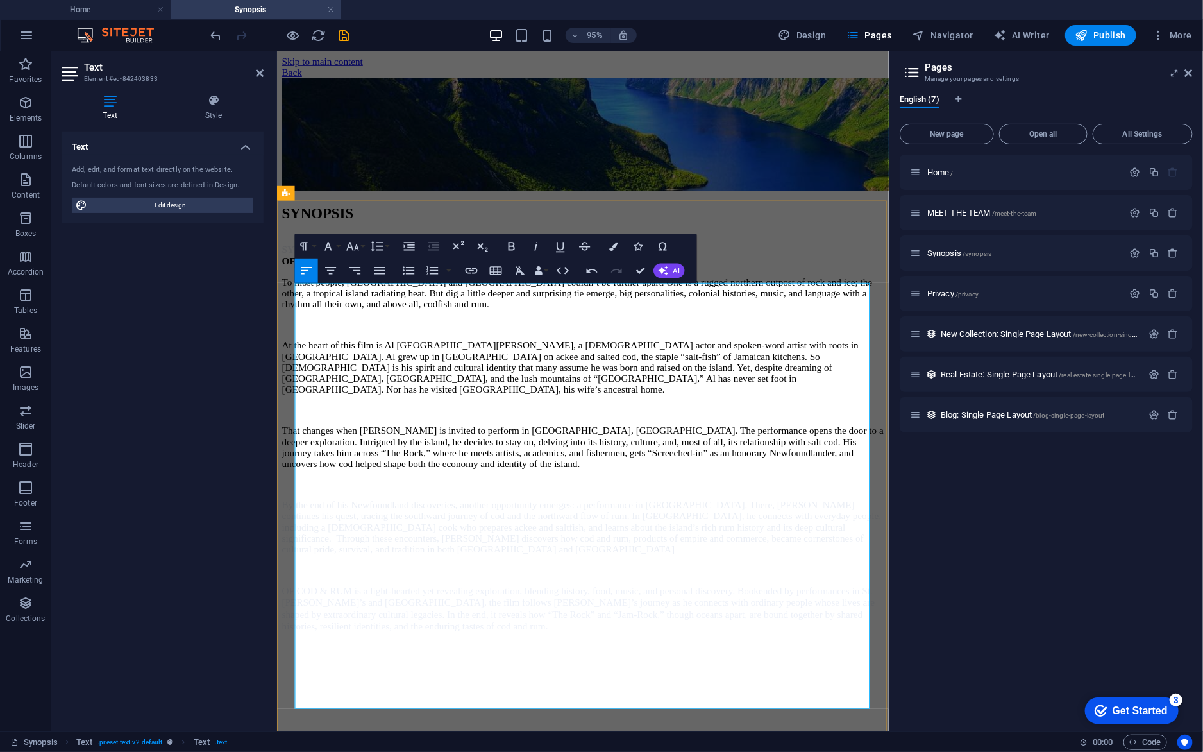
click at [332, 265] on span "SYNOPSIS" at bounding box center [307, 259] width 50 height 11
click at [357, 250] on icon "button" at bounding box center [352, 246] width 15 height 15
click at [357, 342] on link "12" at bounding box center [363, 343] width 44 height 19
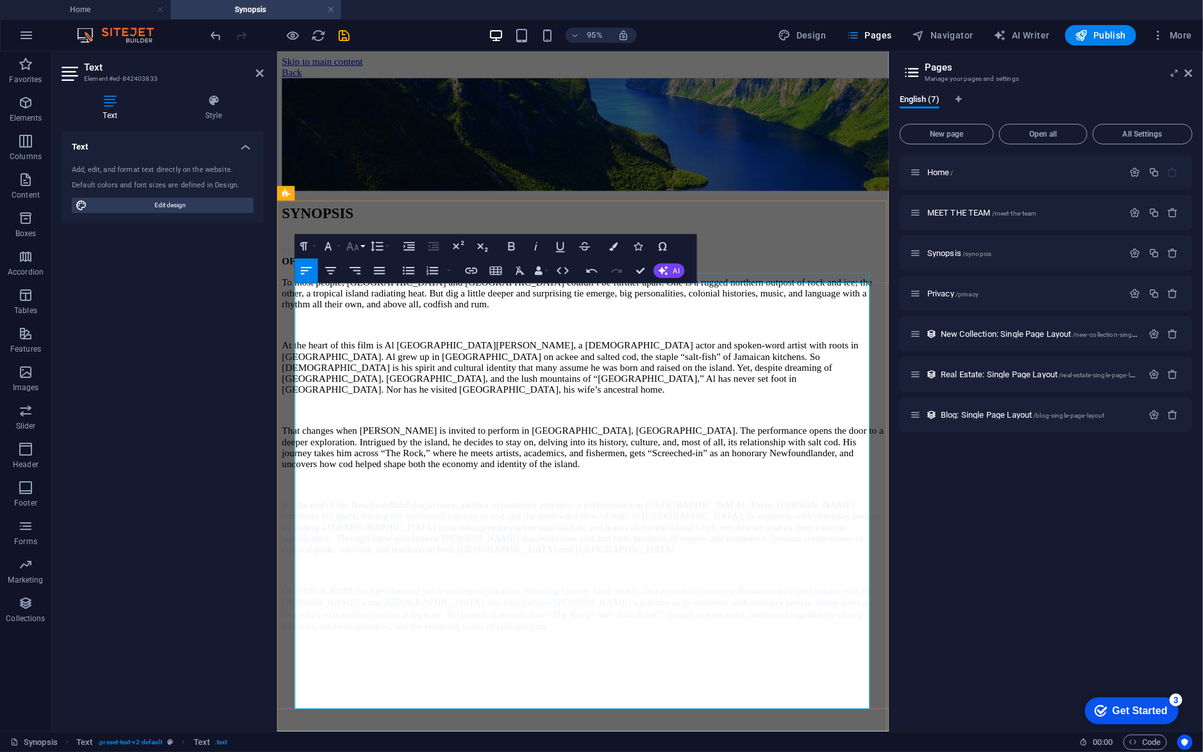
click at [353, 245] on icon "button" at bounding box center [352, 246] width 15 height 15
click at [369, 392] on link "24" at bounding box center [363, 398] width 44 height 19
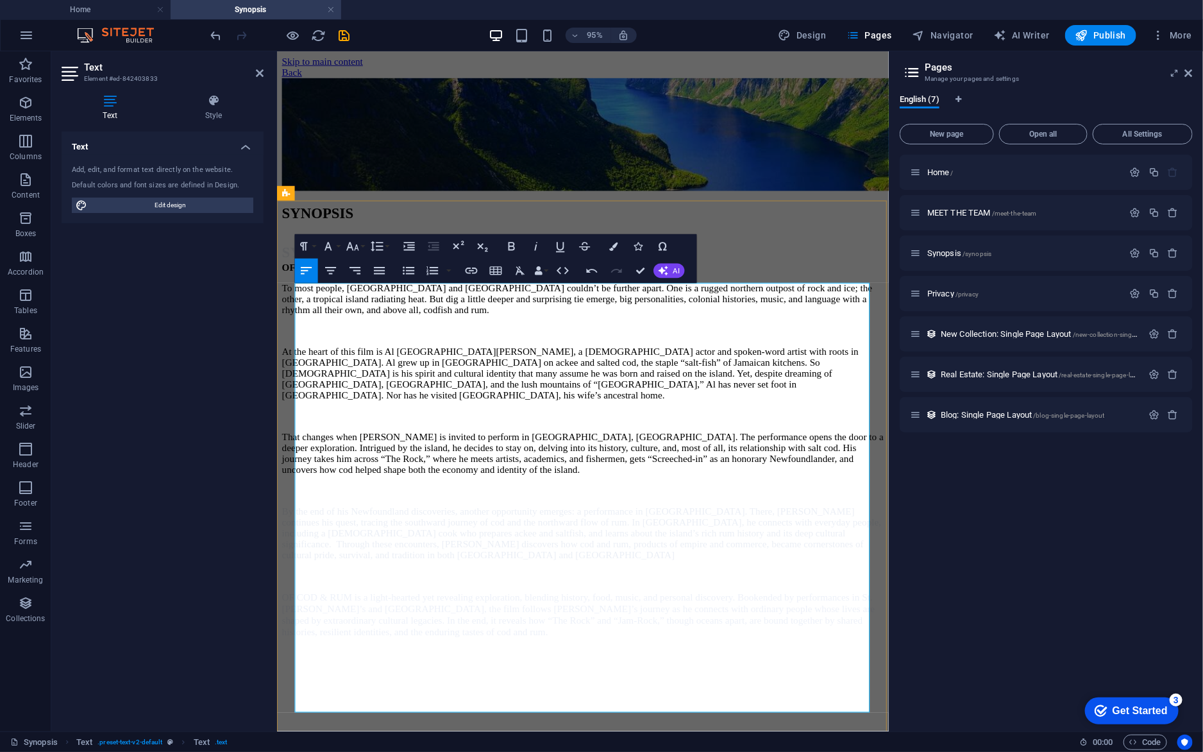
click at [376, 351] on p at bounding box center [599, 345] width 634 height 12
click at [560, 284] on p "​​ ​ OF COD & RUM: THE NEWFOUNDLAND CONNECTION" at bounding box center [599, 278] width 634 height 12
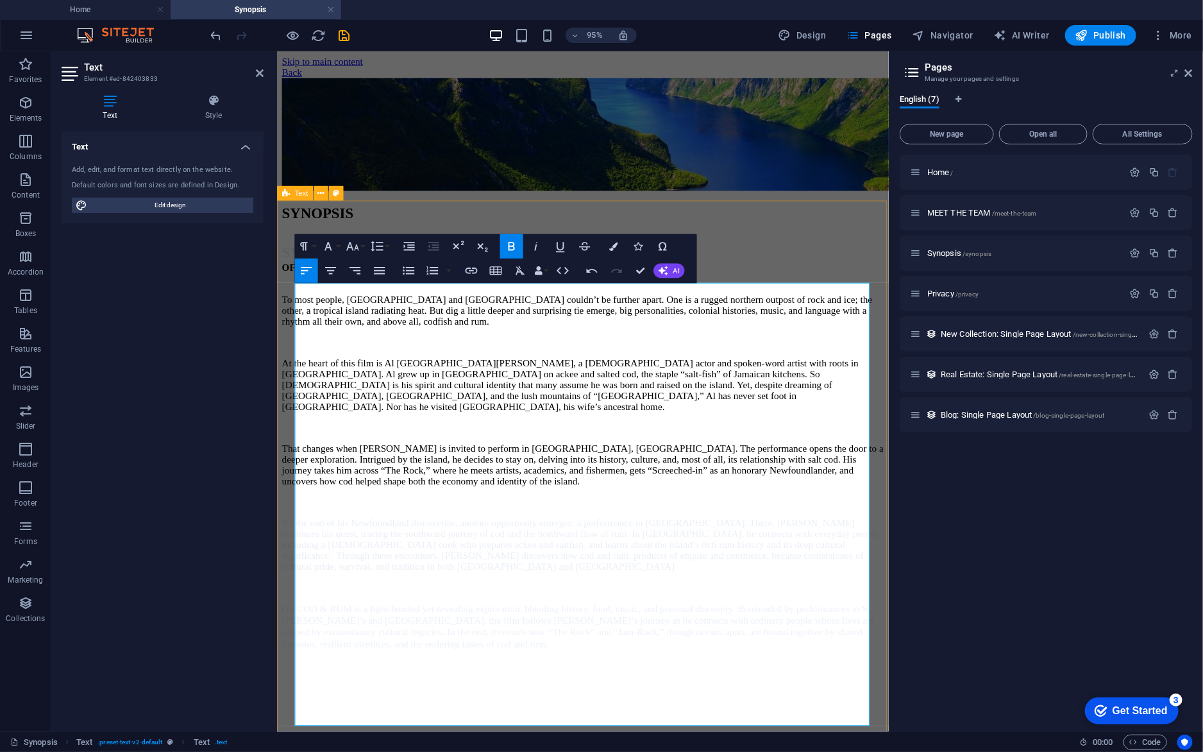
click at [847, 223] on div "SYNOPSIS SYNOPSIS ​​ ​ OF COD & RUM: THE NEWFOUNDLAND CONNECTION ​ ​ ​ To most …" at bounding box center [599, 447] width 634 height 468
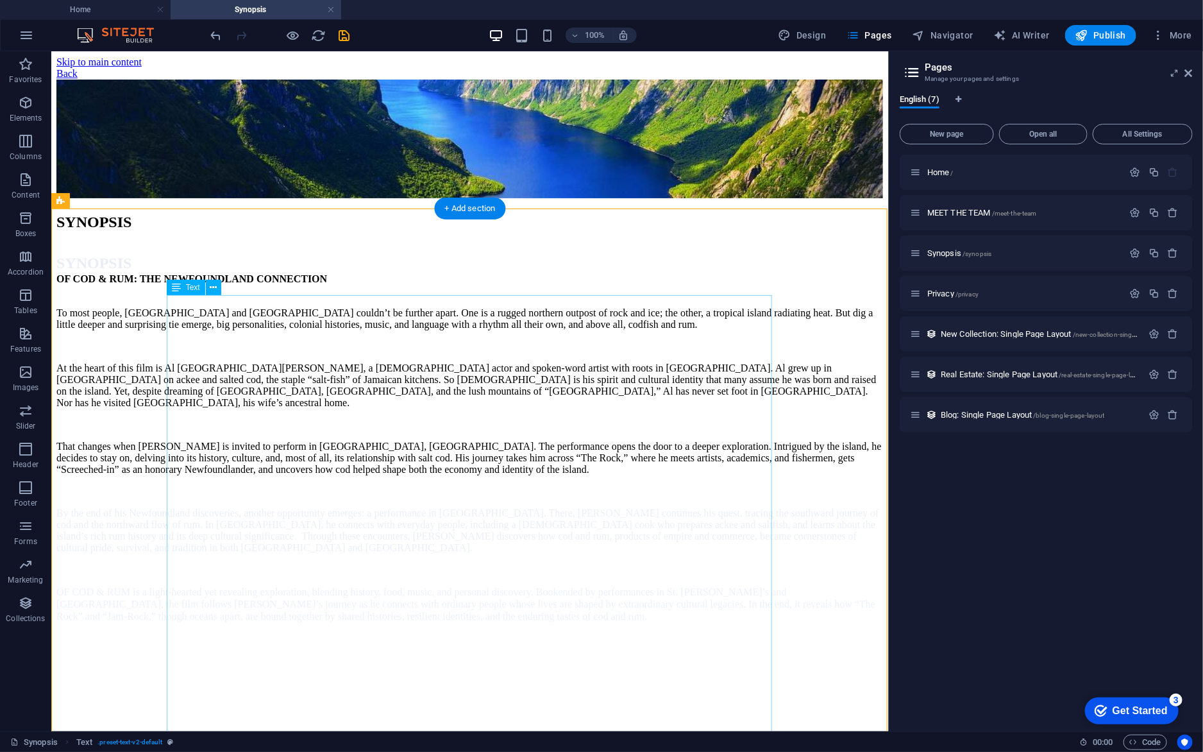
click at [232, 308] on div "SYNOPSIS OF COD & RUM: THE NEWFOUNDLAND CONNECTION To most people, [GEOGRAPHIC_…" at bounding box center [469, 437] width 827 height 369
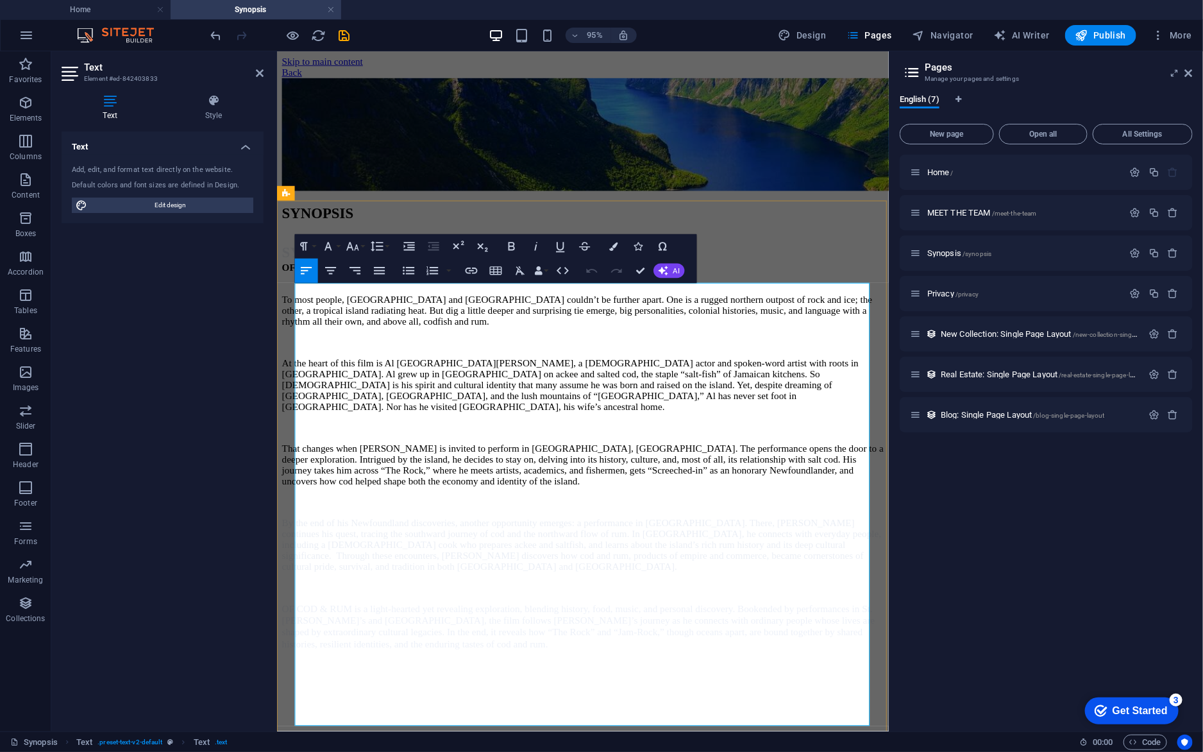
click at [337, 271] on span "SYNOPSIS" at bounding box center [319, 262] width 75 height 17
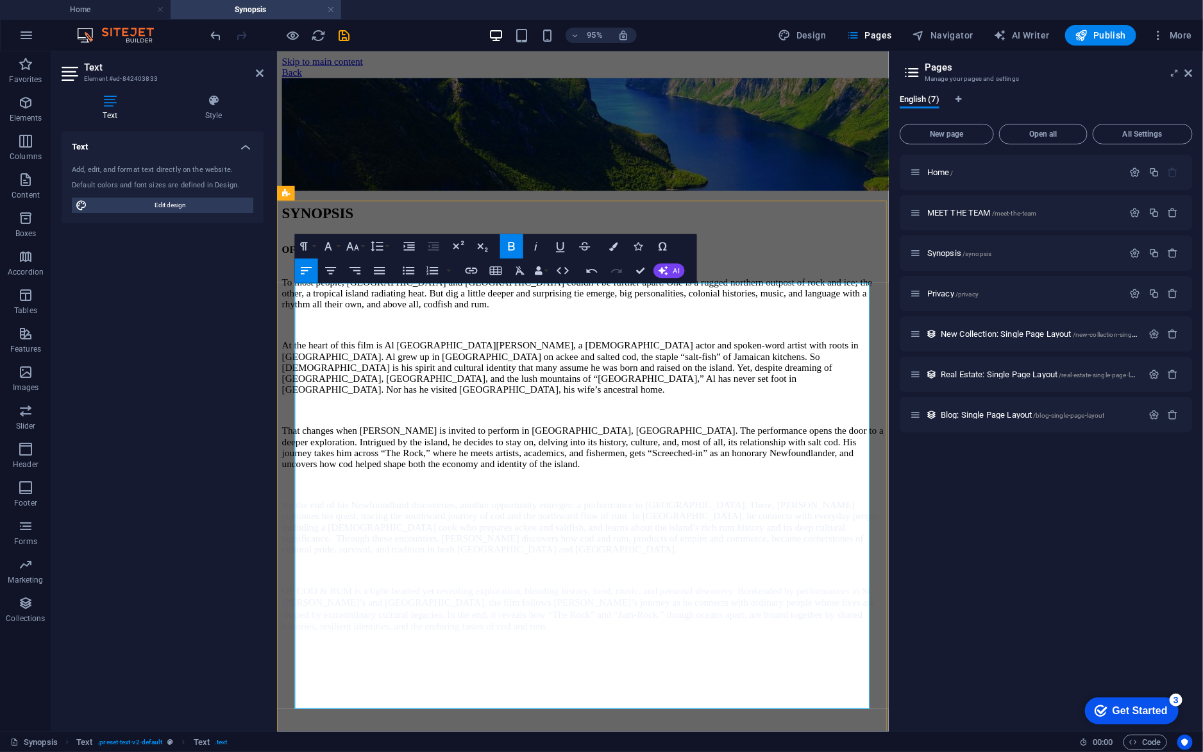
click at [335, 265] on strong "OF COD & RUM: THE NEWFOUNDLAND CONNECTION" at bounding box center [417, 259] width 271 height 11
click at [351, 243] on icon "button" at bounding box center [352, 246] width 15 height 15
click at [356, 352] on link "14" at bounding box center [363, 361] width 44 height 19
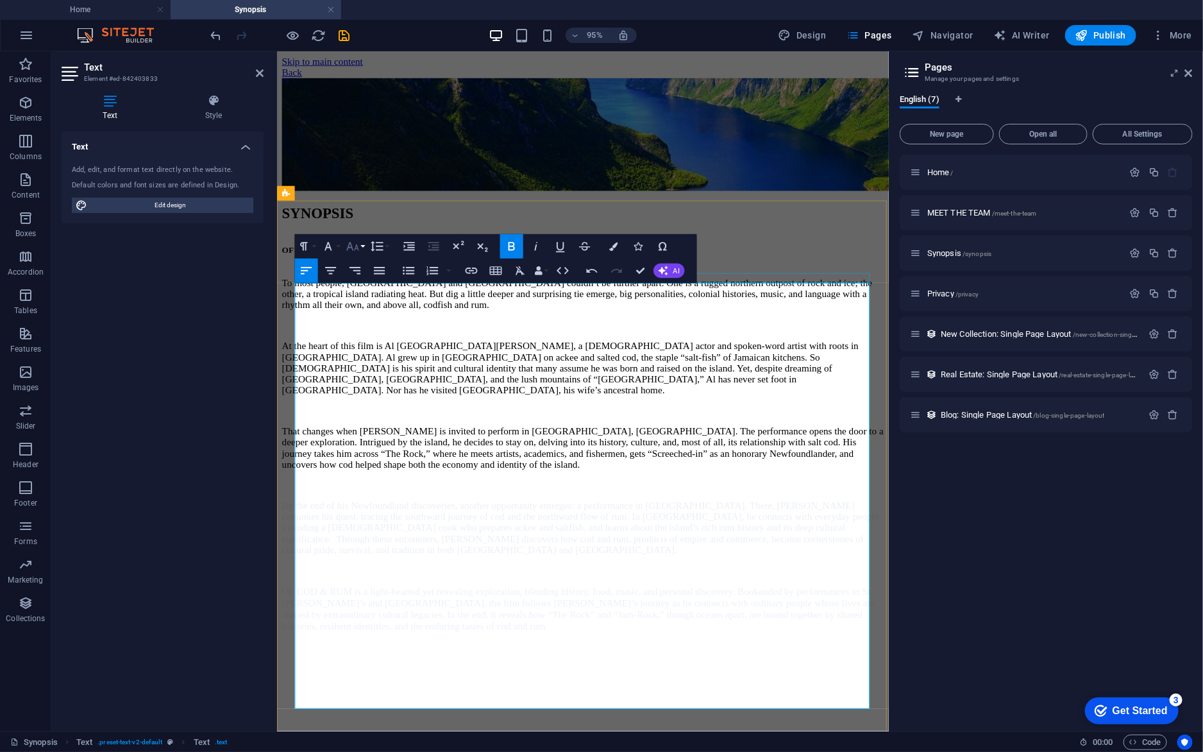
click at [357, 249] on icon "button" at bounding box center [352, 246] width 12 height 8
click at [367, 379] on link "60" at bounding box center [363, 378] width 44 height 19
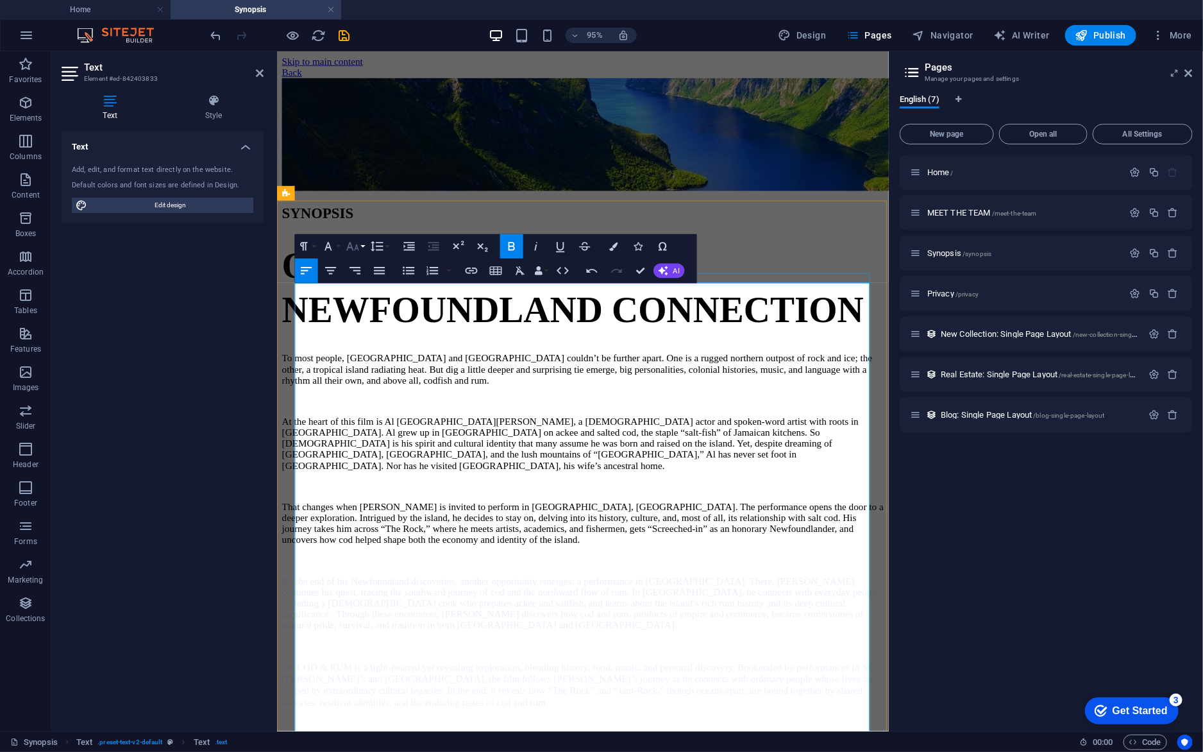
click at [353, 244] on icon "button" at bounding box center [352, 246] width 15 height 15
click at [365, 351] on link "48" at bounding box center [363, 360] width 44 height 19
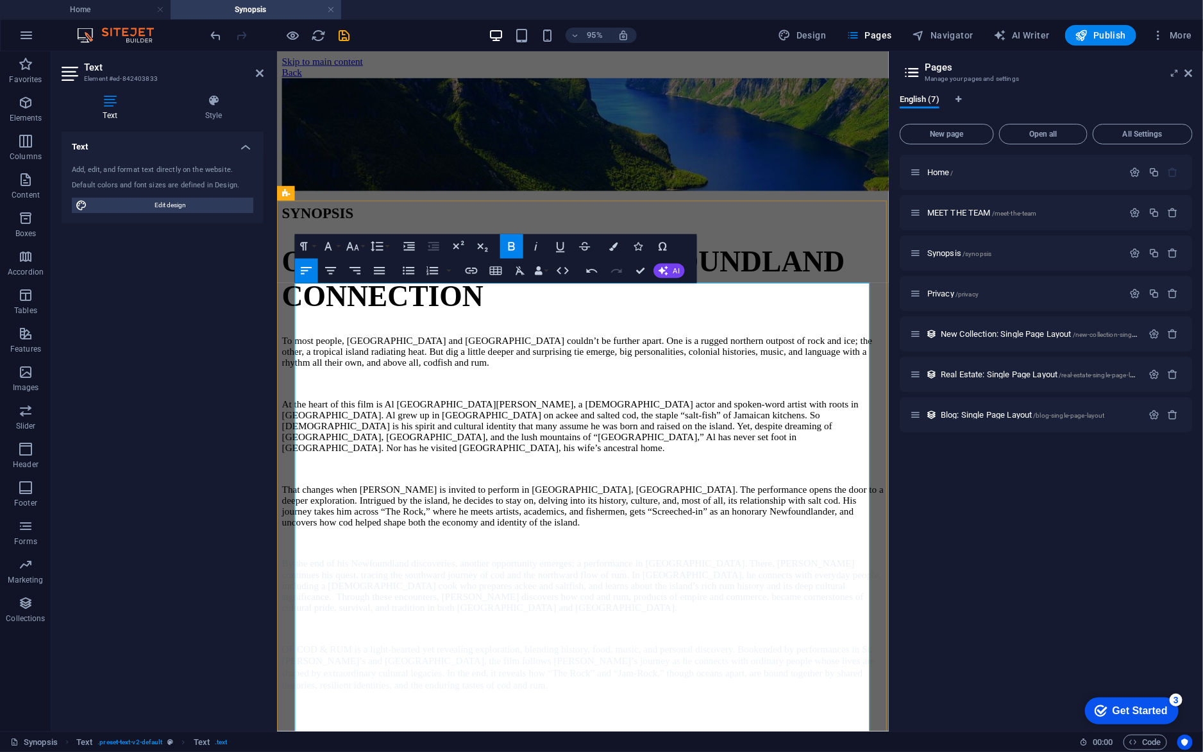
click at [457, 326] on span "OF COD & RUM: THE NEWFOUNDLAND CONNECTION" at bounding box center [578, 290] width 593 height 71
click at [748, 223] on div "SYNOPSIS OF COD & RUM: THE NEWFOUNDLAND CONNECTION To most people, [GEOGRAPHIC_…" at bounding box center [599, 468] width 634 height 510
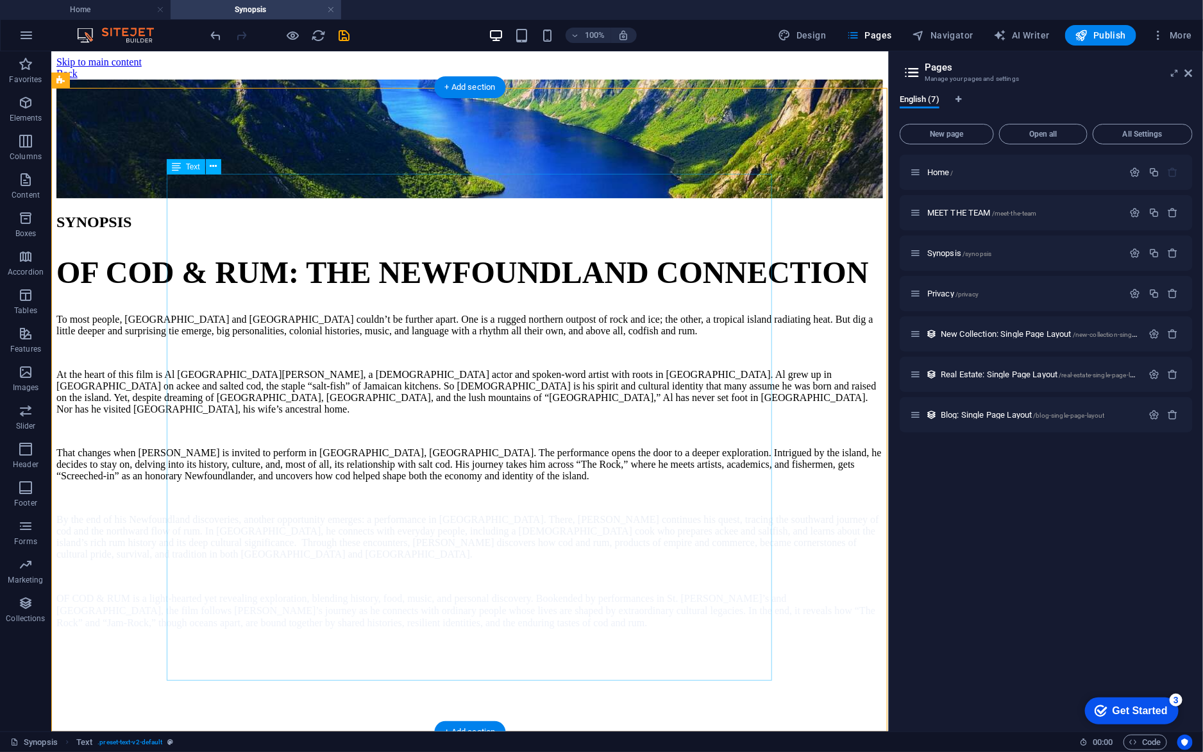
scroll to position [0, 0]
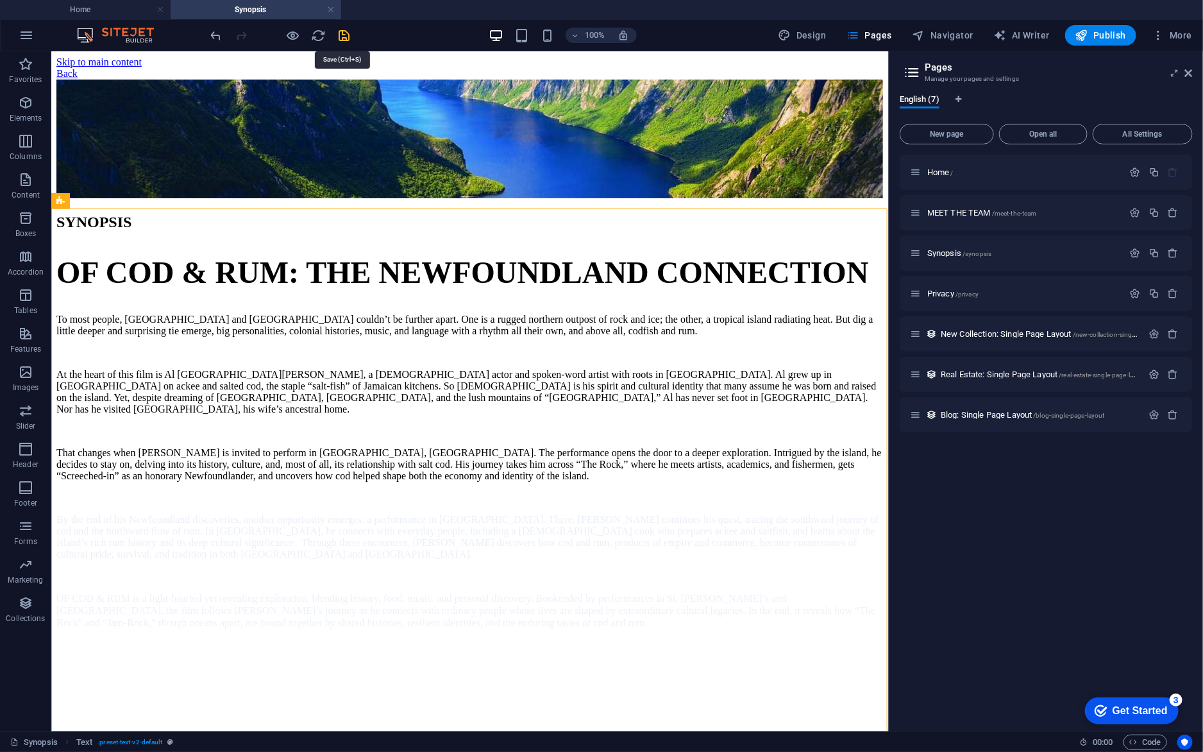
click at [341, 33] on icon "save" at bounding box center [344, 35] width 15 height 15
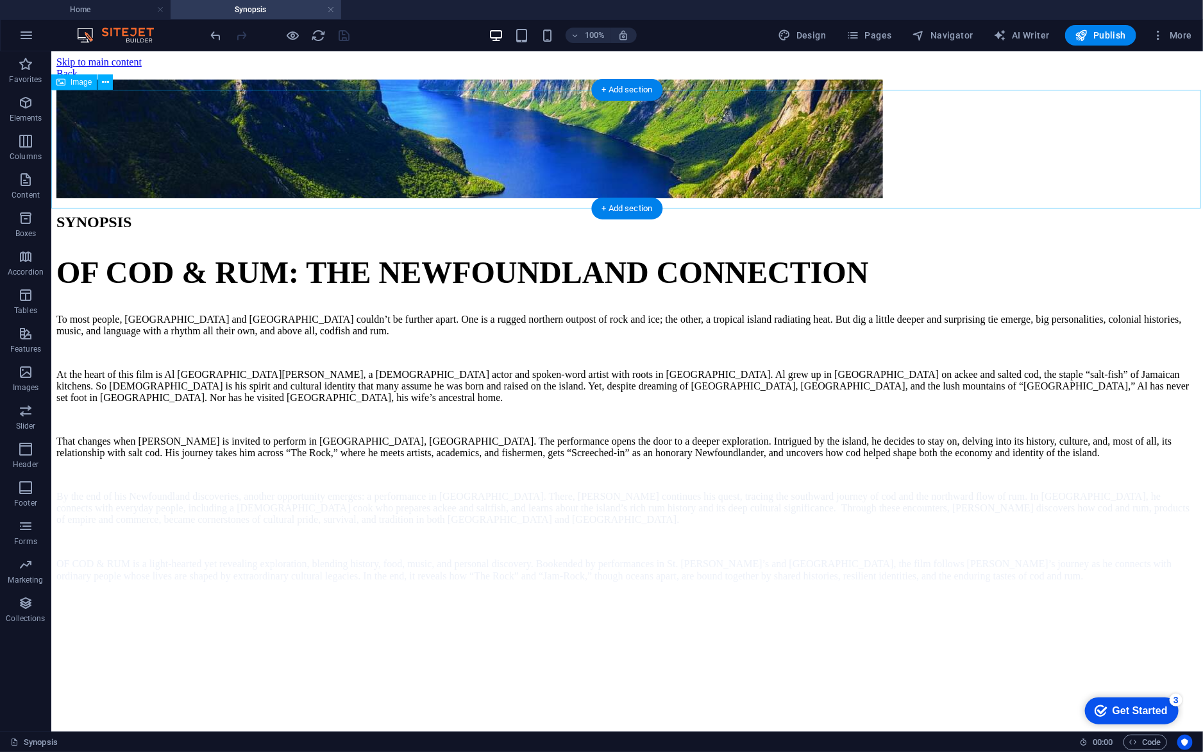
click at [480, 176] on figure at bounding box center [627, 139] width 1142 height 121
click at [594, 121] on figure at bounding box center [627, 139] width 1142 height 121
select select "px"
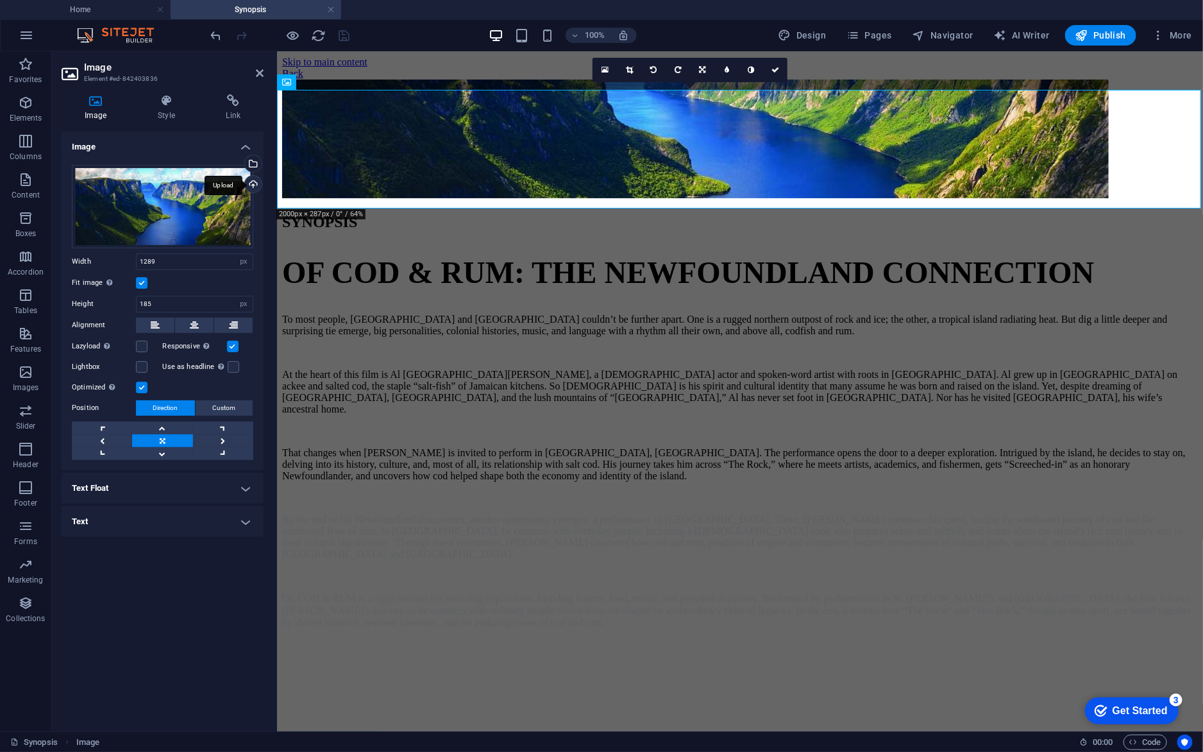
click at [251, 181] on div "Upload" at bounding box center [251, 185] width 19 height 19
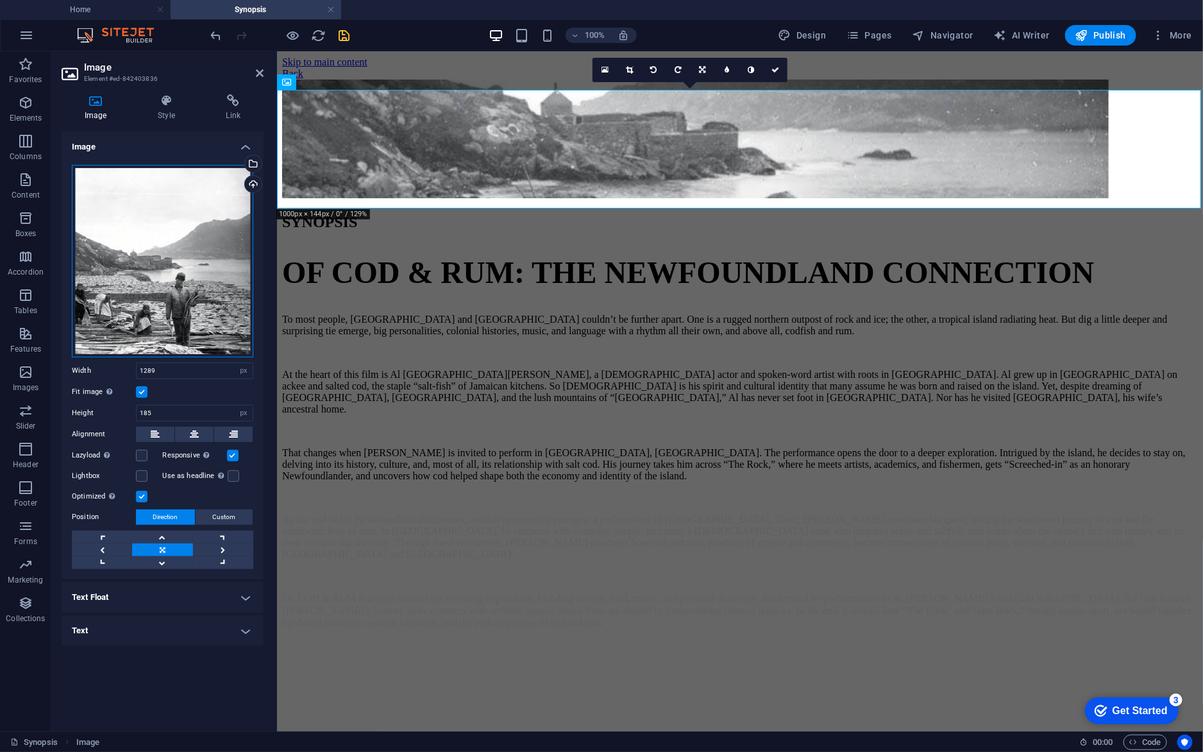
click at [187, 304] on div "Drag files here, click to choose files or select files from Files or our free s…" at bounding box center [162, 261] width 181 height 192
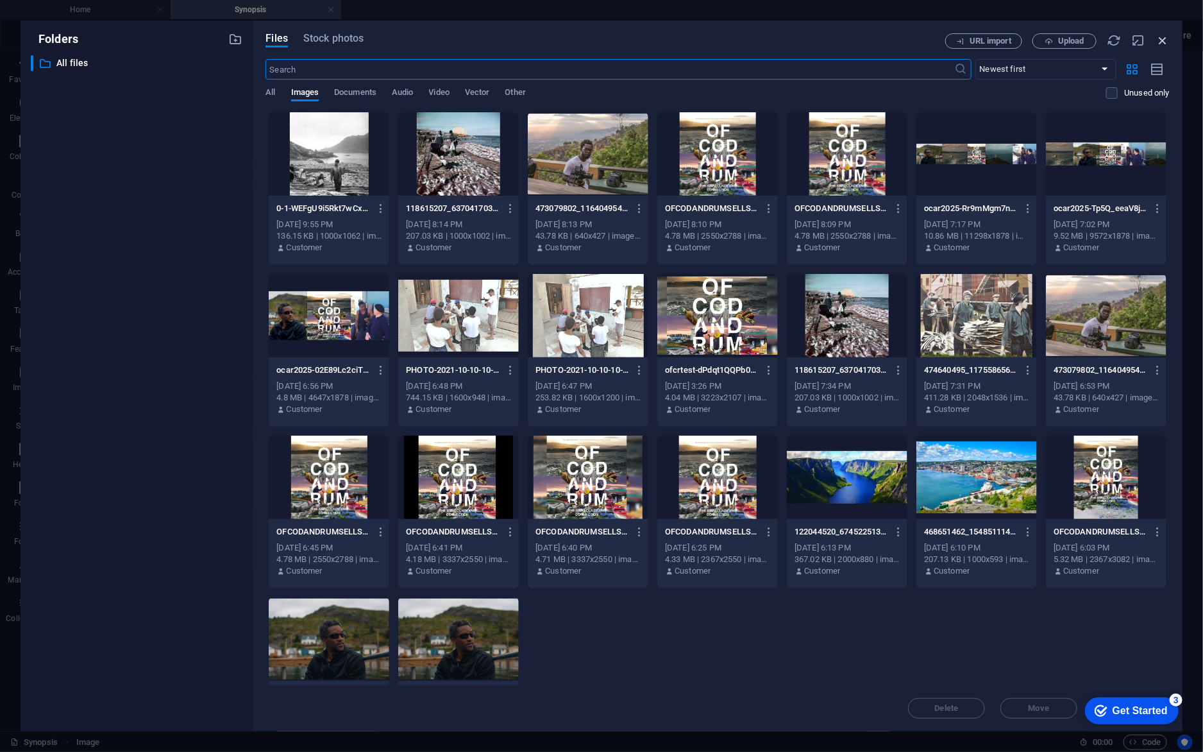
click at [1163, 46] on icon "button" at bounding box center [1163, 40] width 14 height 14
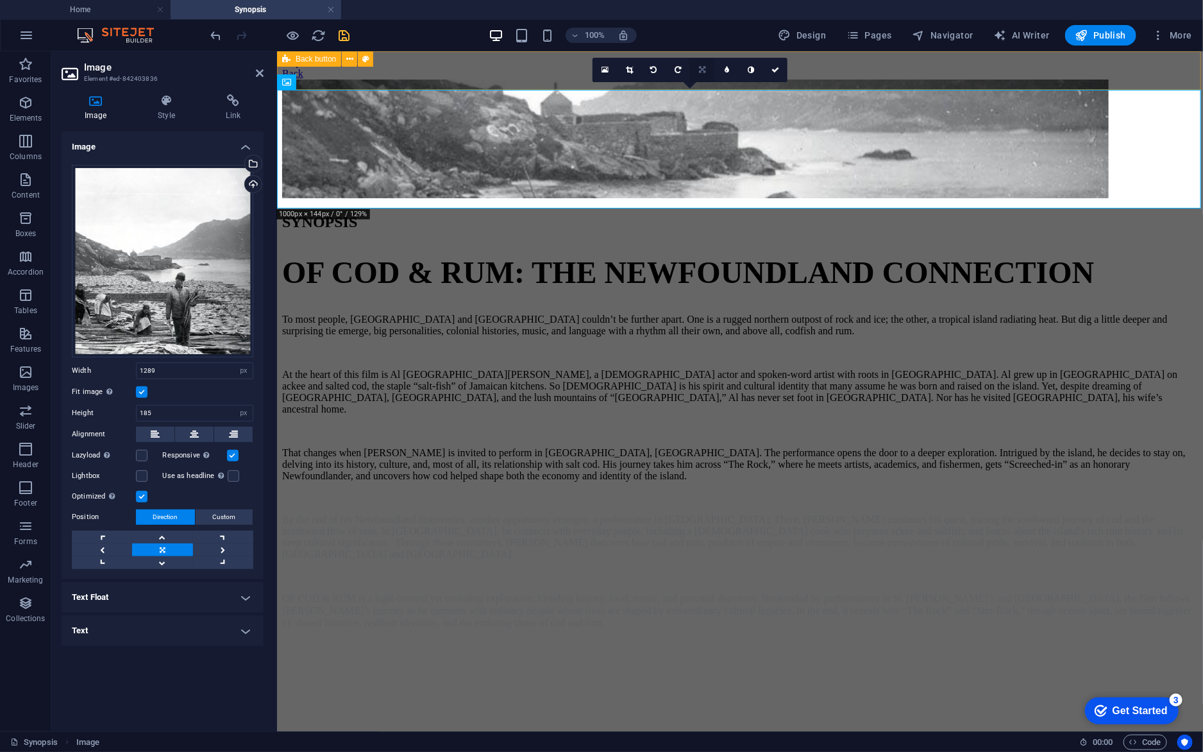
click at [707, 63] on link at bounding box center [702, 70] width 24 height 24
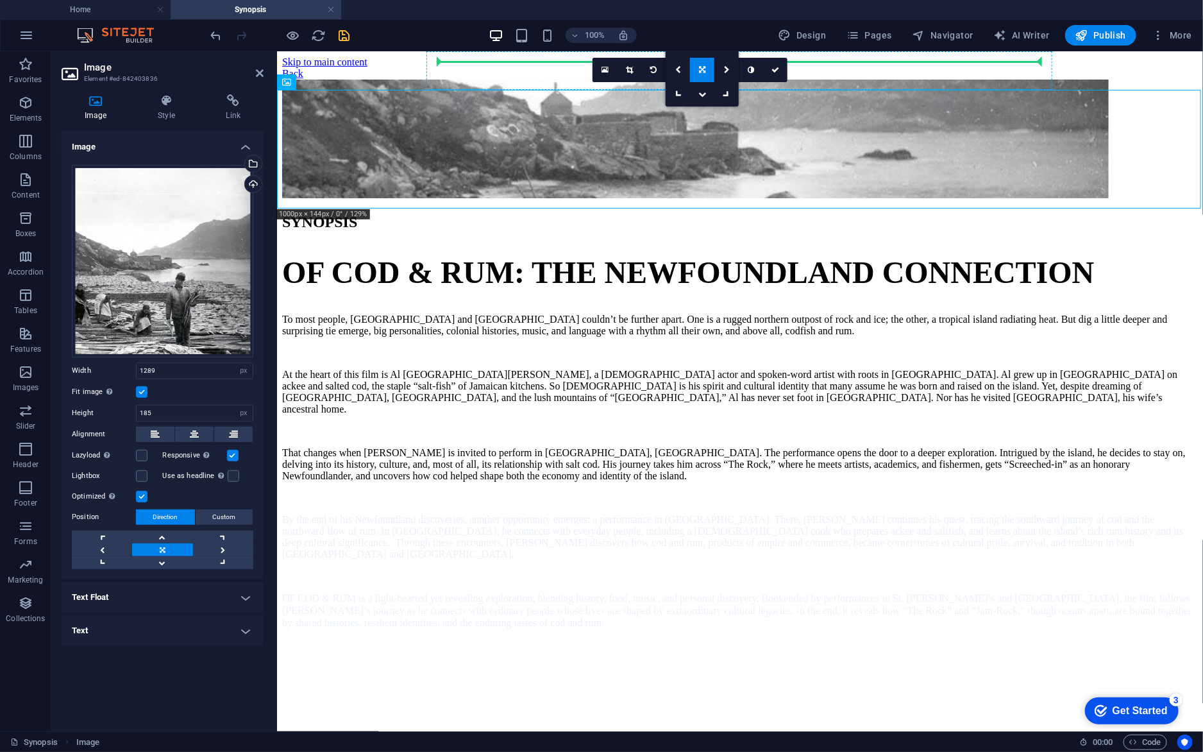
drag, startPoint x: 731, startPoint y: 146, endPoint x: 716, endPoint y: 58, distance: 89.2
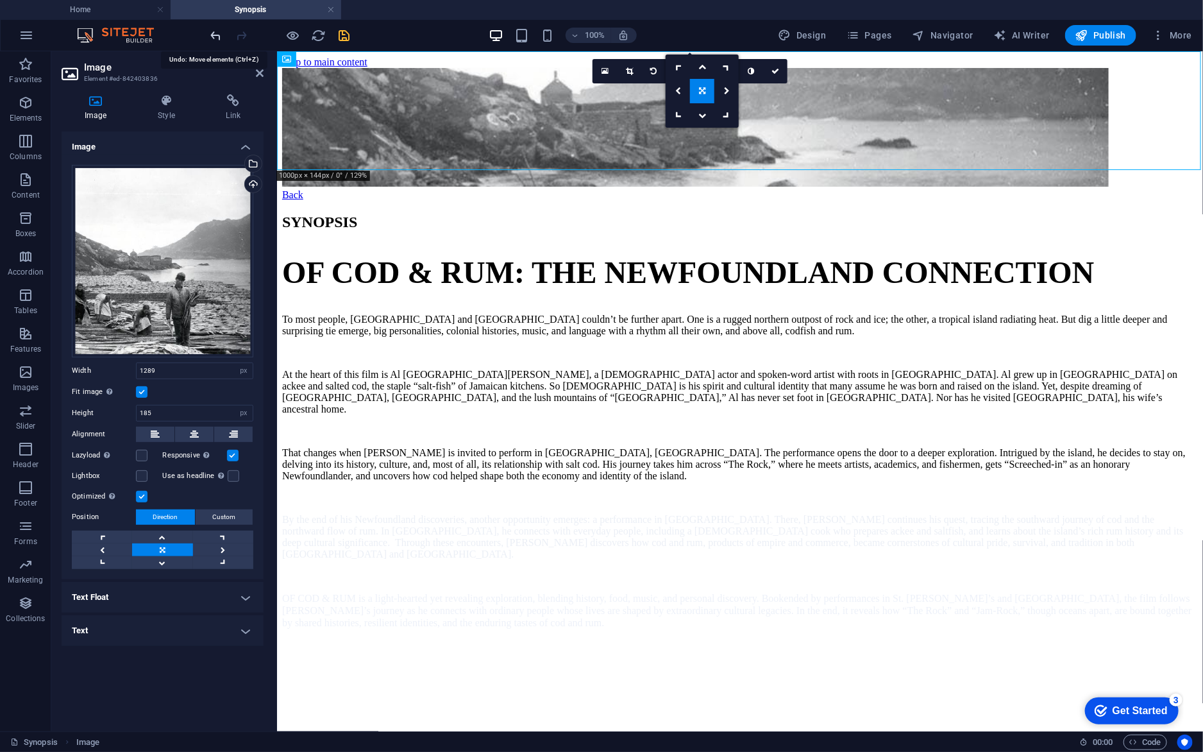
click at [217, 36] on icon "undo" at bounding box center [216, 35] width 15 height 15
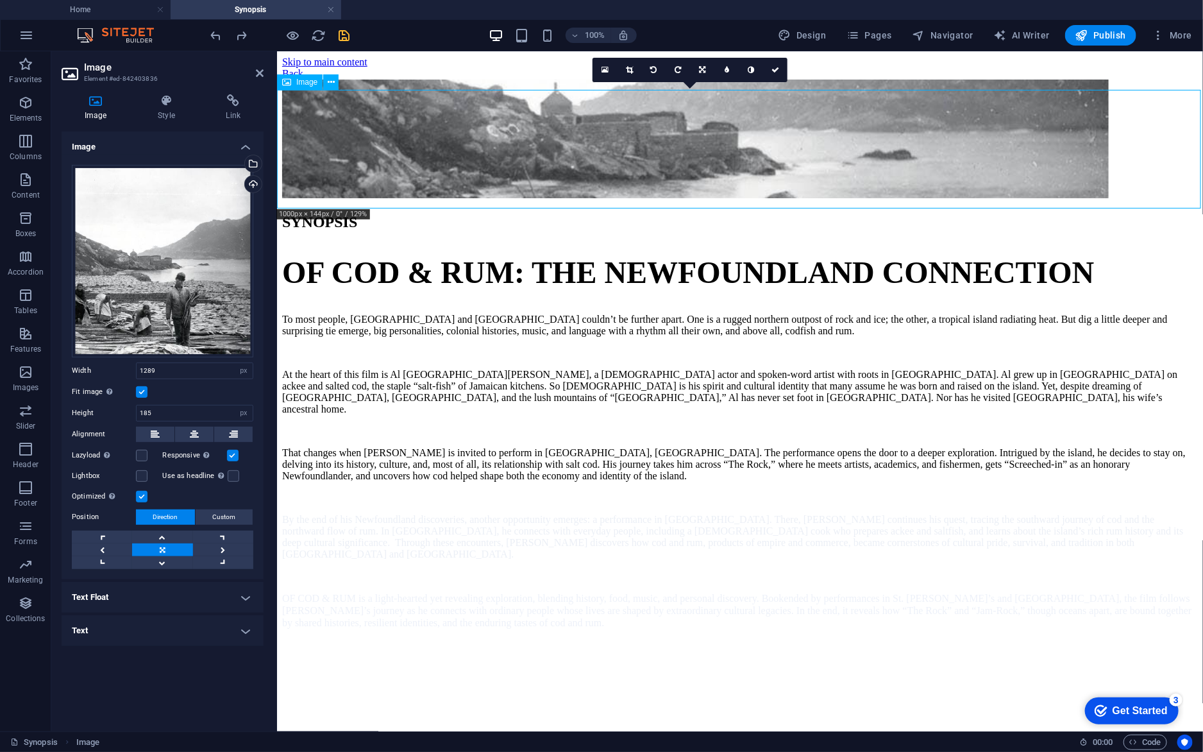
click at [724, 134] on figure at bounding box center [740, 139] width 916 height 121
click at [630, 72] on icon at bounding box center [629, 70] width 7 height 8
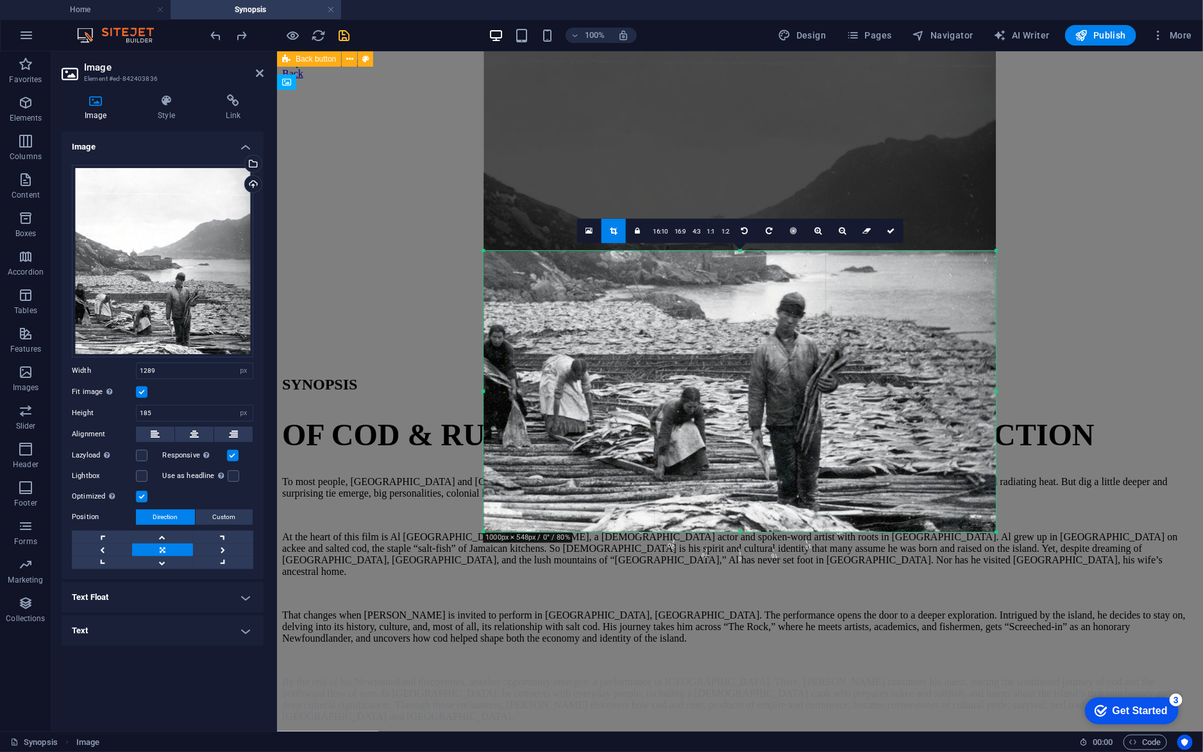
drag, startPoint x: 741, startPoint y: 120, endPoint x: 747, endPoint y: 384, distance: 263.6
click at [747, 384] on div "180 170 160 150 140 130 120 110 100 90 80 70 60 50 40 30 20 10 0 -10 -20 -30 -4…" at bounding box center [740, 391] width 512 height 281
click at [1049, 340] on div "Drag here to replace the existing content. Press “Ctrl” if you want to create a…" at bounding box center [740, 391] width 926 height 680
click at [1035, 269] on div "Drag here to replace the existing content. Press “Ctrl” if you want to create a…" at bounding box center [740, 391] width 926 height 680
click at [893, 237] on link at bounding box center [891, 231] width 24 height 24
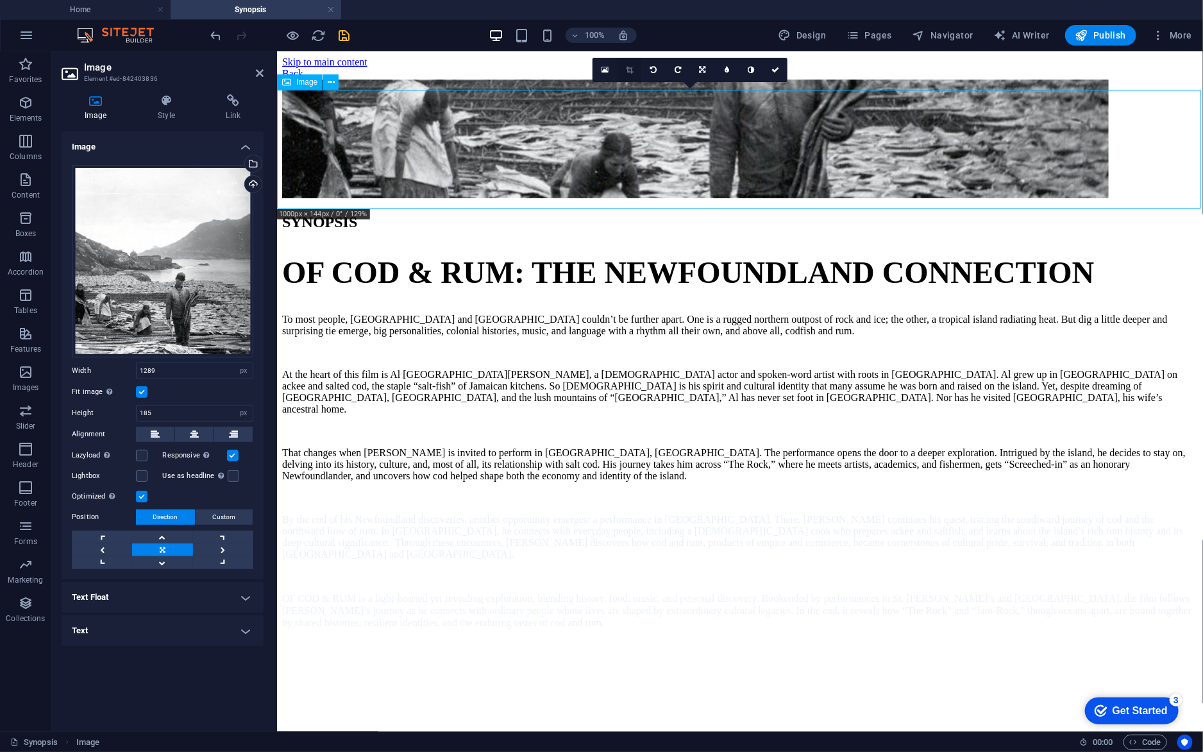
click at [630, 71] on icon at bounding box center [629, 70] width 7 height 8
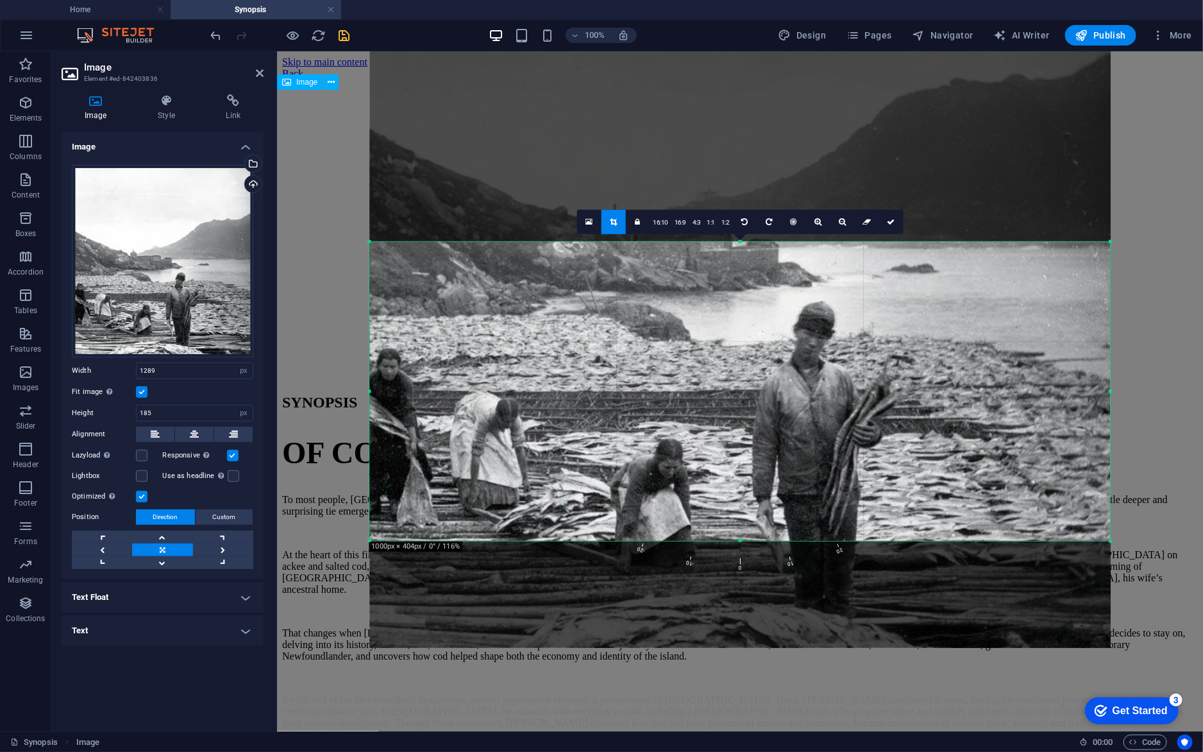
drag, startPoint x: 741, startPoint y: 595, endPoint x: 738, endPoint y: 487, distance: 108.4
click at [738, 487] on div "180 170 160 150 140 130 120 110 100 90 80 70 60 50 40 30 20 10 0 -10 -20 -30 -4…" at bounding box center [739, 391] width 741 height 299
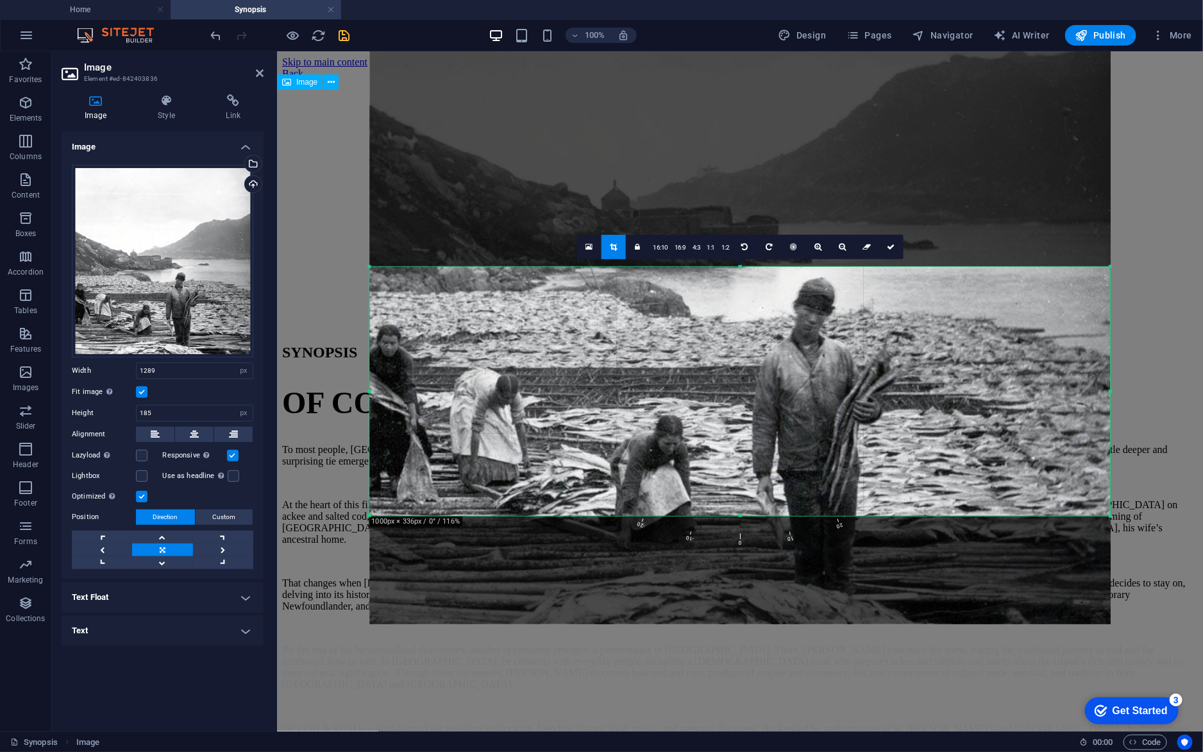
drag, startPoint x: 738, startPoint y: 241, endPoint x: 738, endPoint y: 291, distance: 50.0
click at [738, 291] on div "180 170 160 150 140 130 120 110 100 90 80 70 60 50 40 30 20 10 0 -10 -20 -30 -4…" at bounding box center [739, 391] width 741 height 249
drag, startPoint x: 897, startPoint y: 238, endPoint x: 898, endPoint y: 247, distance: 9.1
click at [898, 247] on link at bounding box center [891, 247] width 24 height 24
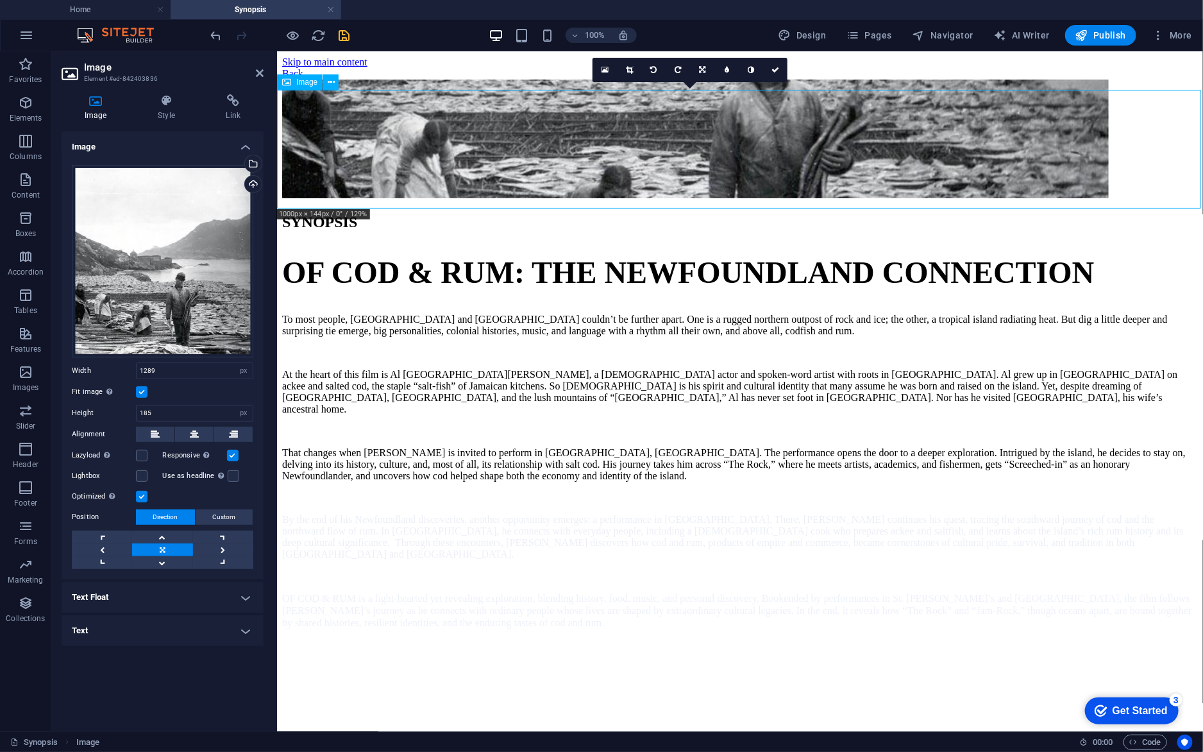
click at [852, 156] on figure at bounding box center [740, 139] width 916 height 121
click at [1086, 155] on figure at bounding box center [740, 139] width 916 height 121
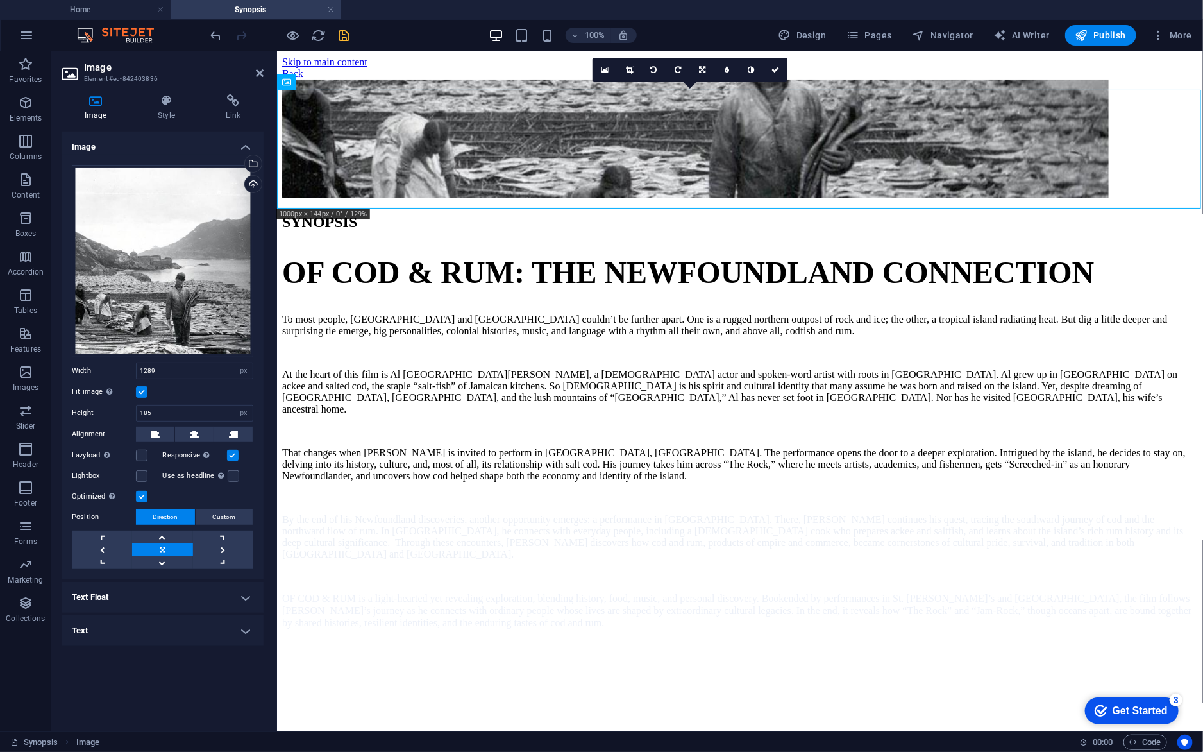
click at [232, 458] on label at bounding box center [233, 456] width 12 height 12
click at [0, 0] on input "Responsive Automatically load retina image and smartphone optimized sizes." at bounding box center [0, 0] width 0 height 0
click at [148, 369] on input "1289" at bounding box center [195, 370] width 116 height 15
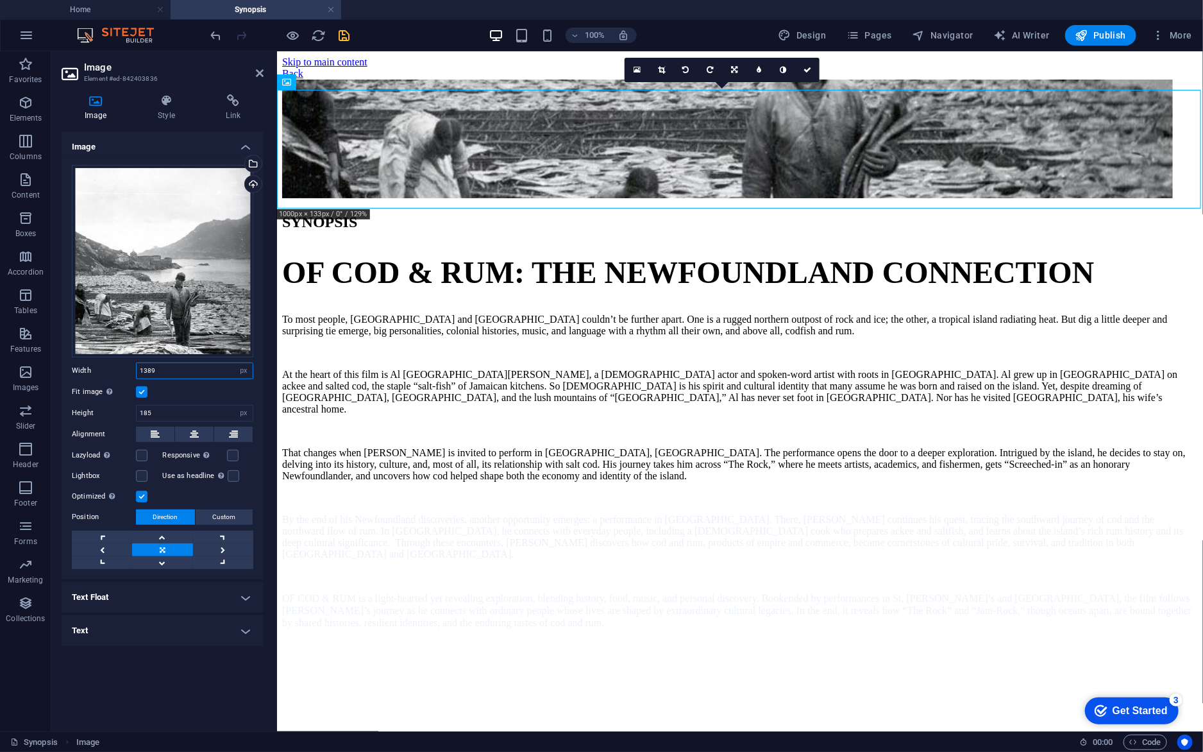
click at [146, 369] on input "1389" at bounding box center [195, 370] width 116 height 15
type input "1489"
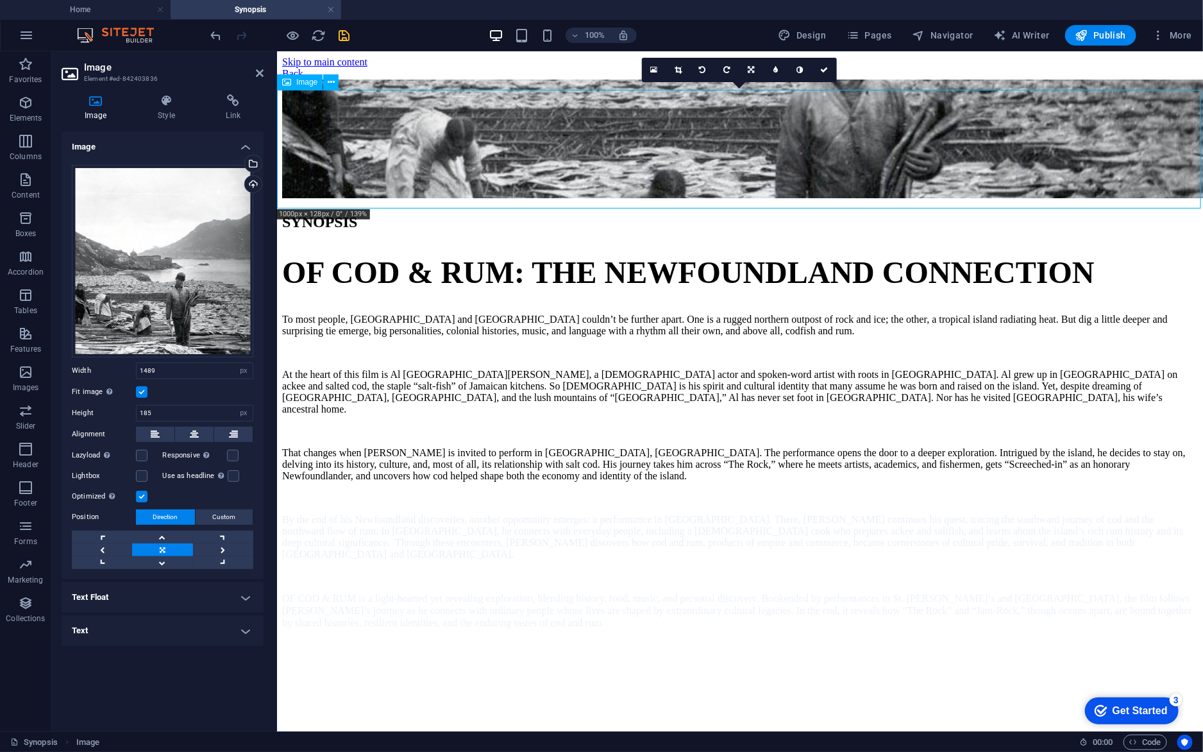
click at [795, 135] on figure at bounding box center [740, 139] width 916 height 121
click at [678, 69] on icon at bounding box center [678, 70] width 7 height 8
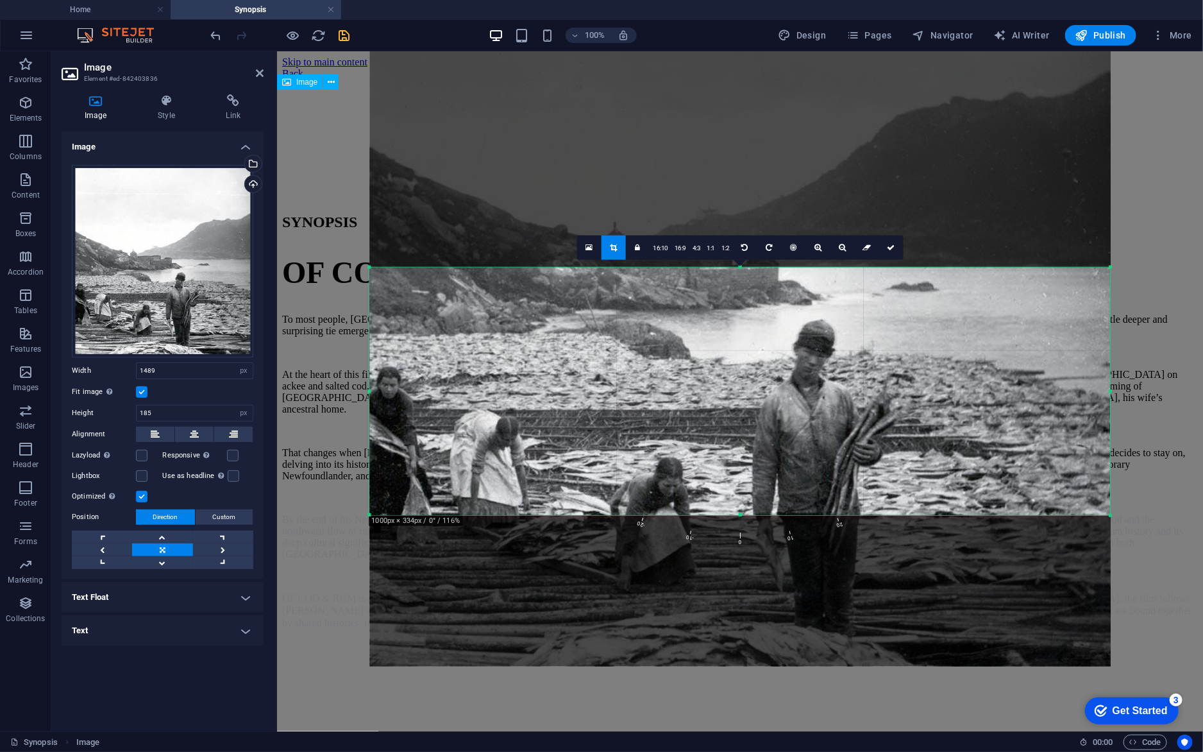
drag, startPoint x: 738, startPoint y: 512, endPoint x: 737, endPoint y: 554, distance: 42.3
click at [737, 554] on div at bounding box center [739, 273] width 741 height 788
click at [892, 249] on icon at bounding box center [891, 248] width 8 height 8
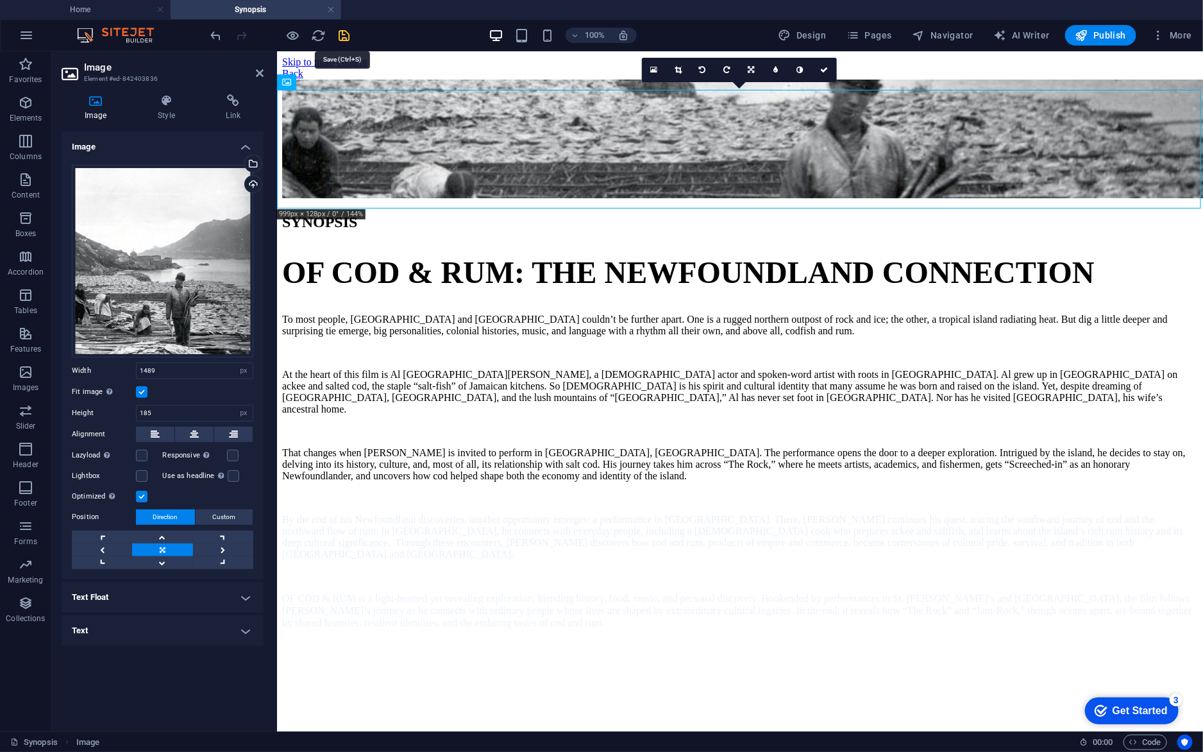
click at [344, 36] on icon "save" at bounding box center [344, 35] width 15 height 15
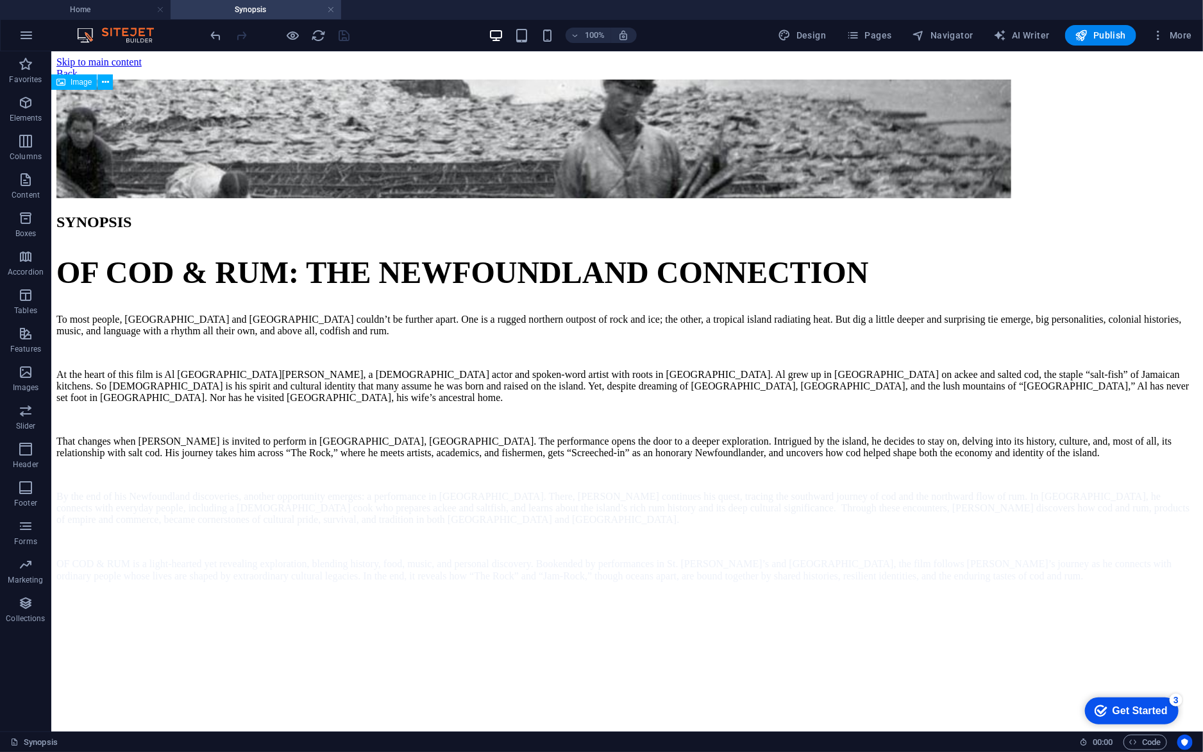
click at [884, 134] on figure at bounding box center [627, 139] width 1142 height 121
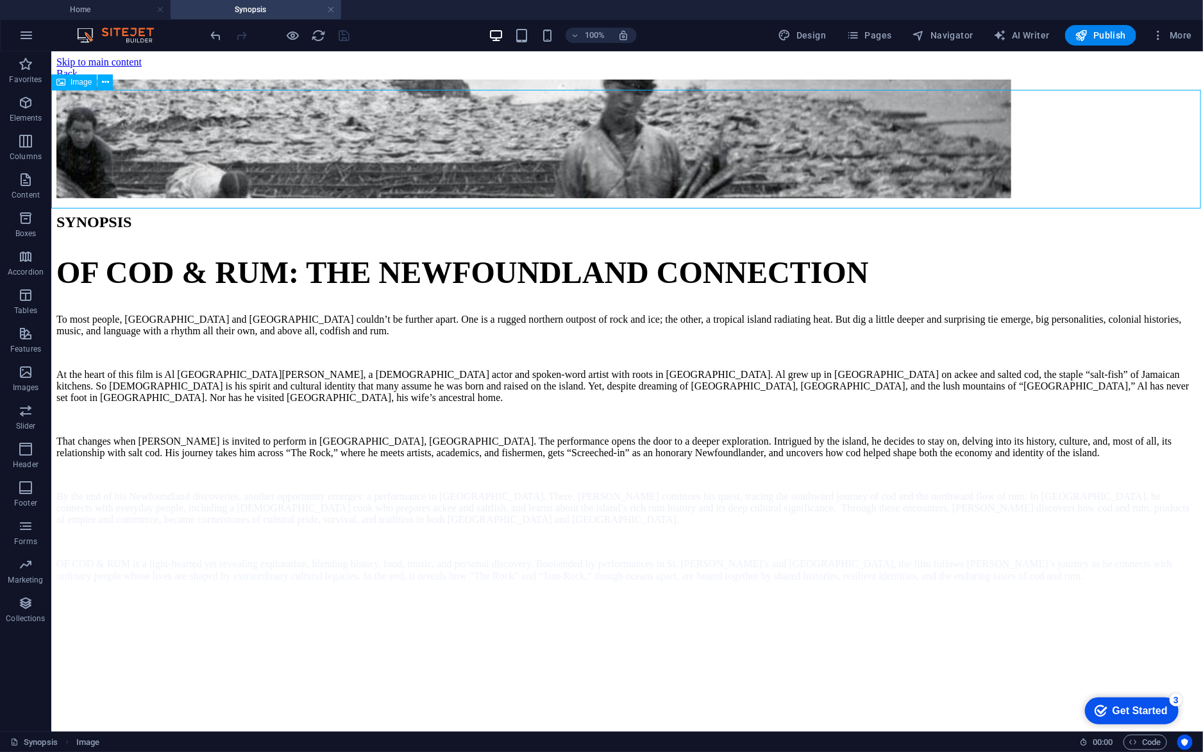
click at [953, 171] on figure at bounding box center [627, 139] width 1142 height 121
select select "px"
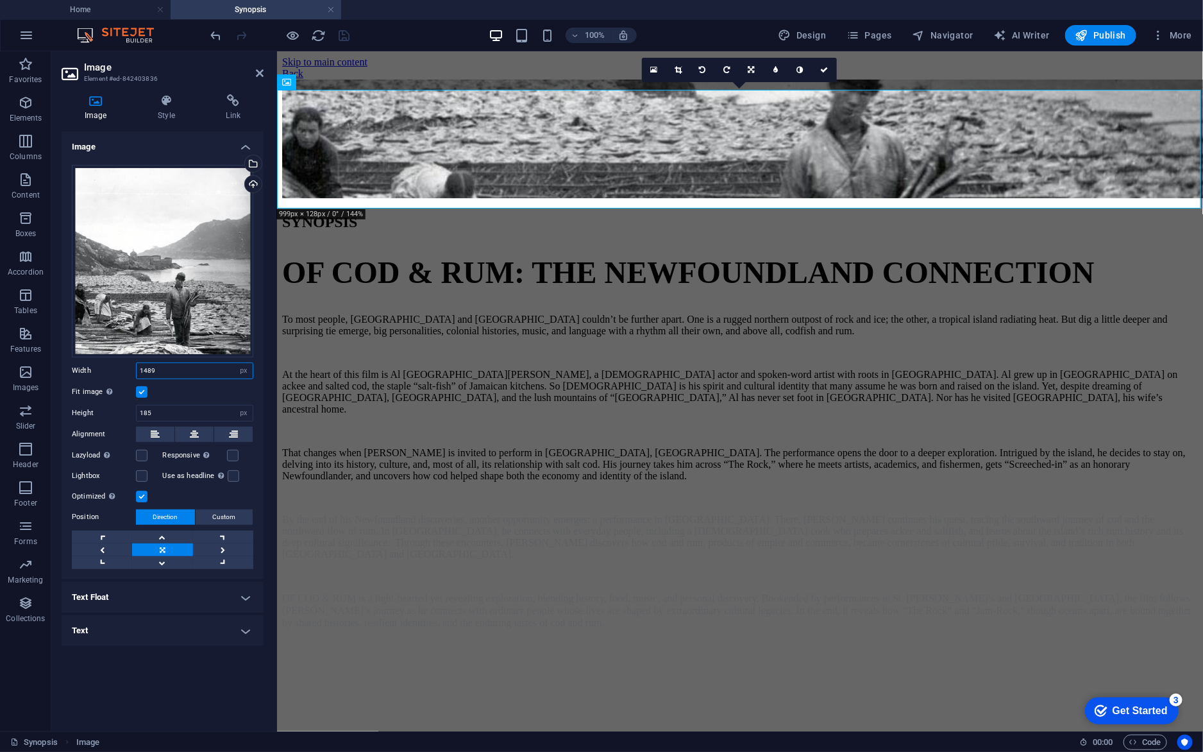
click at [148, 368] on input "1489" at bounding box center [195, 370] width 116 height 15
type input "1589"
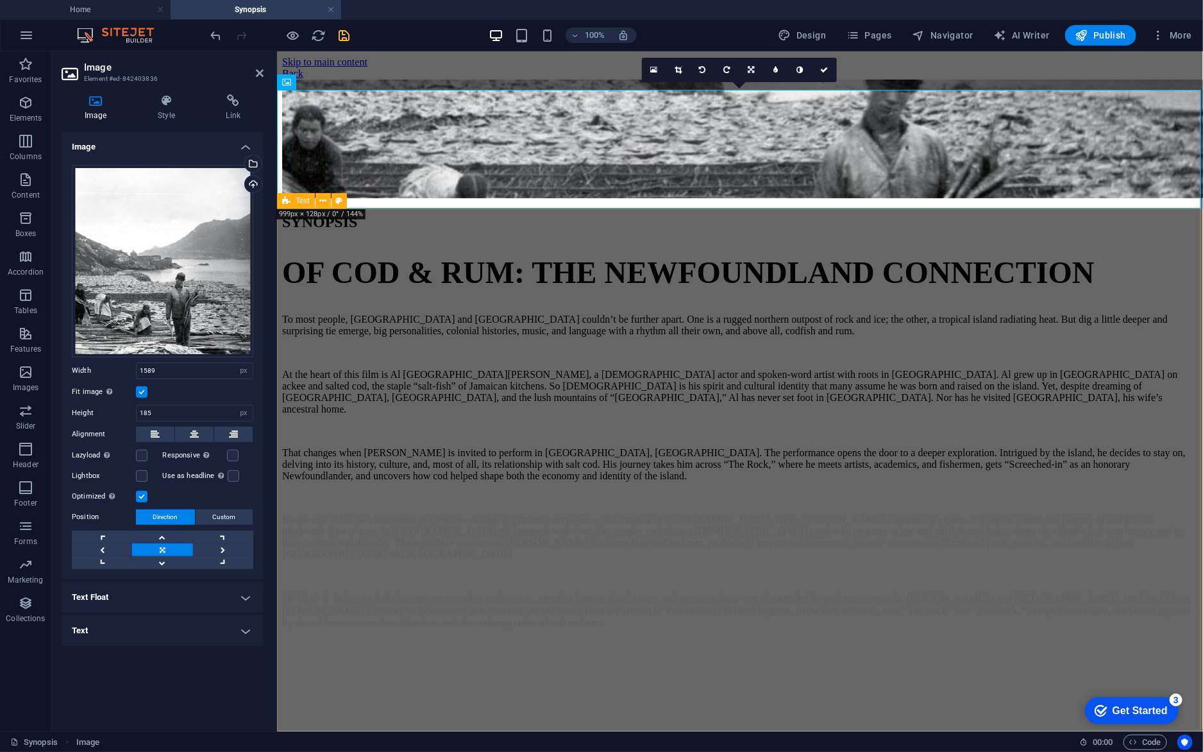
click at [451, 230] on div "SYNOPSIS OF COD & RUM: THE NEWFOUNDLAND CONNECTION To most people, [GEOGRAPHIC_…" at bounding box center [740, 420] width 916 height 415
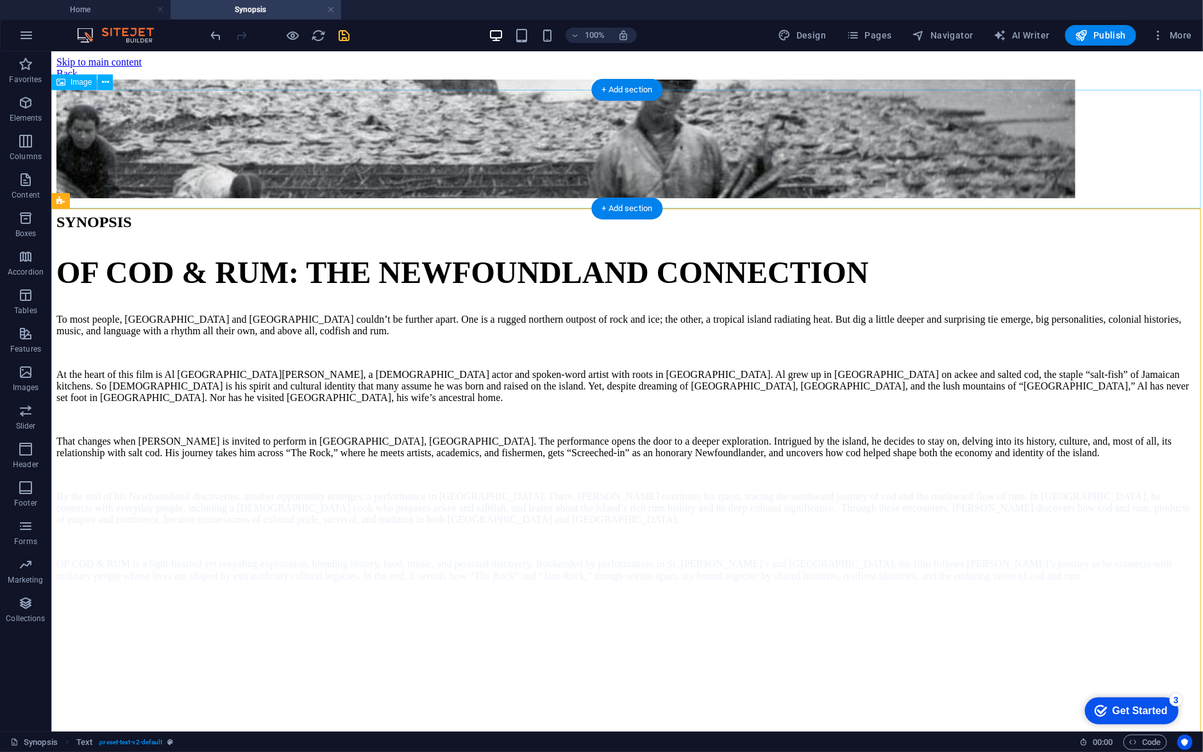
click at [730, 154] on figure at bounding box center [627, 139] width 1142 height 121
click at [242, 132] on figure at bounding box center [627, 139] width 1142 height 121
select select "px"
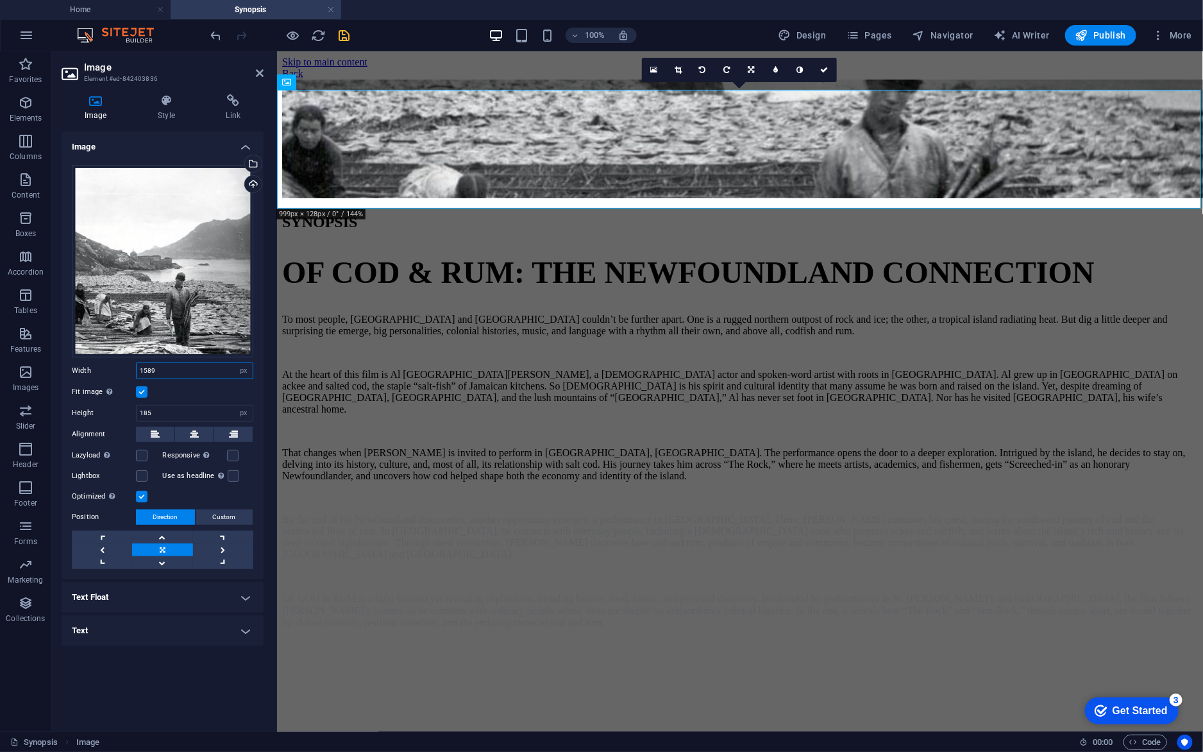
click at [144, 369] on input "1589" at bounding box center [195, 370] width 116 height 15
type input "1789"
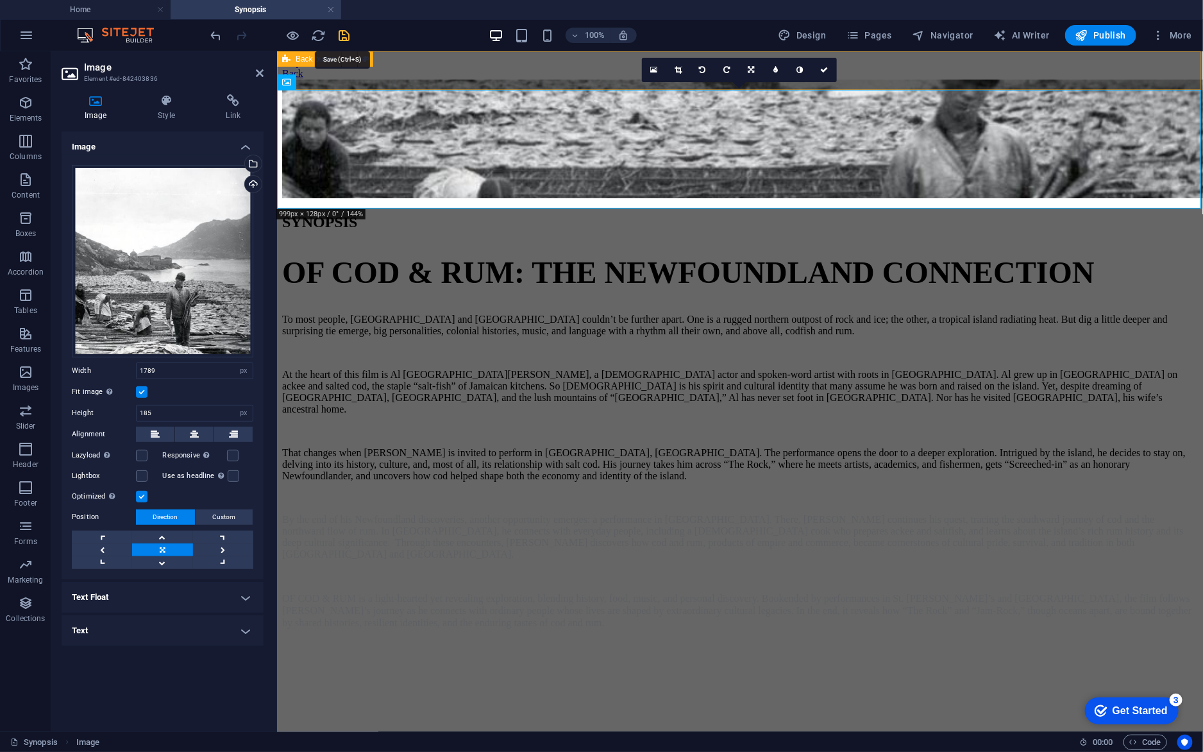
click at [344, 36] on icon "save" at bounding box center [344, 35] width 15 height 15
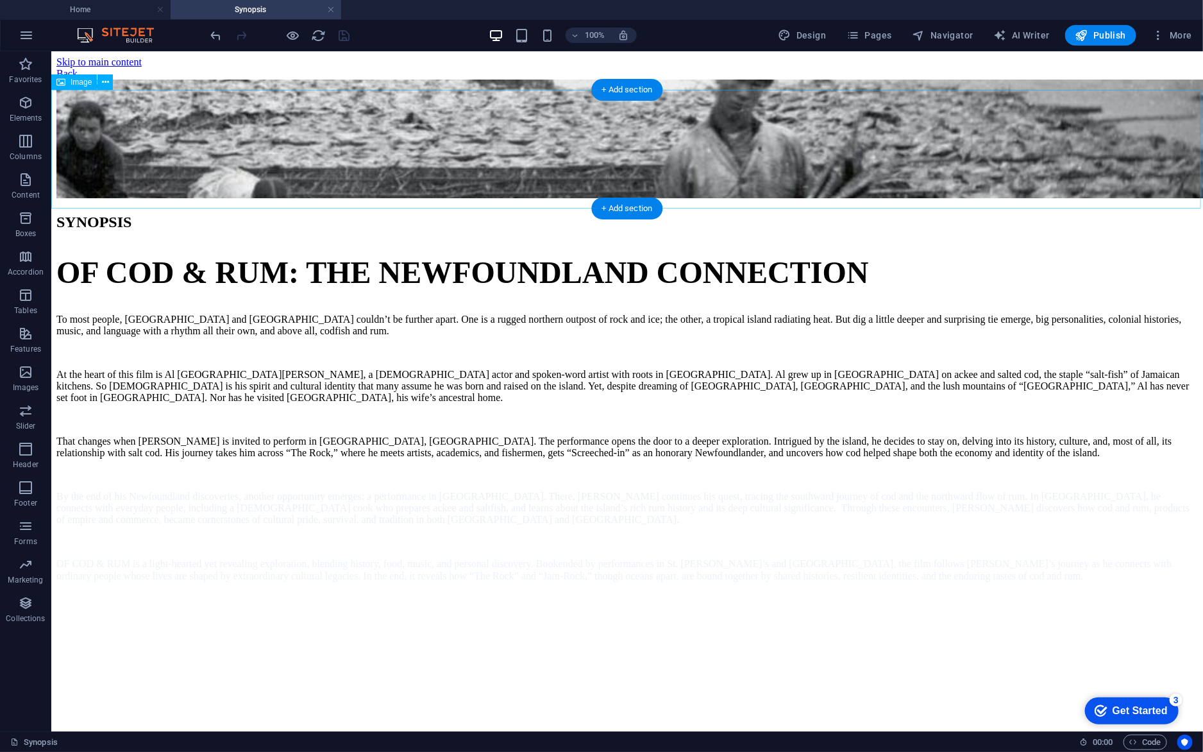
click at [471, 165] on figure at bounding box center [627, 139] width 1142 height 121
click at [245, 165] on figure at bounding box center [627, 139] width 1142 height 121
select select "px"
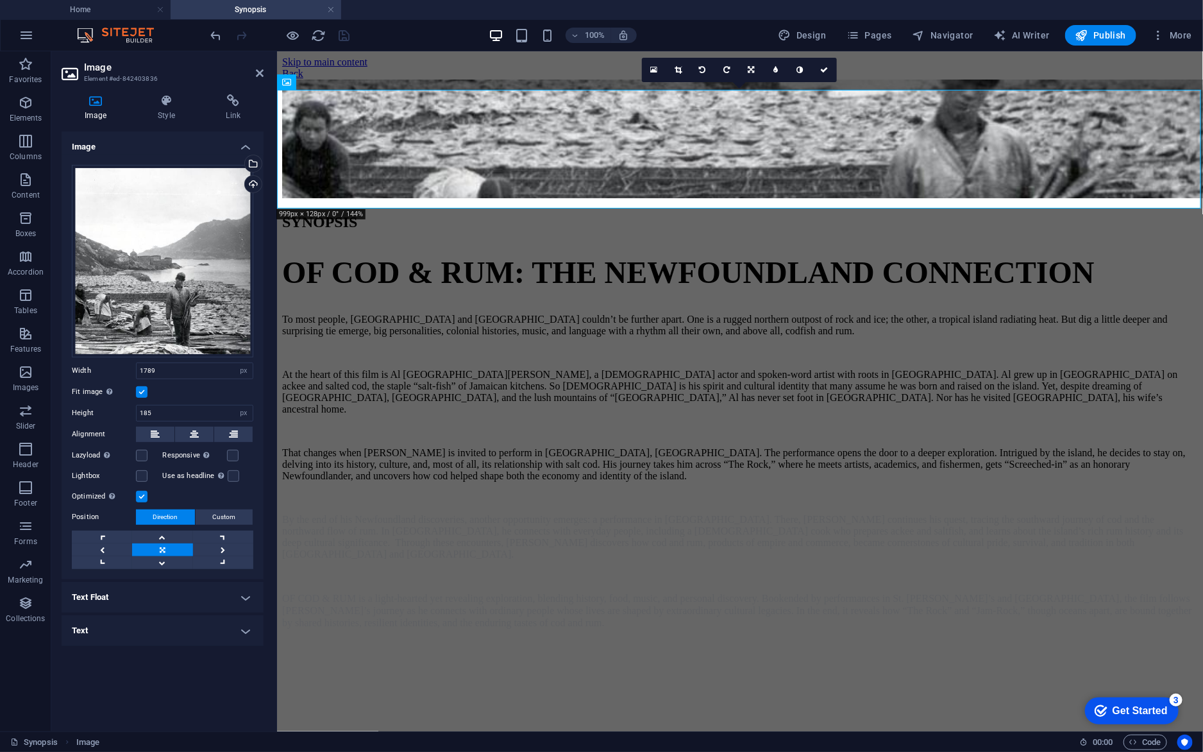
click at [142, 392] on label at bounding box center [142, 392] width 12 height 12
click at [0, 0] on input "Fit image Automatically fit image to a fixed width and height" at bounding box center [0, 0] width 0 height 0
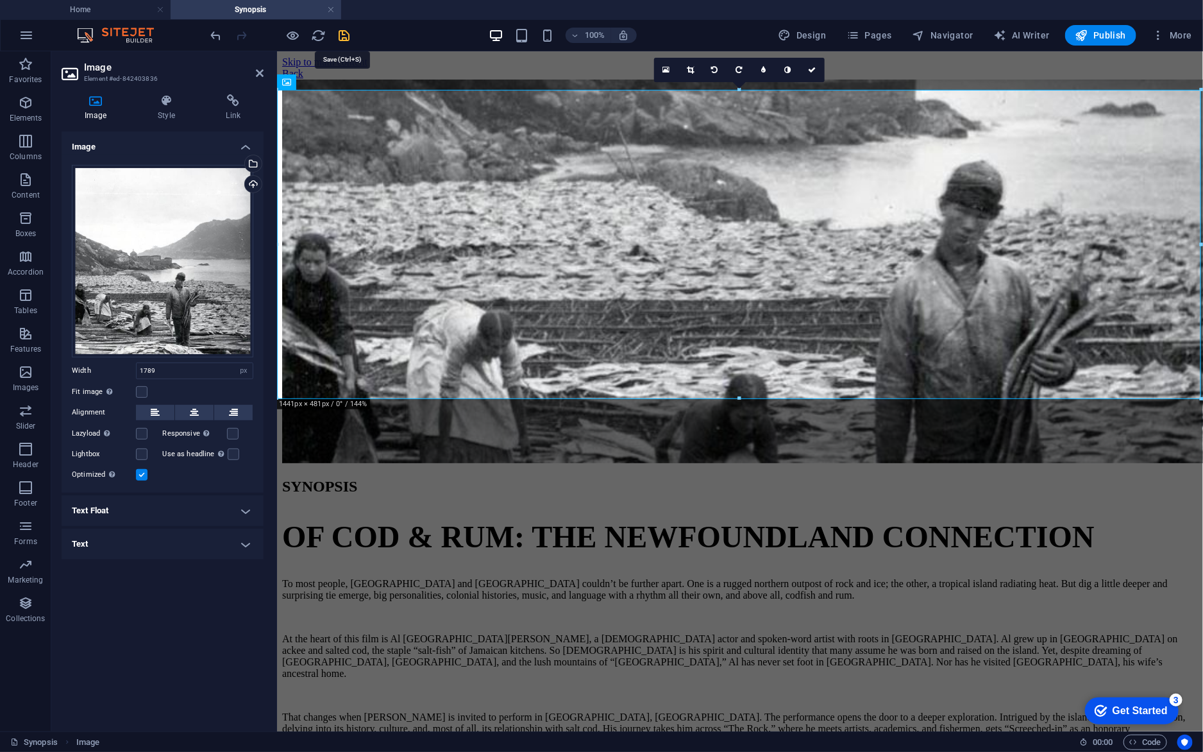
click at [344, 38] on icon "save" at bounding box center [344, 35] width 15 height 15
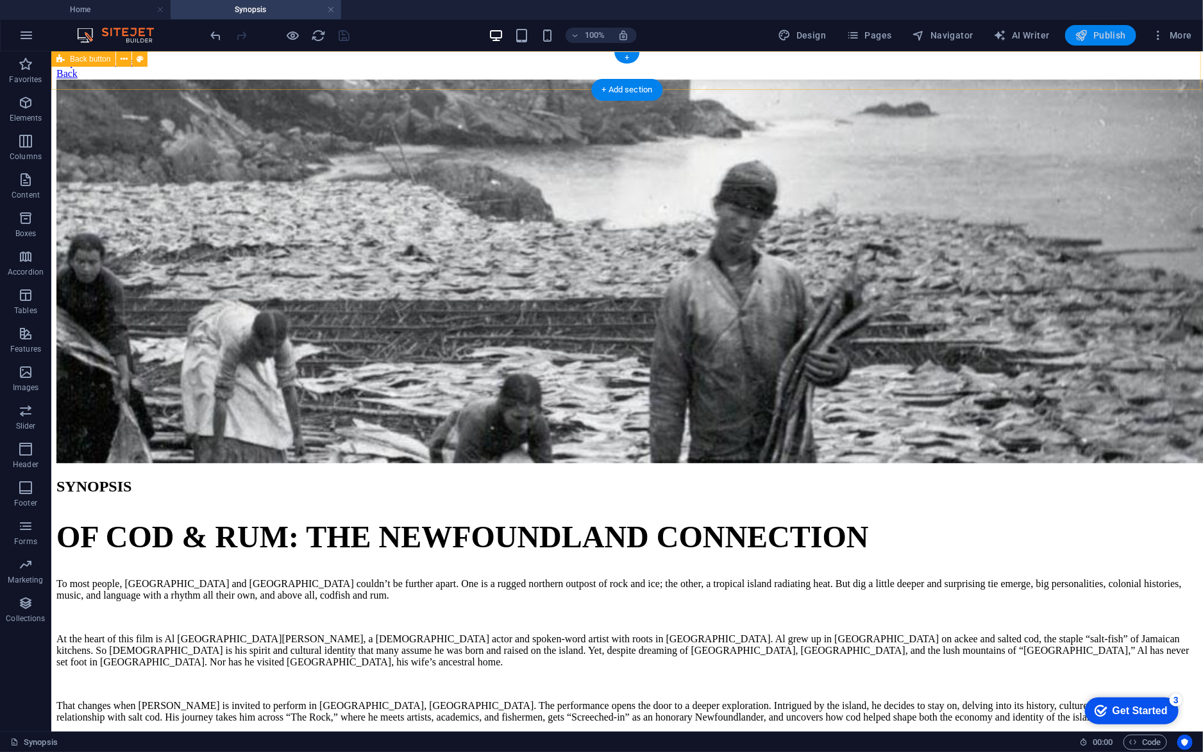
click at [1084, 40] on icon "button" at bounding box center [1081, 35] width 13 height 13
